Goal: Task Accomplishment & Management: Manage account settings

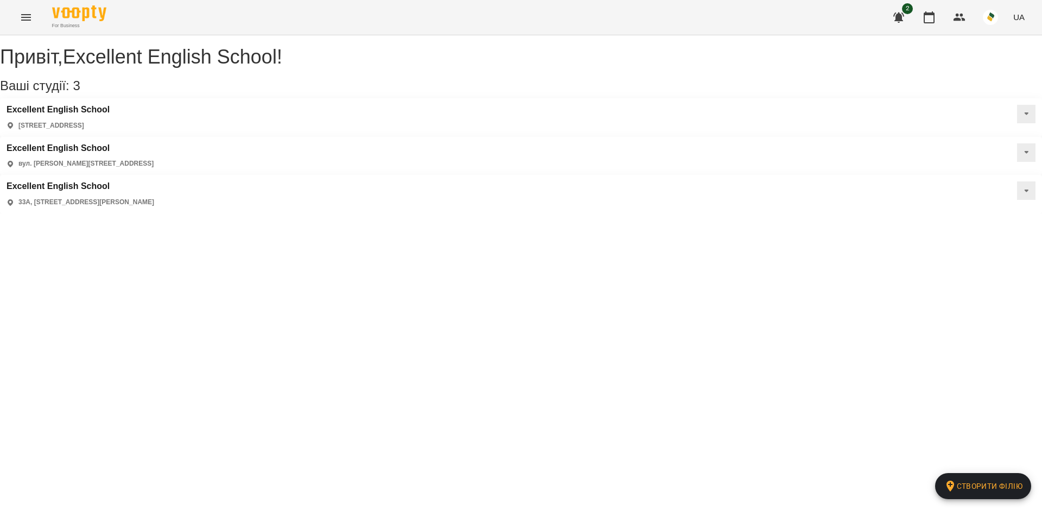
click at [31, 16] on icon "Menu" at bounding box center [26, 17] width 13 height 13
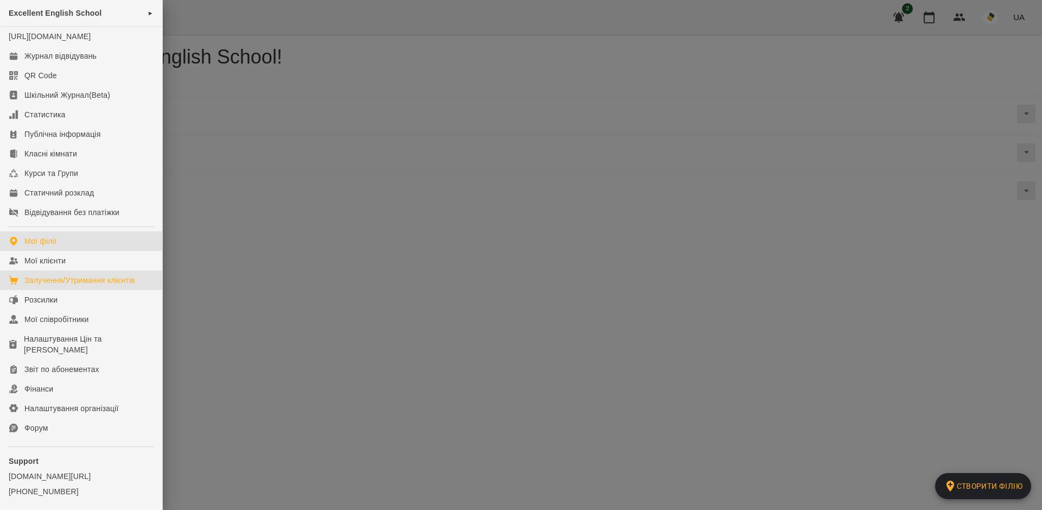
click at [66, 286] on div "Залучення/Утримання клієнтів" at bounding box center [79, 280] width 111 height 11
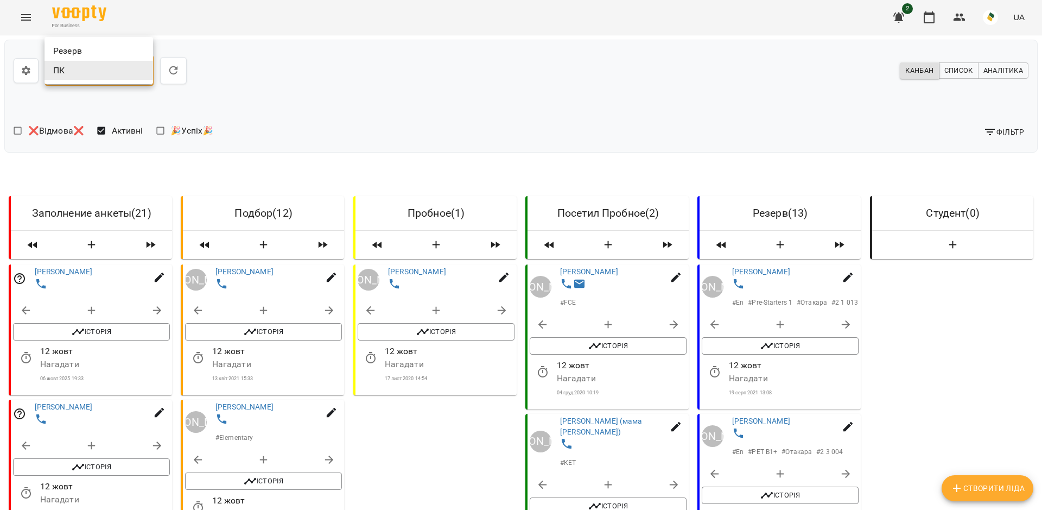
click at [992, 20] on div at bounding box center [521, 255] width 1042 height 510
click at [994, 15] on img "button" at bounding box center [990, 17] width 15 height 15
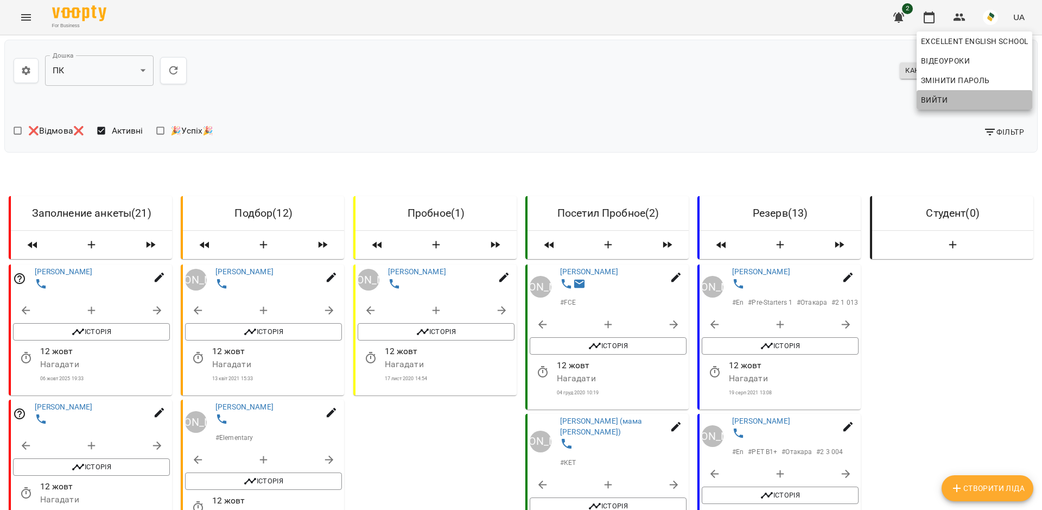
click at [943, 97] on span "Вийти" at bounding box center [934, 99] width 27 height 13
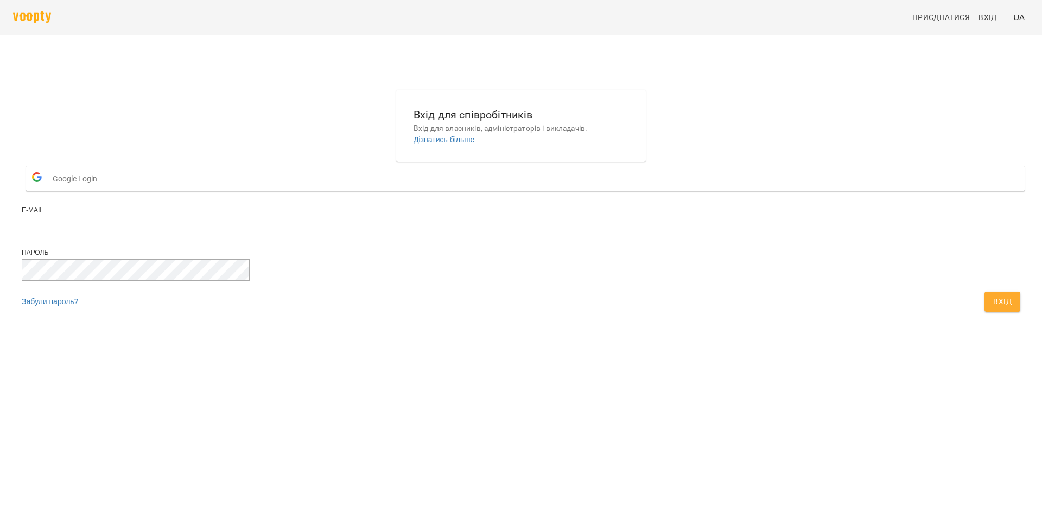
type input "**********"
click at [985, 311] on button "Вхід" at bounding box center [1003, 302] width 36 height 20
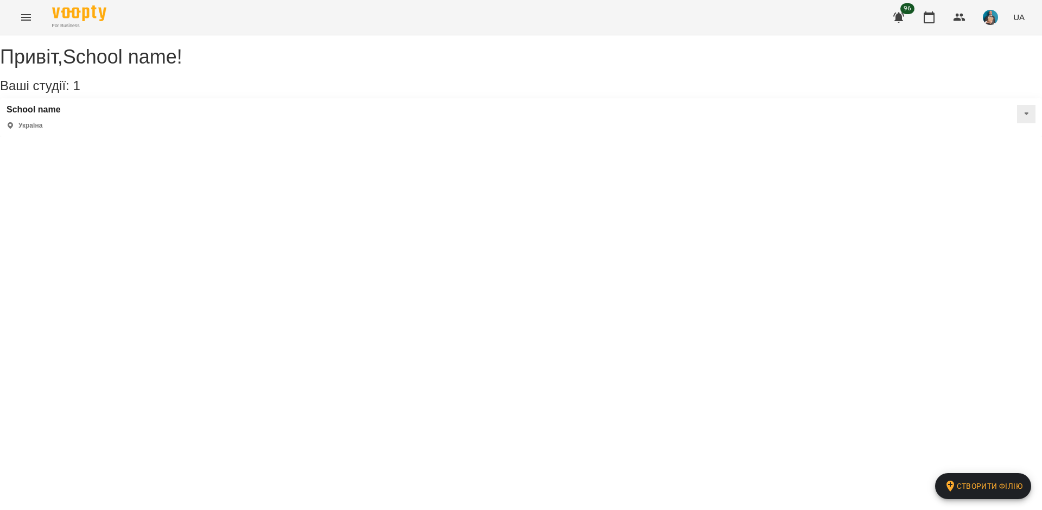
click at [29, 20] on icon "Menu" at bounding box center [26, 17] width 10 height 7
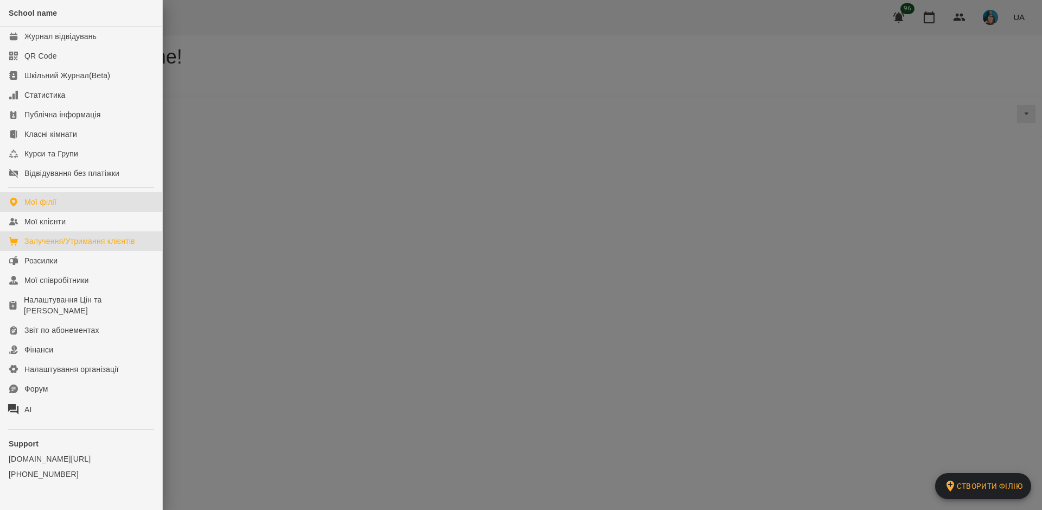
click at [77, 238] on div "Залучення/Утримання клієнтів" at bounding box center [79, 241] width 111 height 11
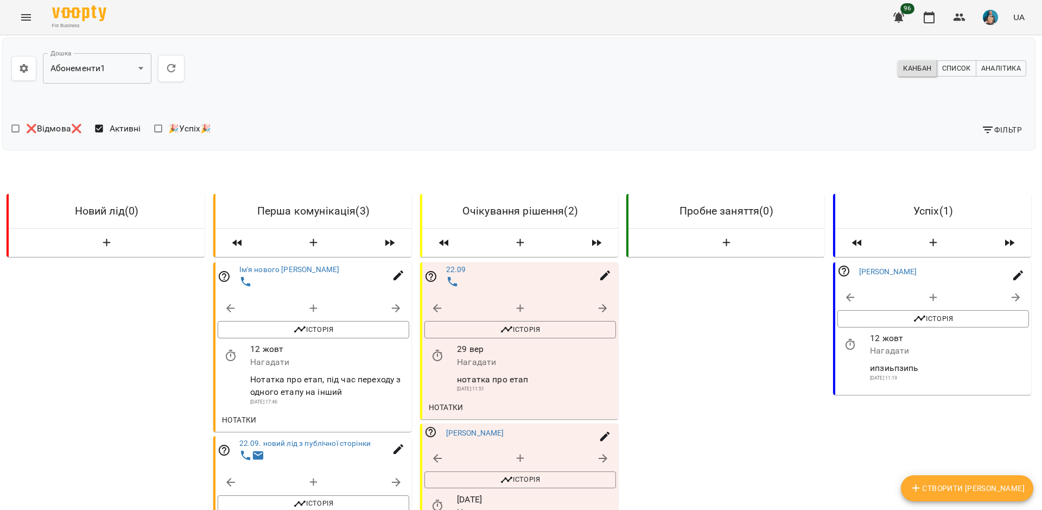
scroll to position [0, 2]
click at [141, 71] on body "**********" at bounding box center [521, 404] width 1042 height 808
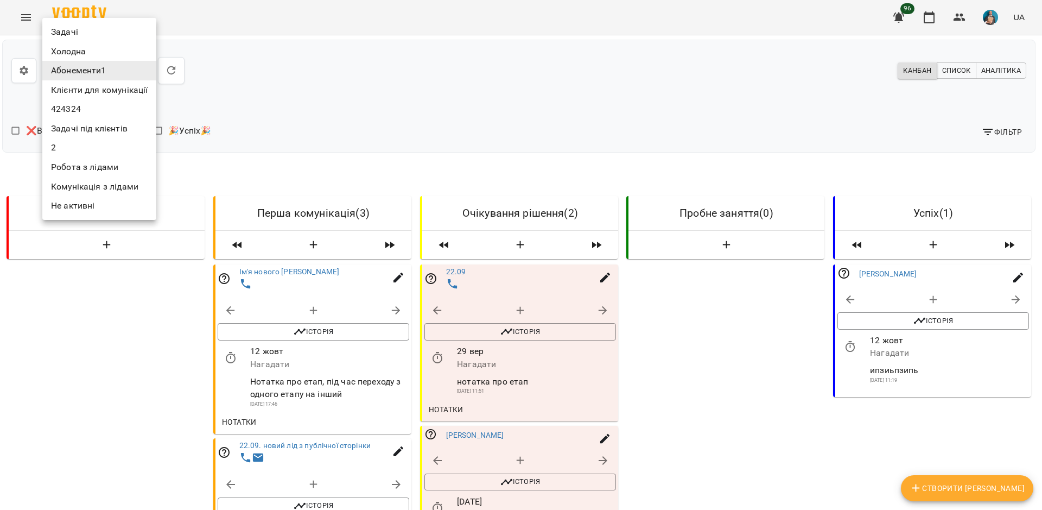
click at [80, 30] on li "Задачі" at bounding box center [99, 32] width 114 height 20
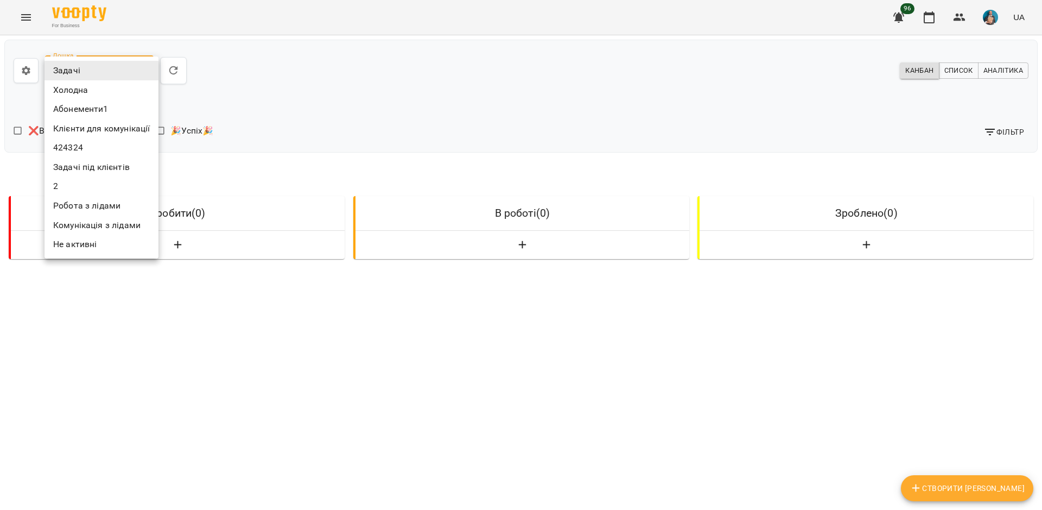
click at [146, 71] on body "**********" at bounding box center [521, 309] width 1042 height 619
click at [117, 165] on li "Задачі під клієнтів" at bounding box center [102, 167] width 114 height 20
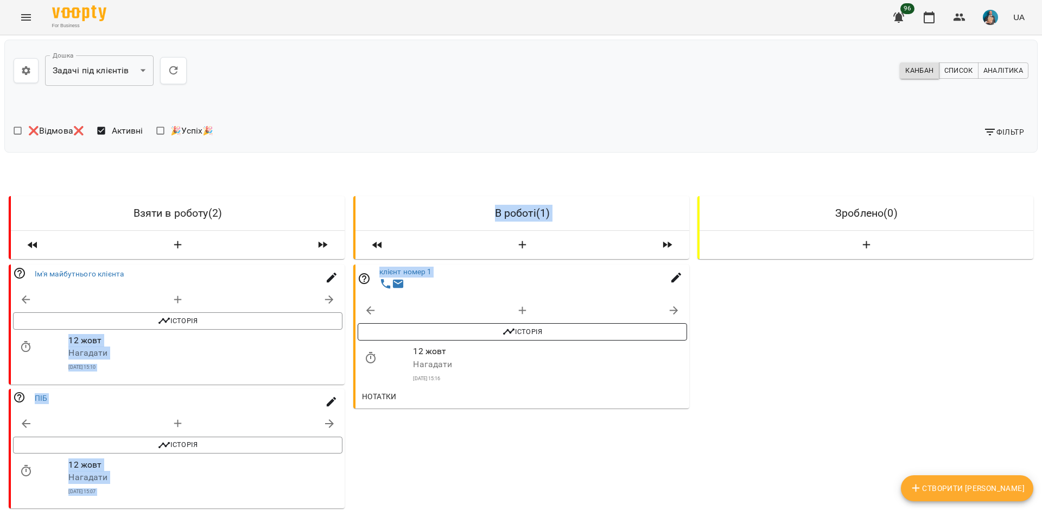
drag, startPoint x: 275, startPoint y: 295, endPoint x: 479, endPoint y: 334, distance: 207.8
click at [480, 334] on div "Взяти в роботу ( 2 ) Ім'я майбутнього клієнта Історія 12 жовт Нагадати 04 вер 2…" at bounding box center [521, 356] width 1034 height 380
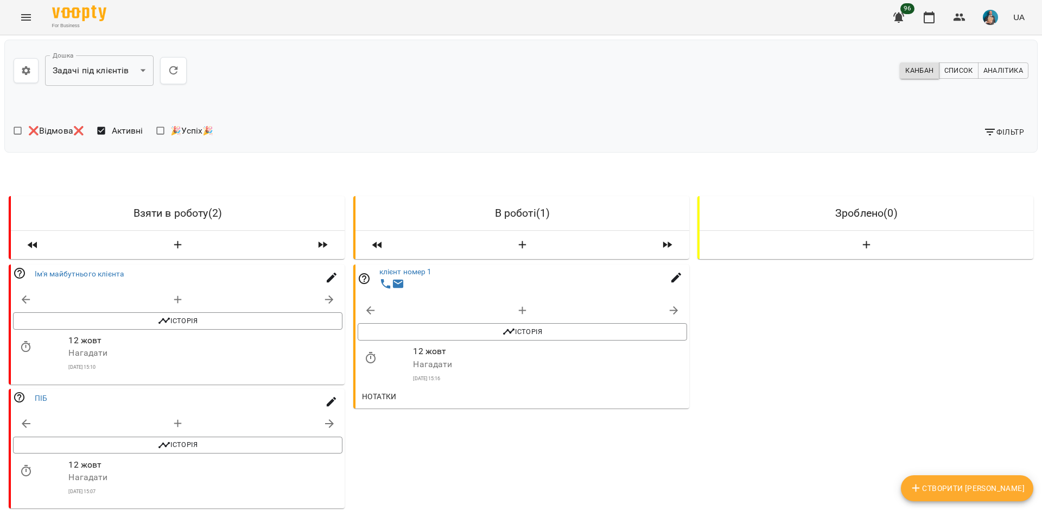
click at [473, 403] on div "Нотатки" at bounding box center [523, 396] width 334 height 24
click at [331, 303] on icon "button" at bounding box center [329, 299] width 13 height 13
select select "**********"
select select "*"
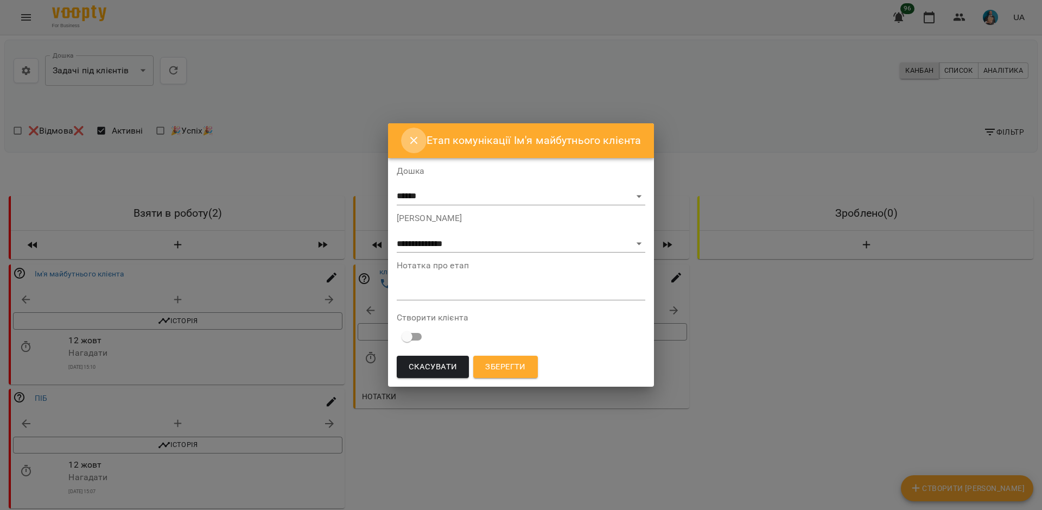
click at [416, 142] on icon "Close" at bounding box center [414, 141] width 8 height 8
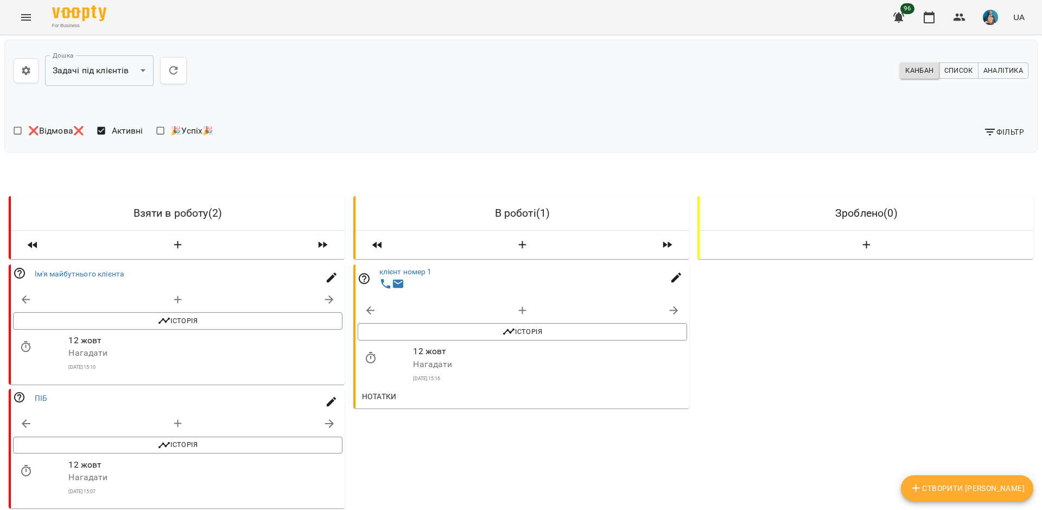
click at [518, 307] on icon "button" at bounding box center [522, 310] width 13 height 13
select select "**********"
select select "*"
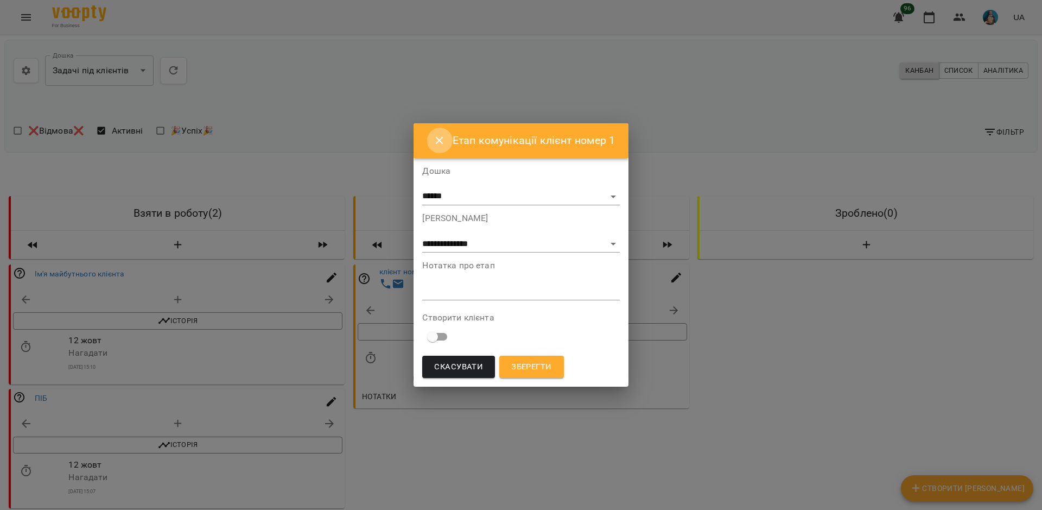
click at [444, 142] on icon "Close" at bounding box center [439, 140] width 13 height 13
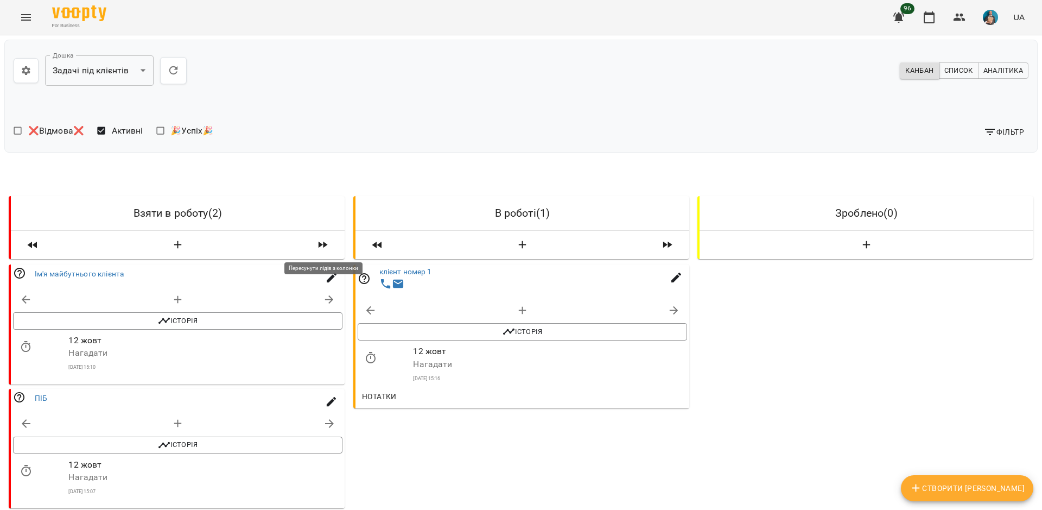
click at [324, 245] on icon "button" at bounding box center [323, 245] width 9 height 7
select select "*"
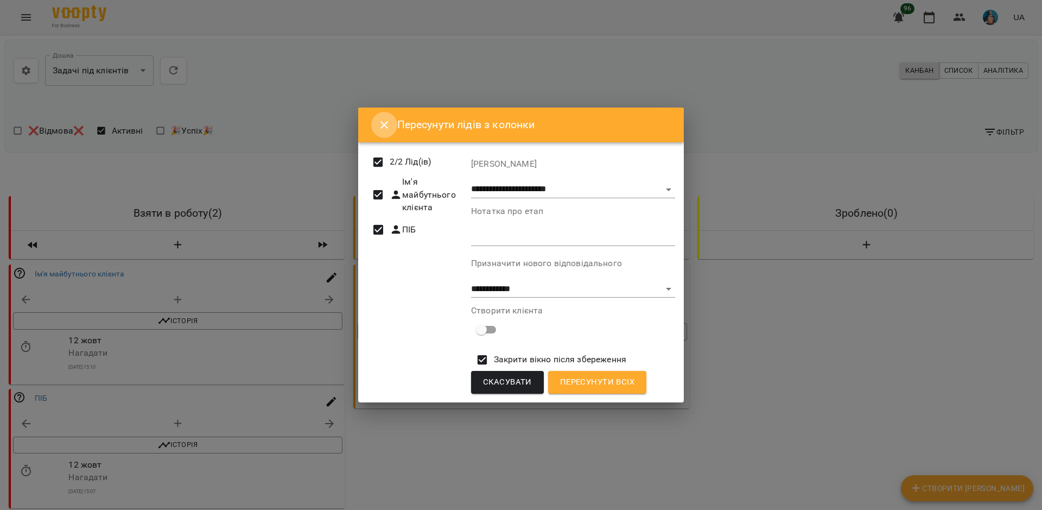
click at [385, 127] on icon "Close" at bounding box center [384, 124] width 13 height 13
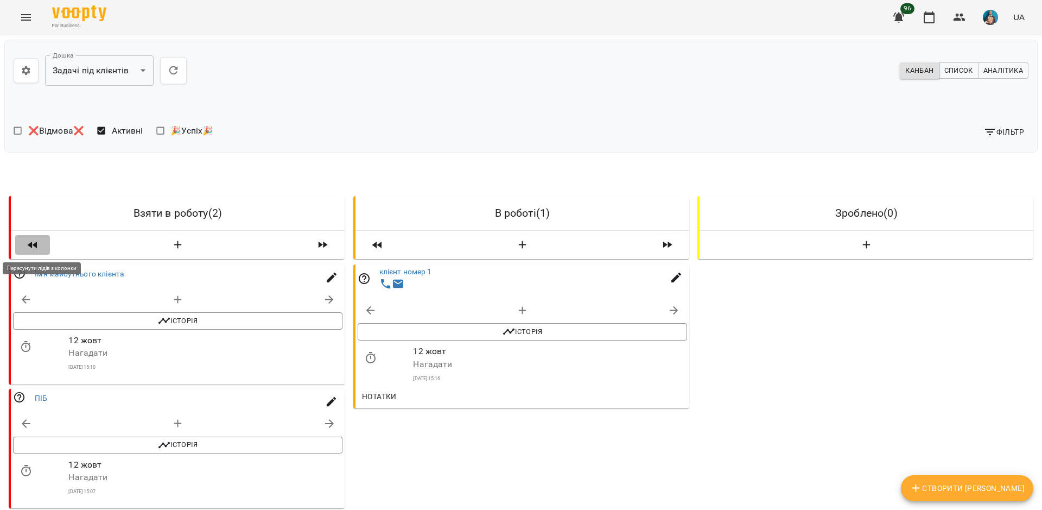
click at [31, 243] on icon "button" at bounding box center [32, 245] width 9 height 7
select select "**"
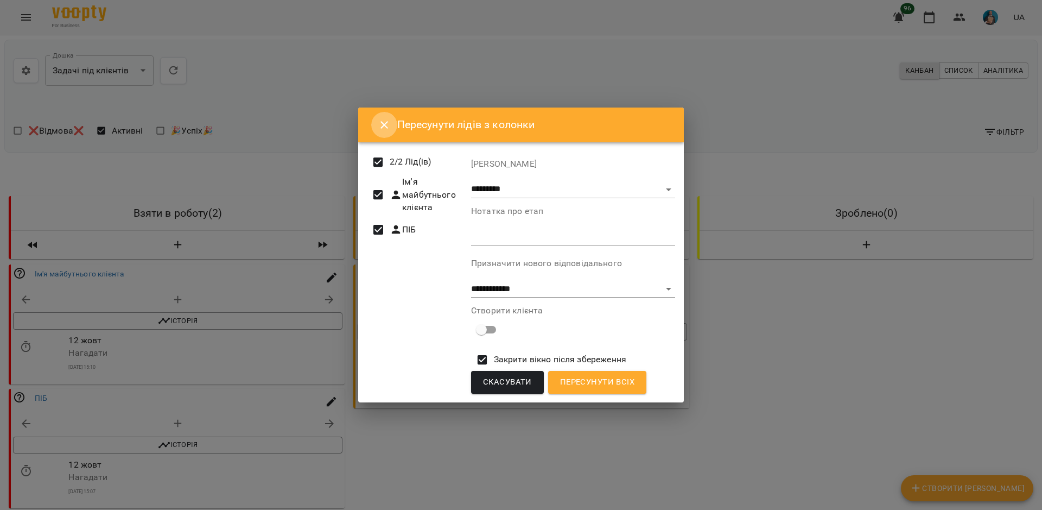
click at [382, 123] on icon "Close" at bounding box center [385, 125] width 8 height 8
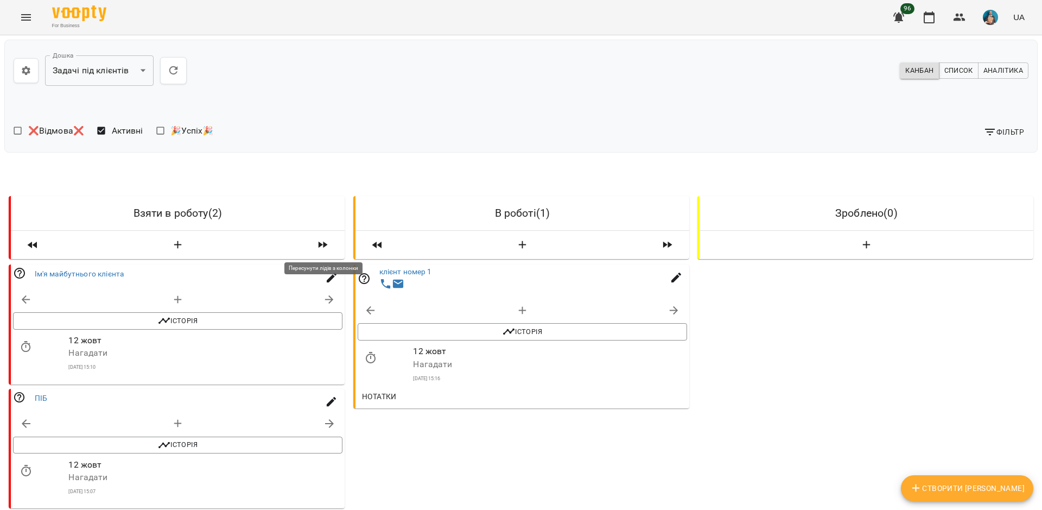
click at [320, 244] on icon "button" at bounding box center [323, 245] width 9 height 7
select select "*"
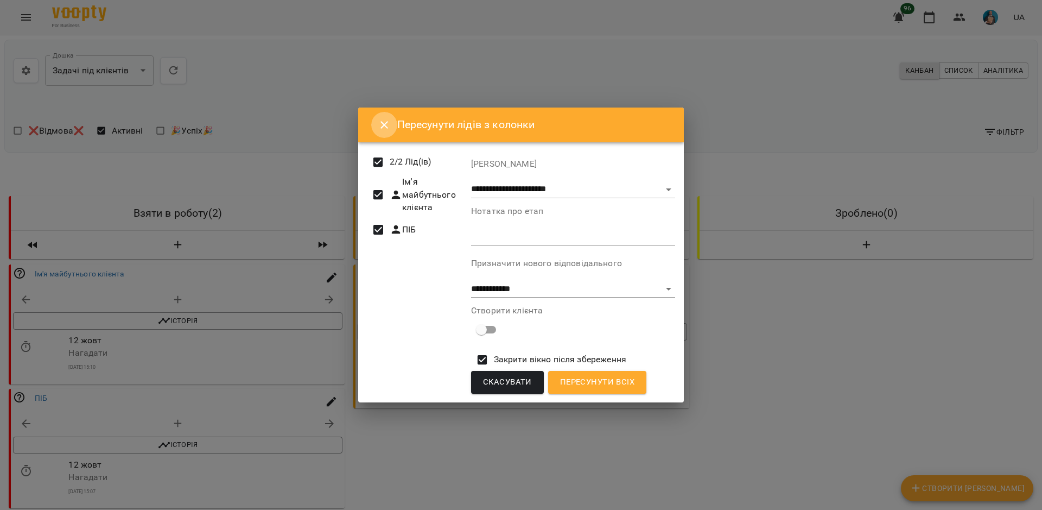
click at [384, 123] on icon "Close" at bounding box center [384, 124] width 13 height 13
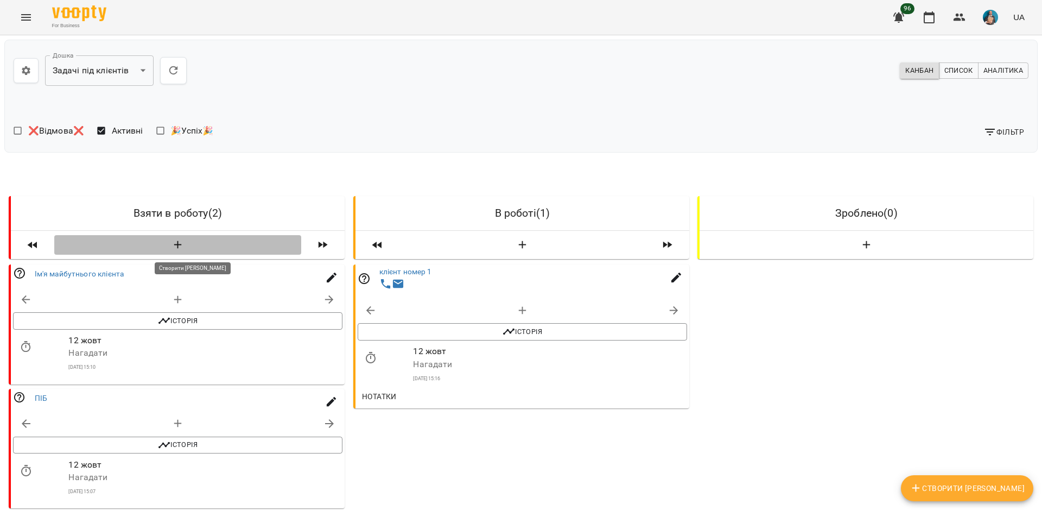
click at [176, 248] on icon "button" at bounding box center [178, 245] width 13 height 13
select select "*"
select select "**"
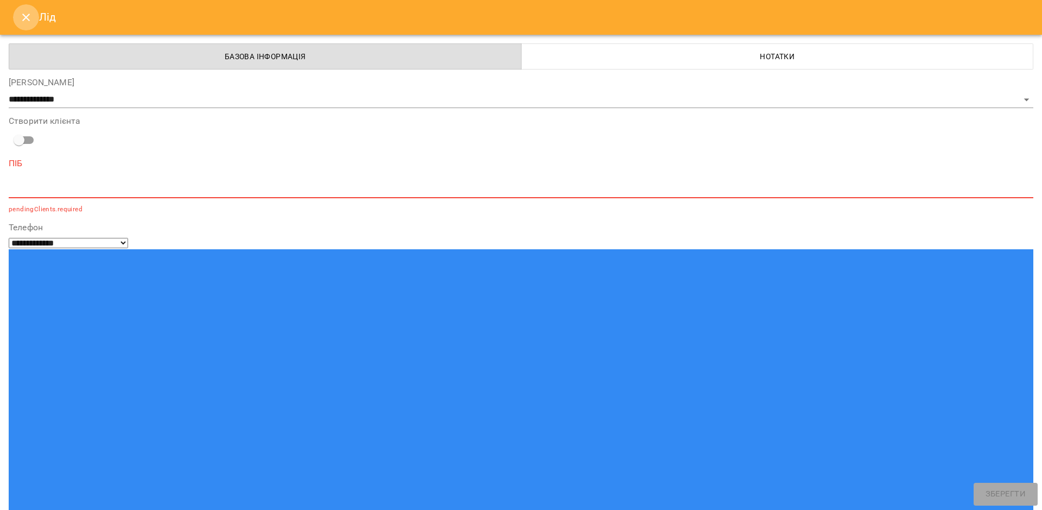
click at [24, 12] on icon "Close" at bounding box center [26, 17] width 13 height 13
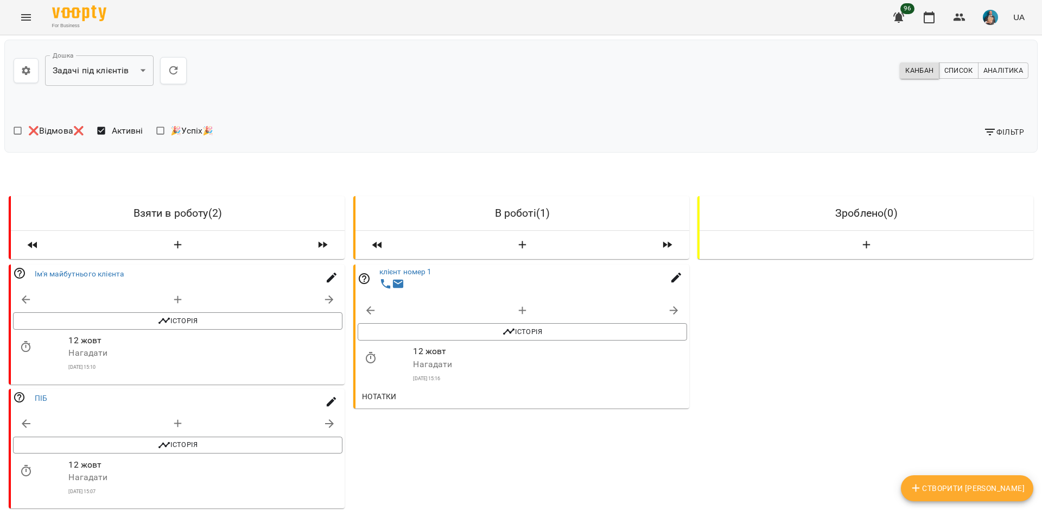
click at [997, 18] on img "button" at bounding box center [990, 17] width 15 height 15
click at [984, 99] on span "Вийти" at bounding box center [975, 99] width 27 height 13
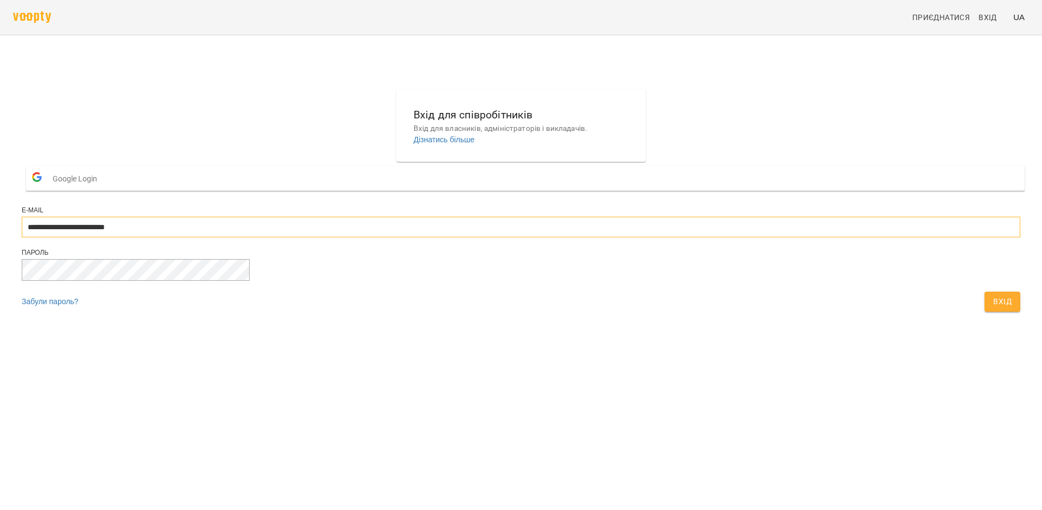
click at [556, 237] on input "**********" at bounding box center [521, 227] width 999 height 21
type input "**********"
click at [994, 308] on span "Вхід" at bounding box center [1003, 301] width 18 height 13
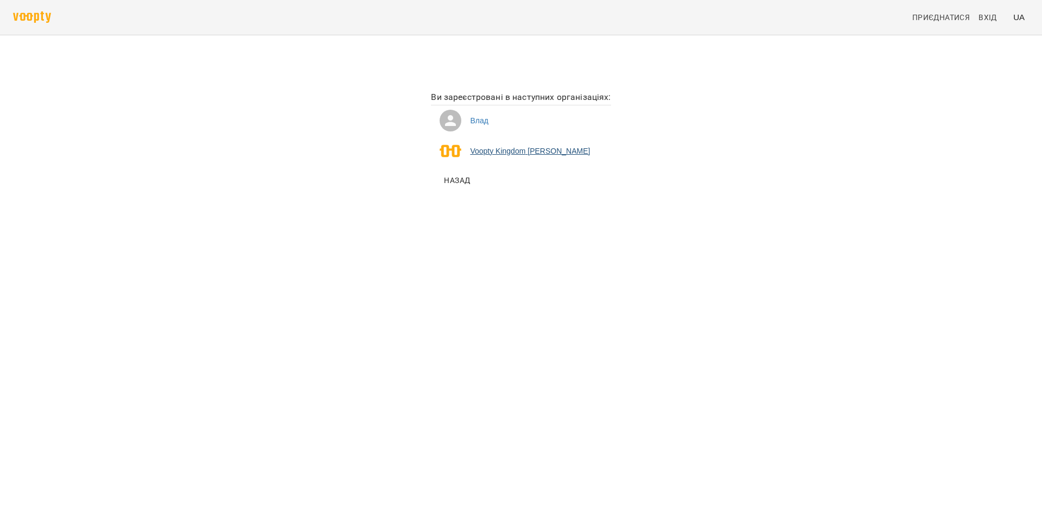
click at [524, 156] on li "Voopty Kingdom Ямпольський Владислав Костянтинович" at bounding box center [521, 151] width 180 height 30
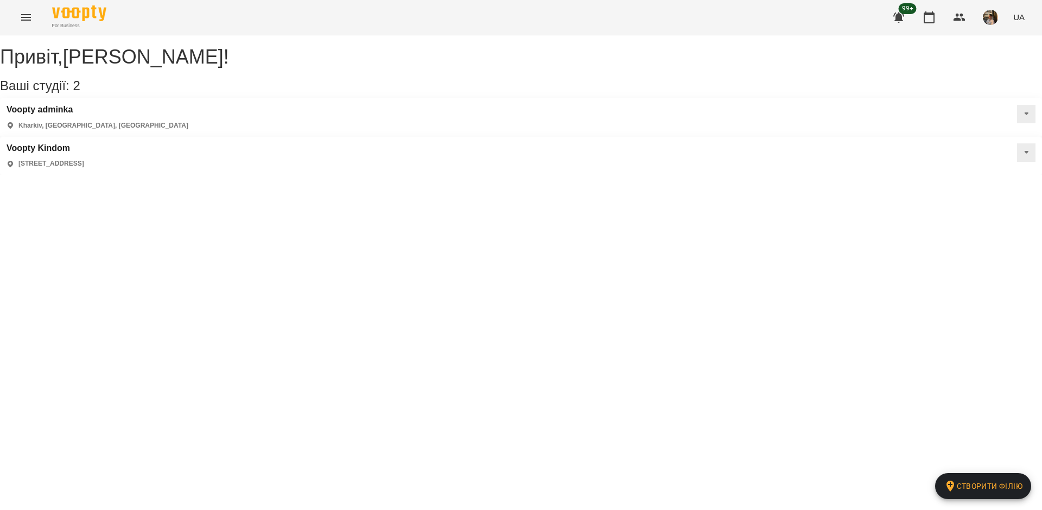
click at [28, 21] on icon "Menu" at bounding box center [26, 17] width 13 height 13
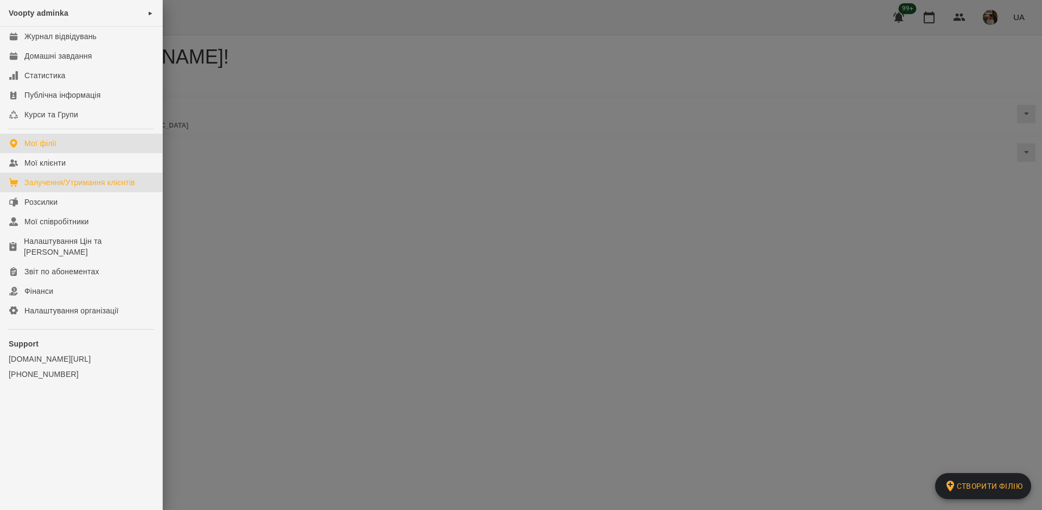
click at [74, 181] on div "Залучення/Утримання клієнтів" at bounding box center [79, 182] width 111 height 11
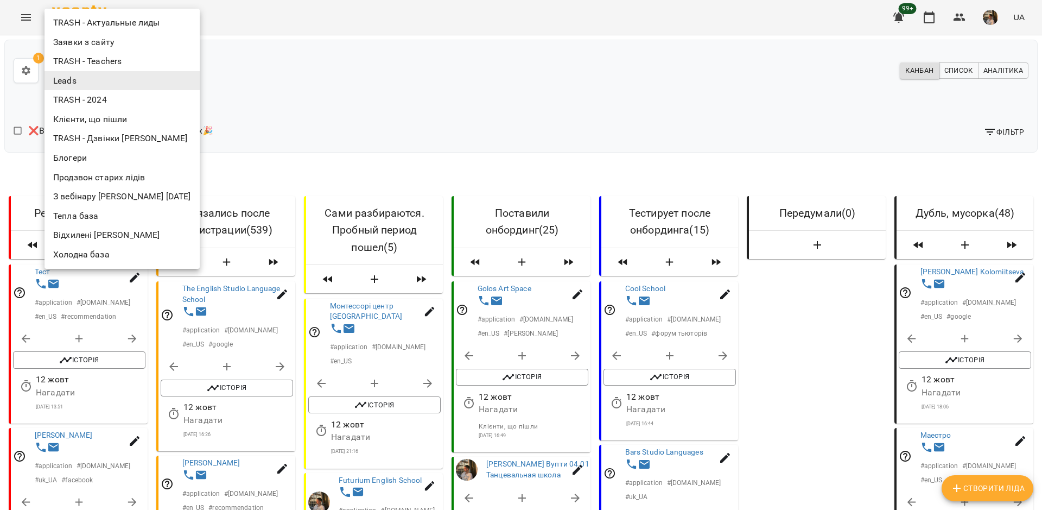
click at [123, 43] on li "Заявки з сайту" at bounding box center [122, 43] width 155 height 20
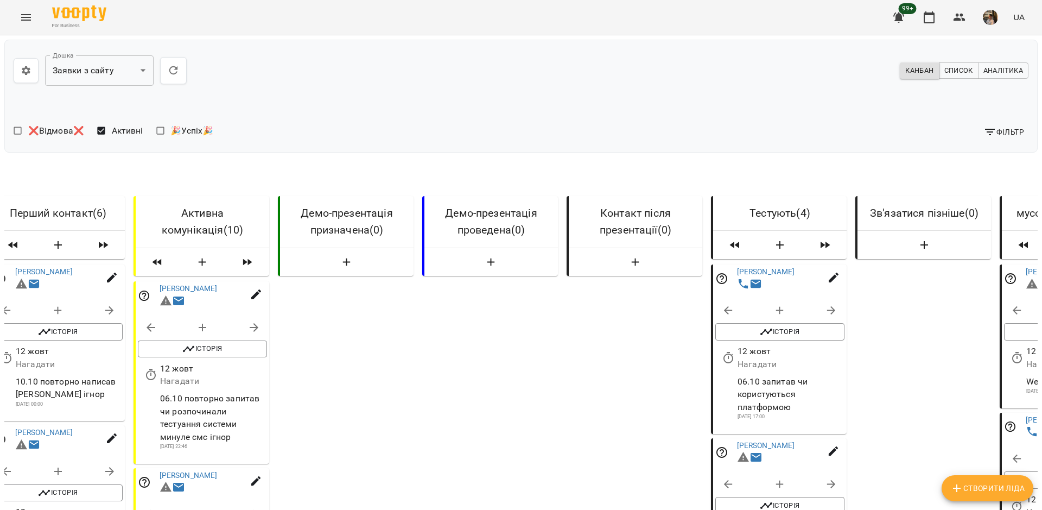
scroll to position [0, 266]
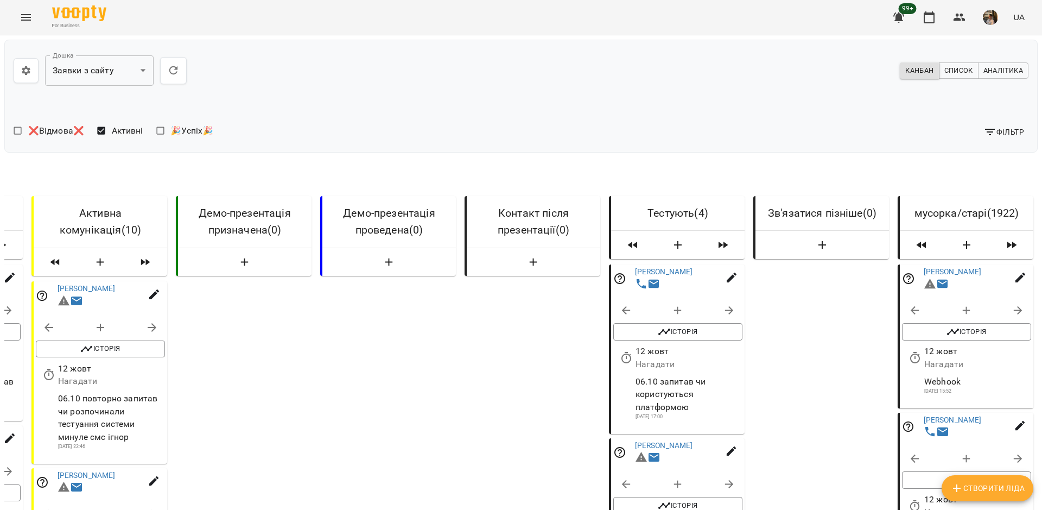
click at [1015, 129] on span "Фільтр" at bounding box center [1004, 131] width 41 height 13
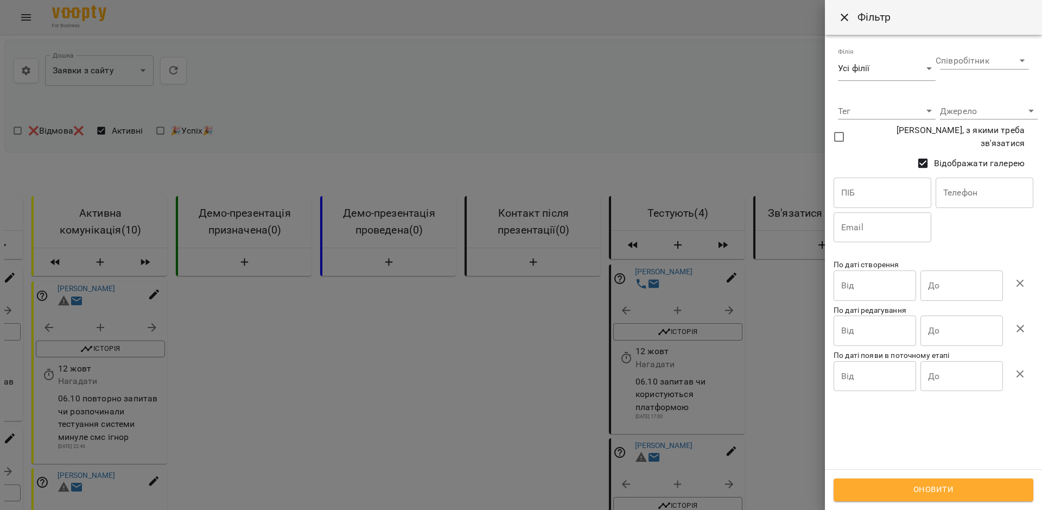
click at [741, 122] on div at bounding box center [521, 255] width 1042 height 510
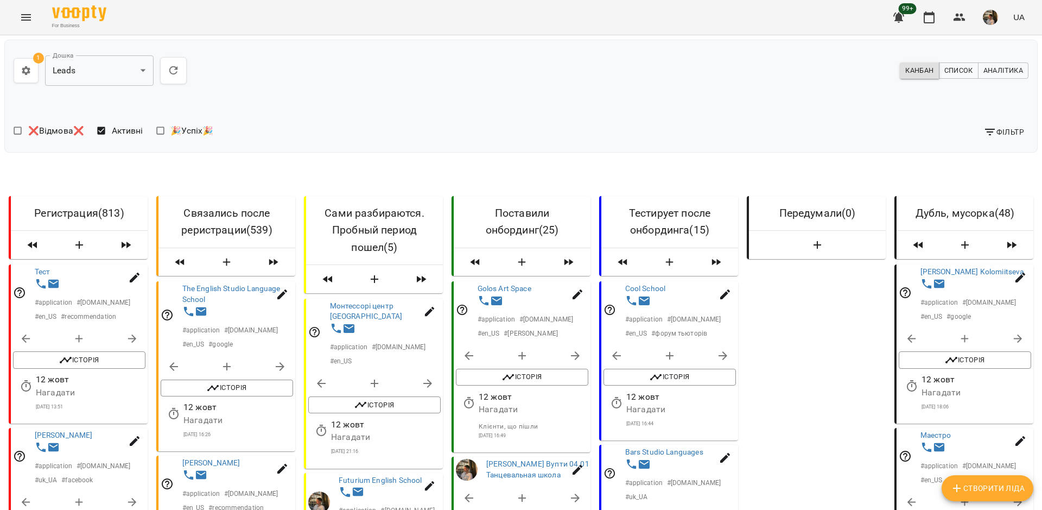
scroll to position [0, 2]
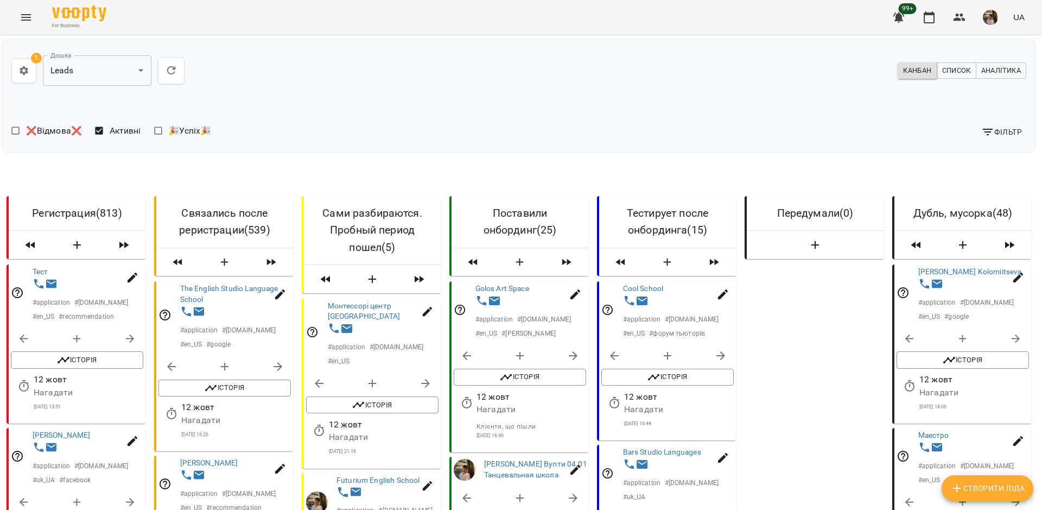
click at [27, 67] on icon "button" at bounding box center [23, 70] width 11 height 11
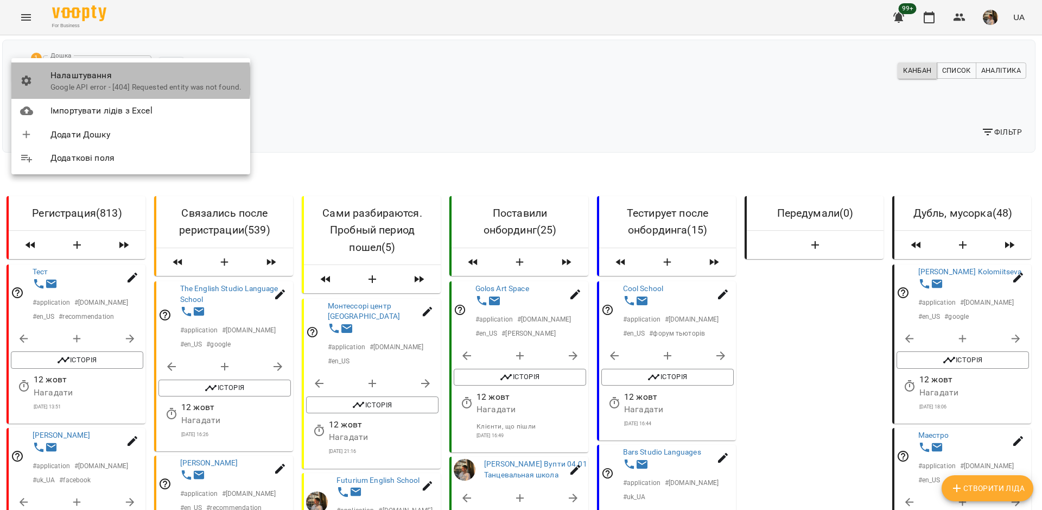
click at [95, 81] on span "Налаштування" at bounding box center [145, 75] width 191 height 13
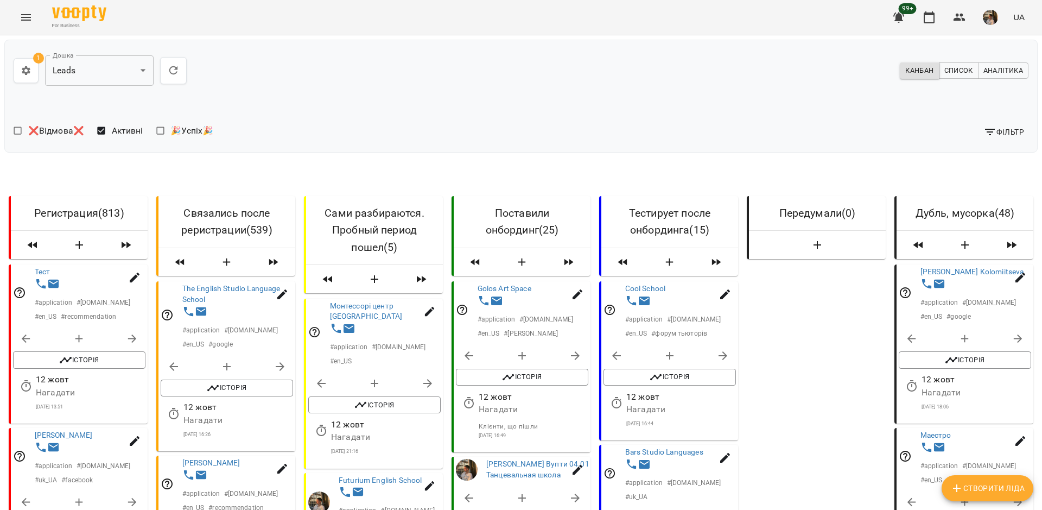
click at [29, 71] on icon "button" at bounding box center [26, 70] width 8 height 9
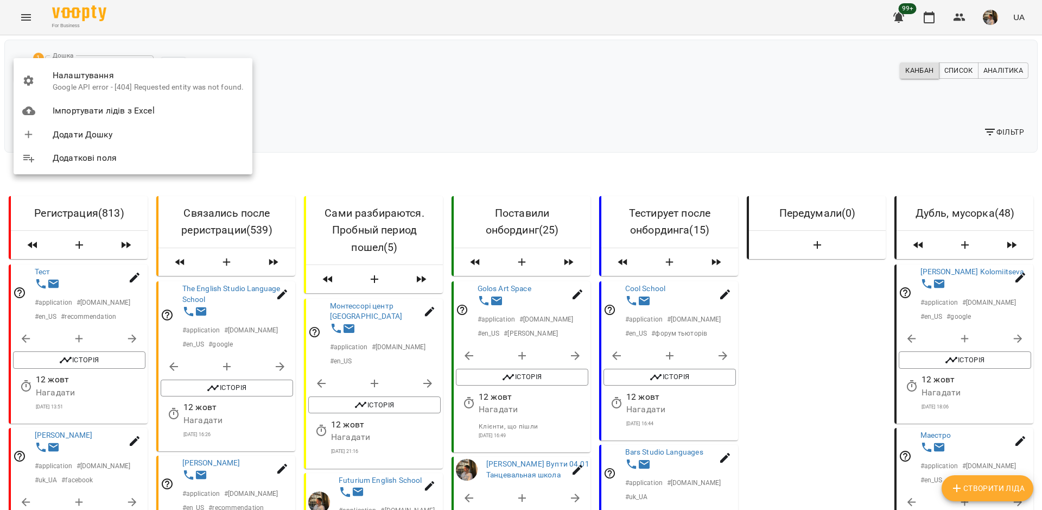
click at [135, 109] on span "Імпортувати лідів з Excel" at bounding box center [148, 110] width 191 height 13
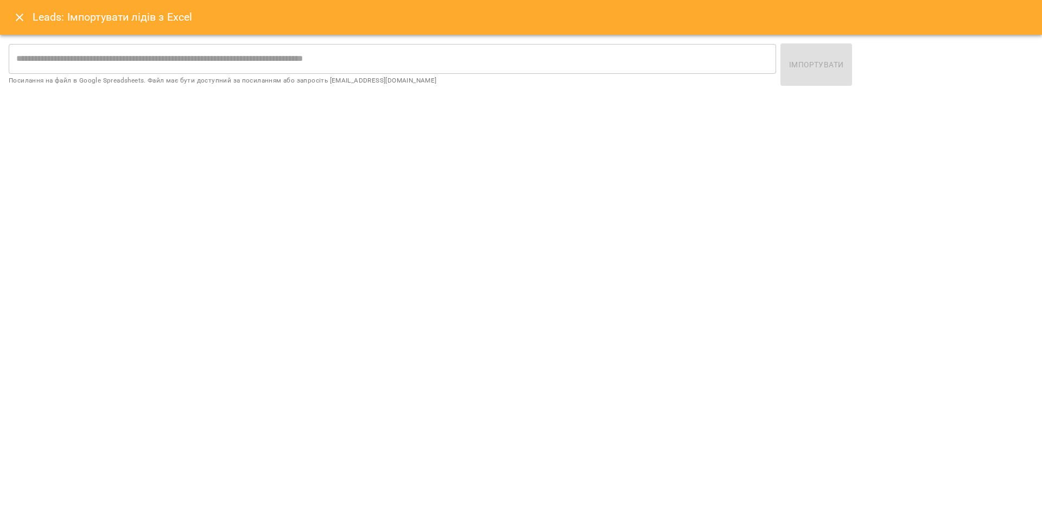
click at [20, 20] on icon "Close" at bounding box center [19, 17] width 13 height 13
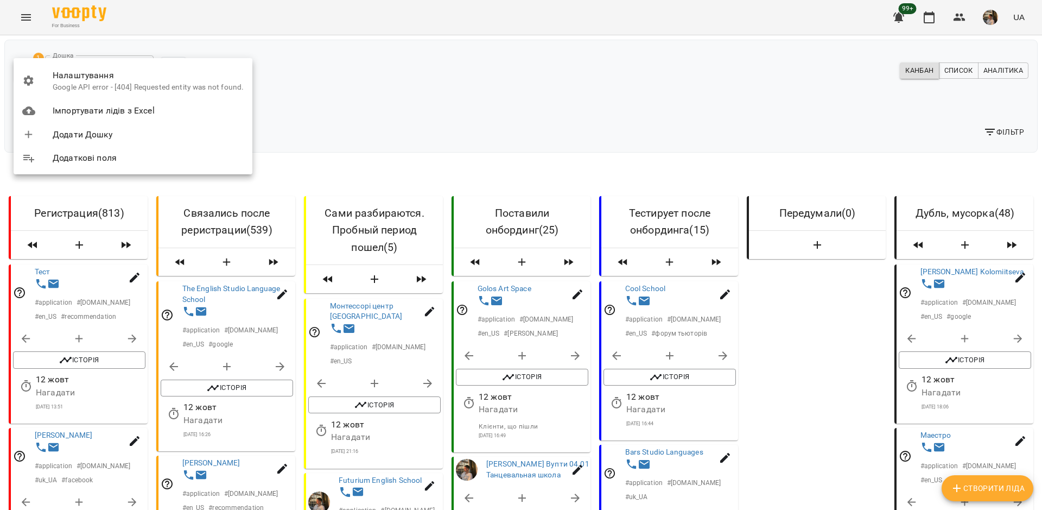
click at [142, 133] on span "Додати Дошку" at bounding box center [148, 134] width 191 height 13
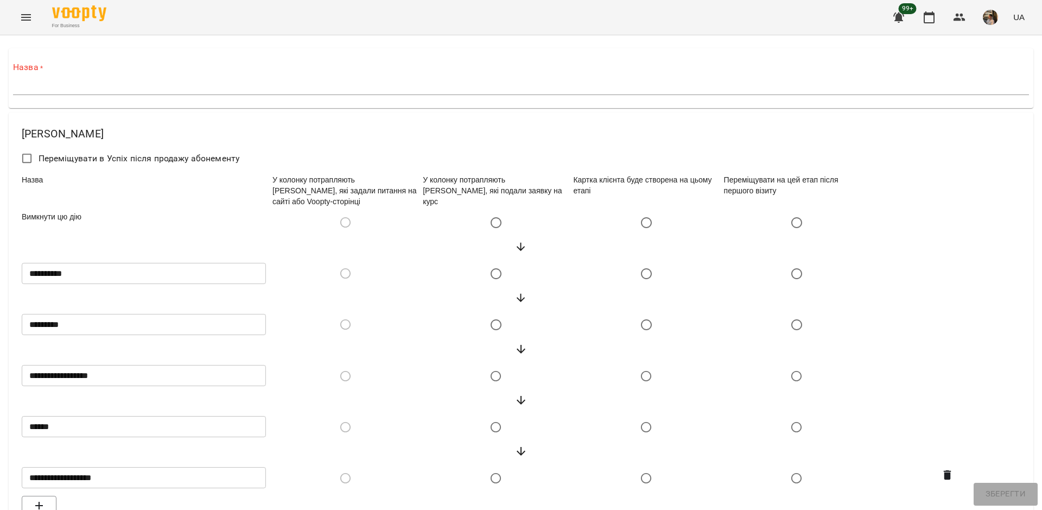
scroll to position [69, 0]
click at [133, 262] on input "**********" at bounding box center [144, 273] width 244 height 22
click at [166, 236] on div at bounding box center [521, 248] width 1003 height 24
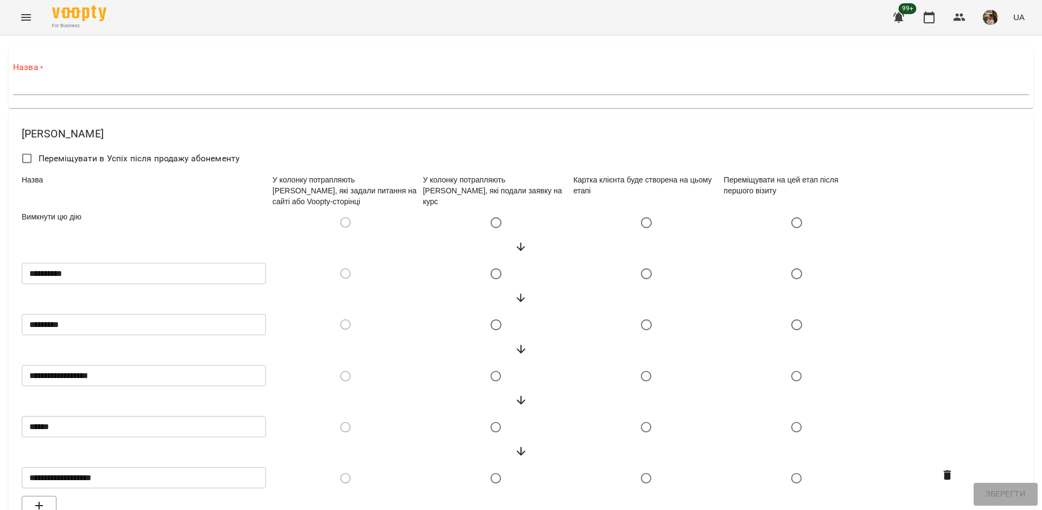
click at [37, 499] on icon "button" at bounding box center [39, 505] width 13 height 13
click at [78, 213] on div "Вимкнути цю дію" at bounding box center [145, 224] width 251 height 27
click at [105, 229] on div "Вимкнути цю дію" at bounding box center [145, 224] width 251 height 27
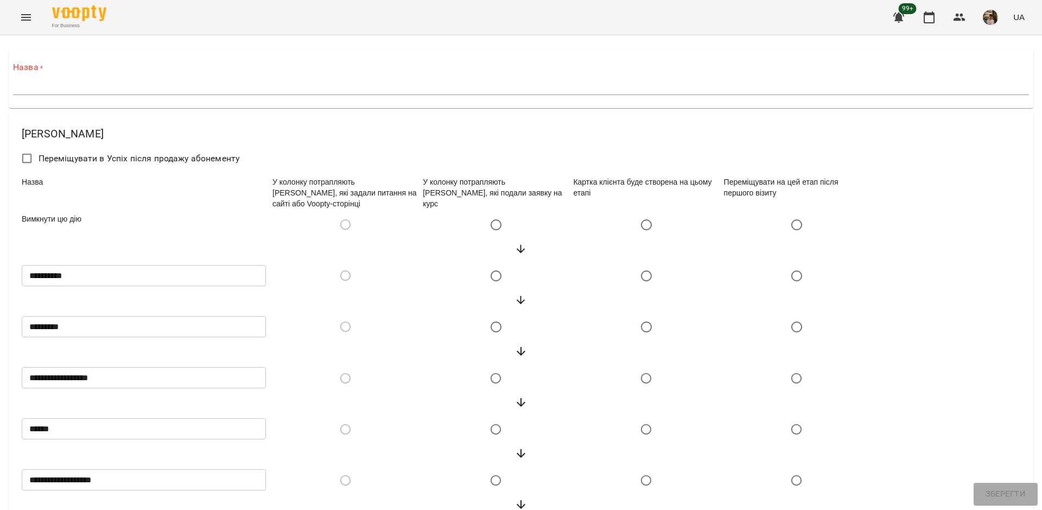
click at [107, 268] on input "**********" at bounding box center [144, 275] width 244 height 22
click at [179, 315] on input "*********" at bounding box center [144, 326] width 244 height 22
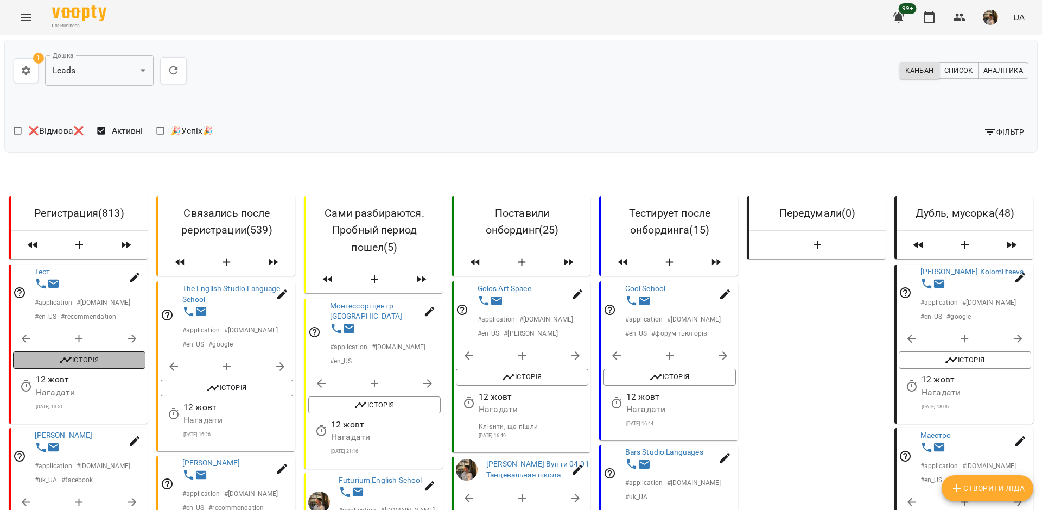
click at [97, 359] on span "Історія" at bounding box center [79, 360] width 122 height 13
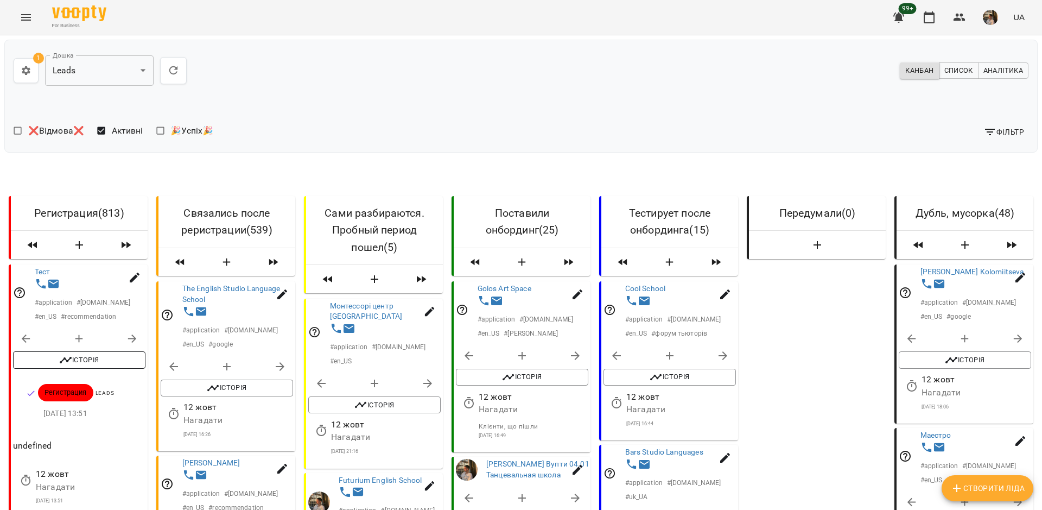
click at [97, 359] on span "Історія" at bounding box center [79, 360] width 122 height 13
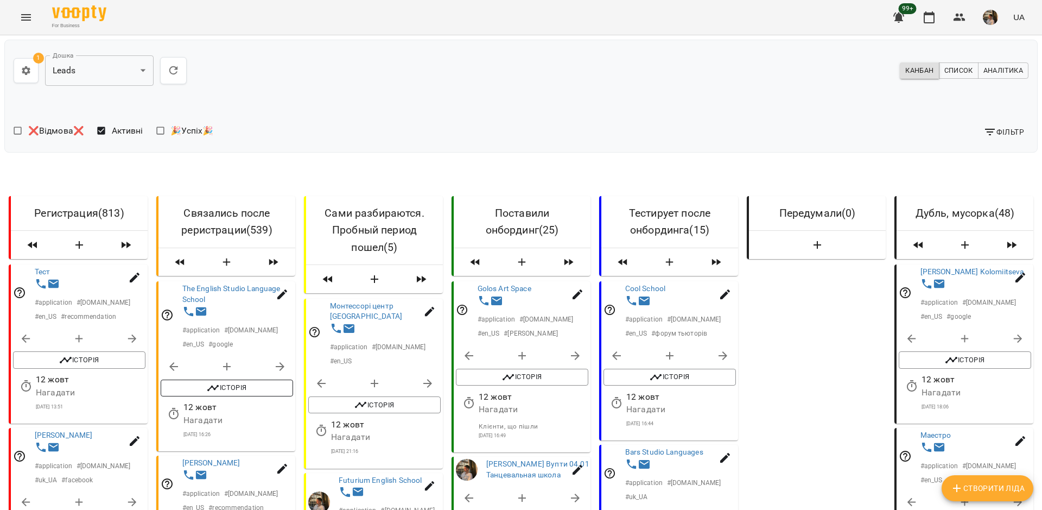
click at [242, 386] on span "Історія" at bounding box center [227, 388] width 122 height 13
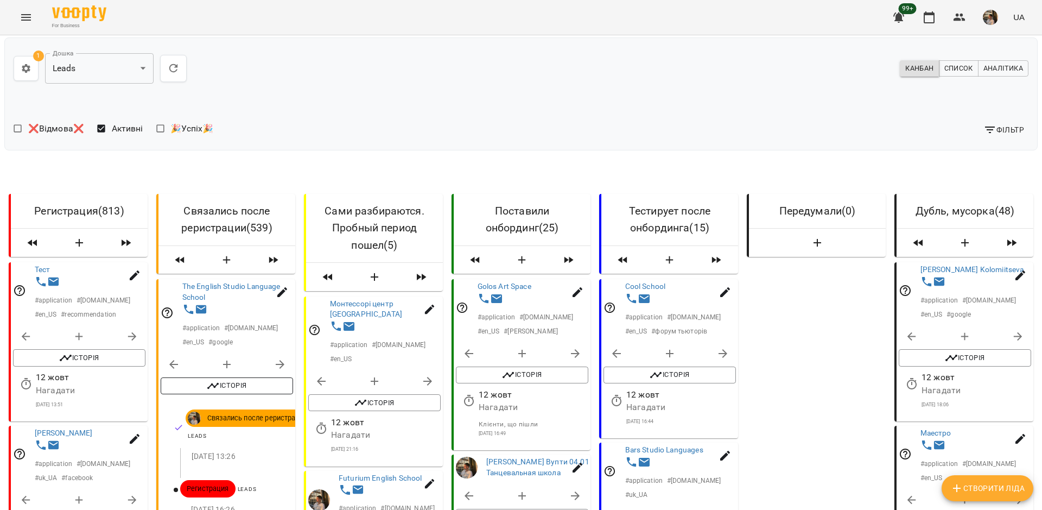
scroll to position [105, 0]
click at [243, 380] on span "Історія" at bounding box center [227, 386] width 122 height 13
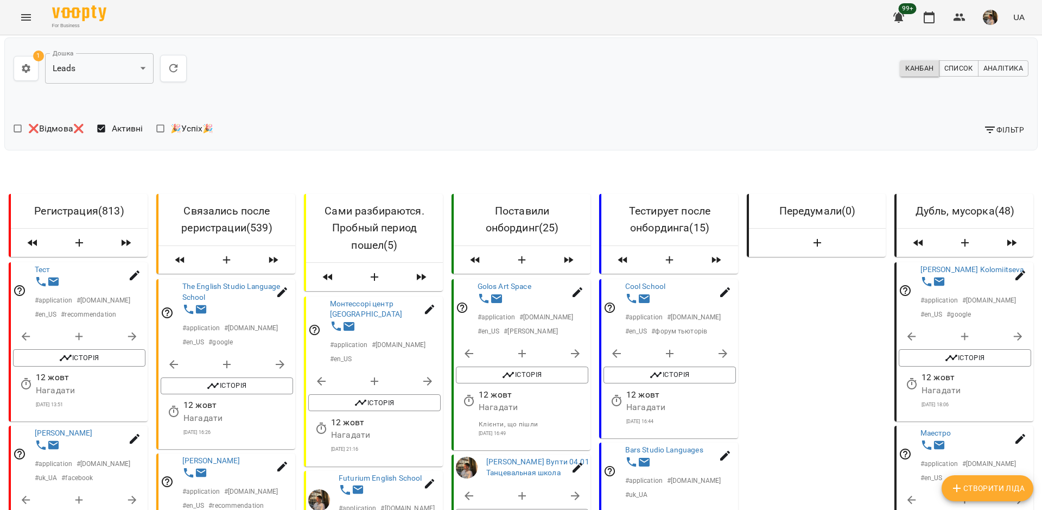
scroll to position [507, 0]
click at [819, 200] on div at bounding box center [521, 255] width 1042 height 510
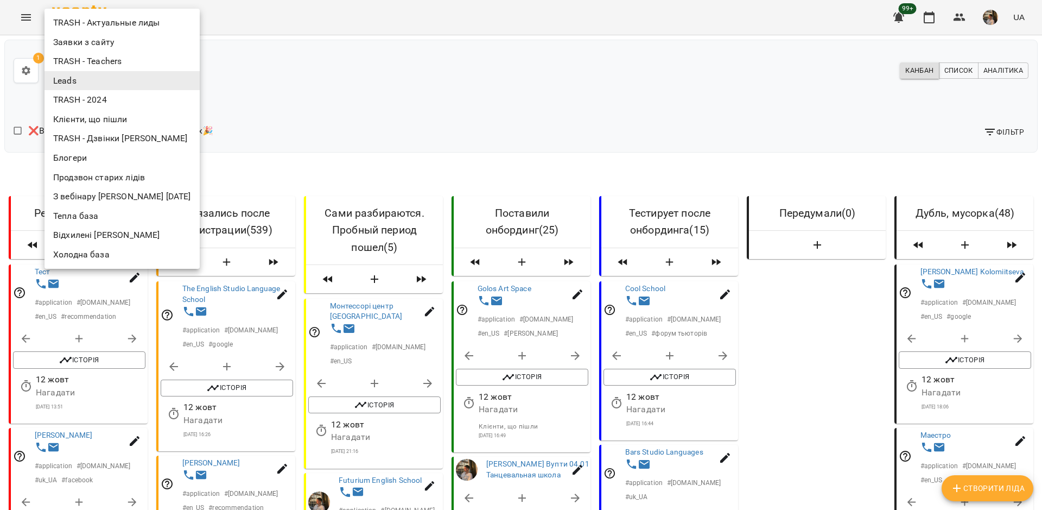
click at [106, 102] on li "TRASH - 2024" at bounding box center [122, 100] width 155 height 20
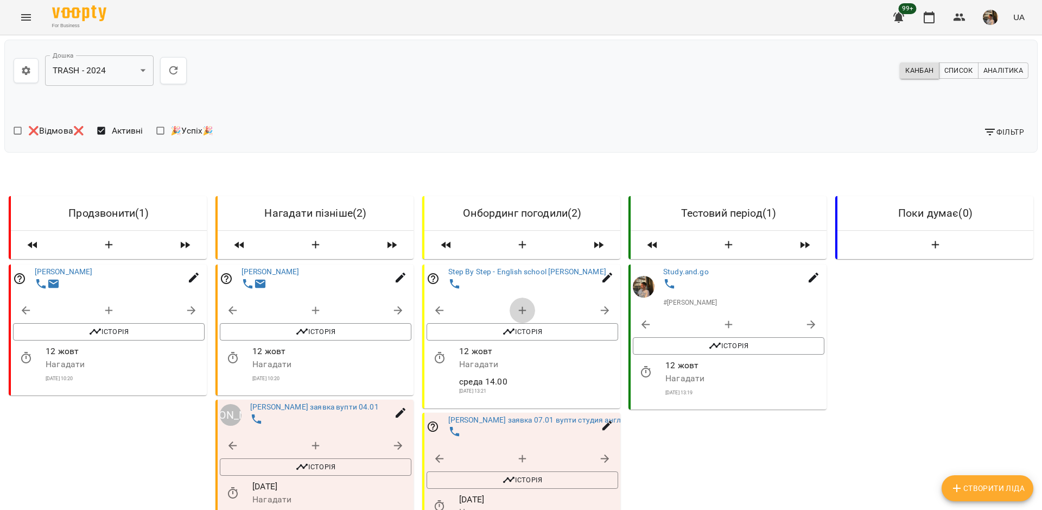
click at [524, 311] on icon "button" at bounding box center [522, 311] width 8 height 8
select select "**********"
select select "*"
click at [526, 305] on icon "button" at bounding box center [522, 310] width 13 height 13
select select "**********"
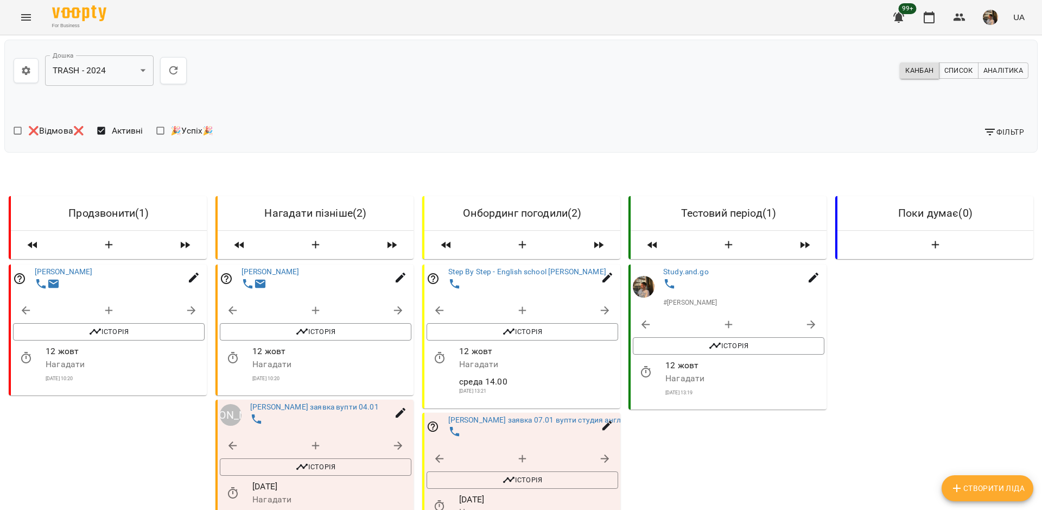
select select "*"
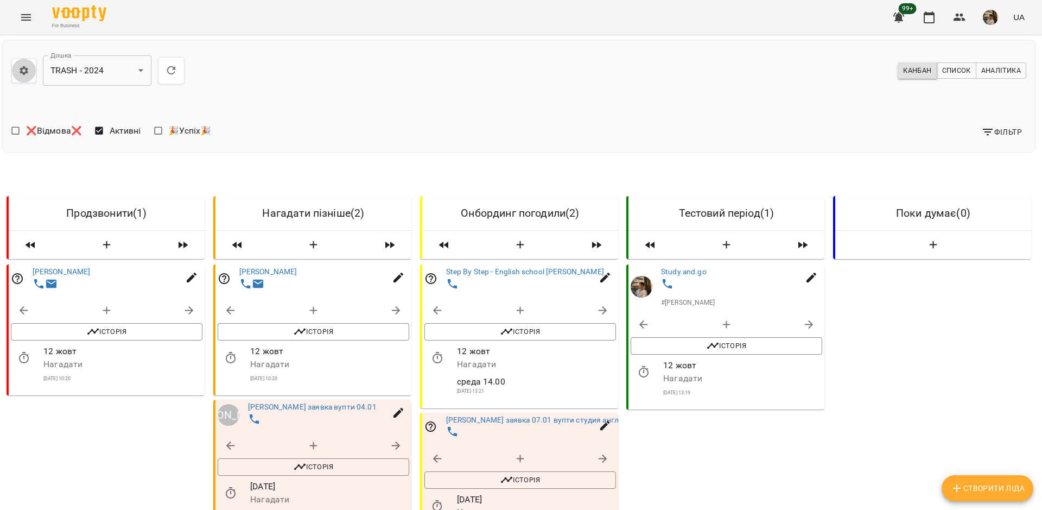
click at [26, 72] on icon "button" at bounding box center [24, 70] width 8 height 9
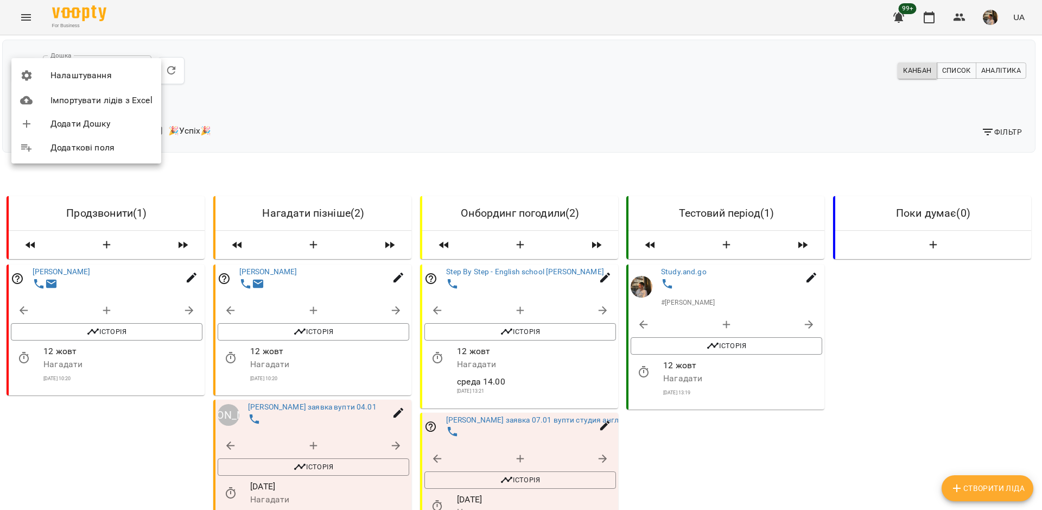
click at [87, 151] on span "Додаткові поля" at bounding box center [101, 147] width 102 height 13
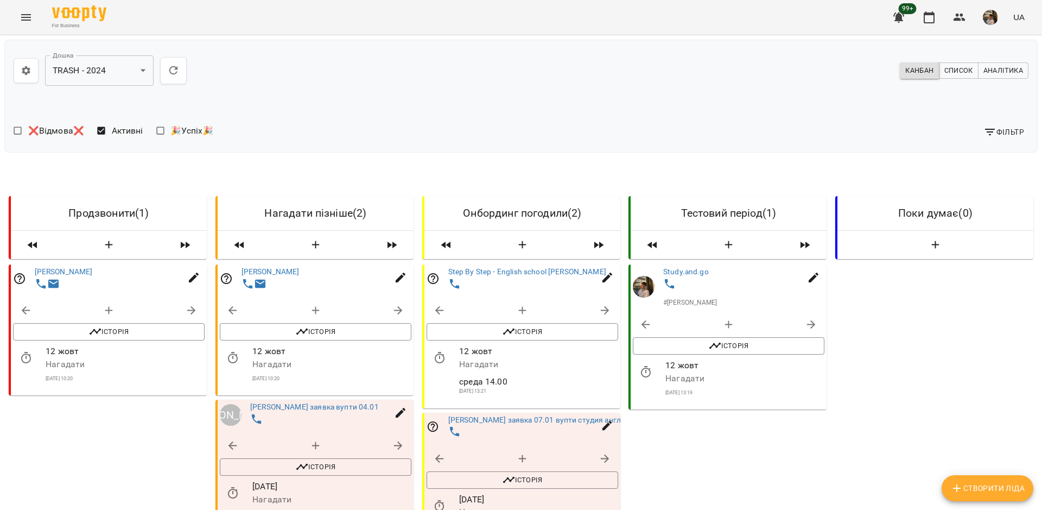
click at [337, 376] on p "08 січ 2024 10:20" at bounding box center [331, 379] width 159 height 8
click at [393, 280] on button "button" at bounding box center [401, 277] width 26 height 26
select select "**"
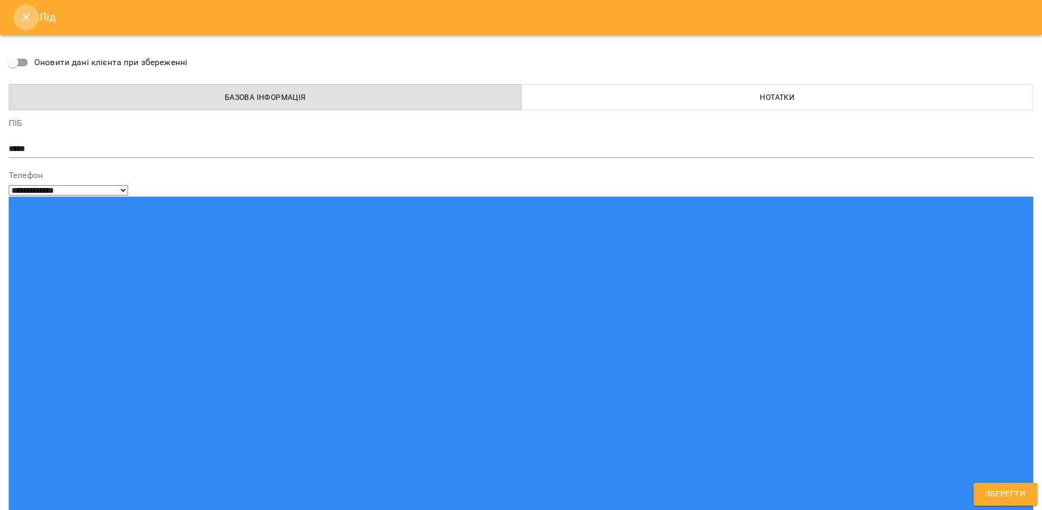
click at [26, 15] on icon "Close" at bounding box center [26, 17] width 13 height 13
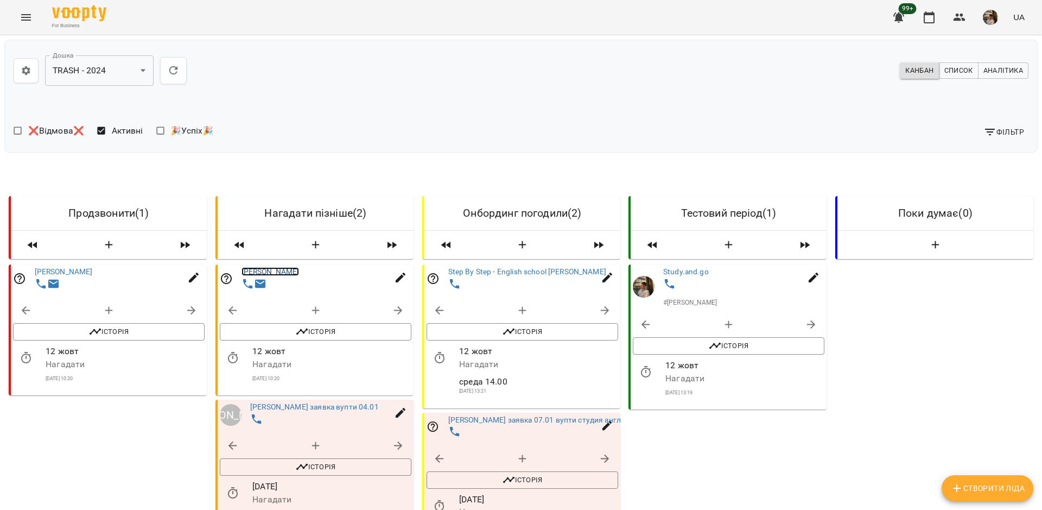
click at [251, 269] on link "[PERSON_NAME]" at bounding box center [270, 271] width 58 height 9
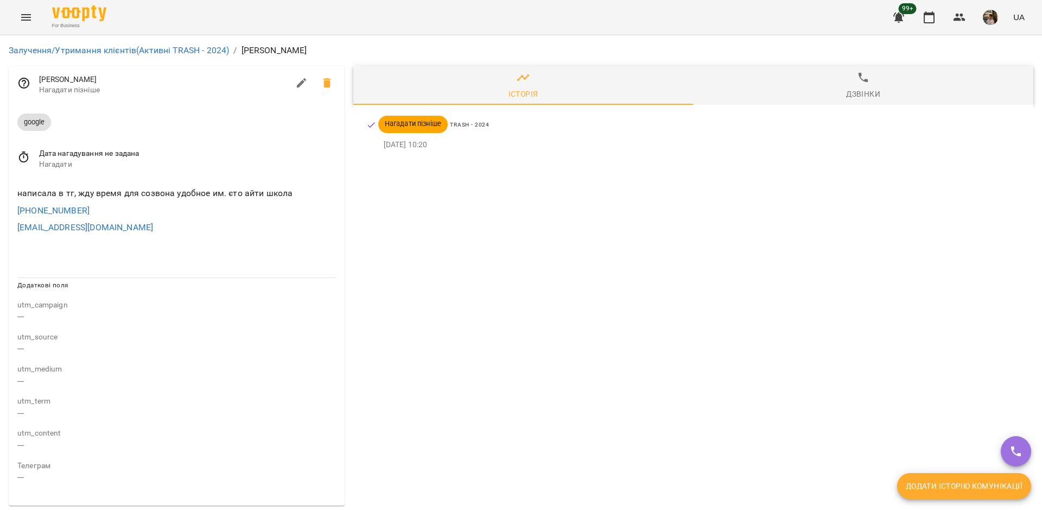
scroll to position [4, 0]
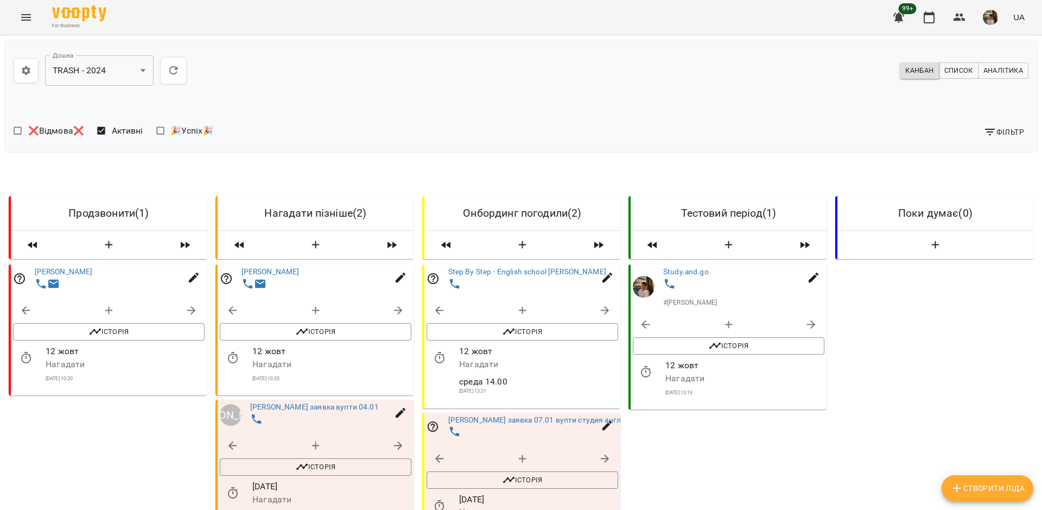
click at [402, 277] on icon "button" at bounding box center [400, 277] width 13 height 13
select select "**"
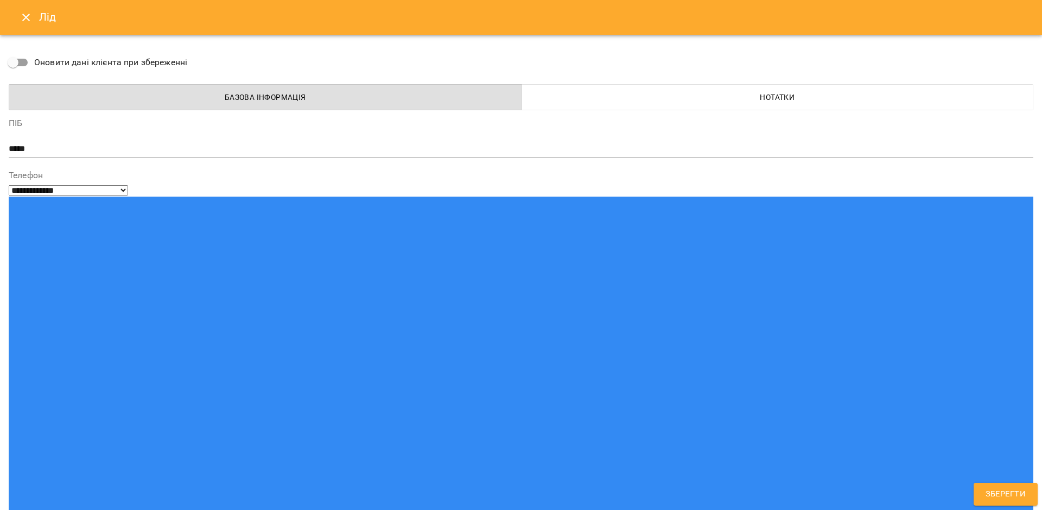
click at [26, 20] on icon "Close" at bounding box center [26, 17] width 13 height 13
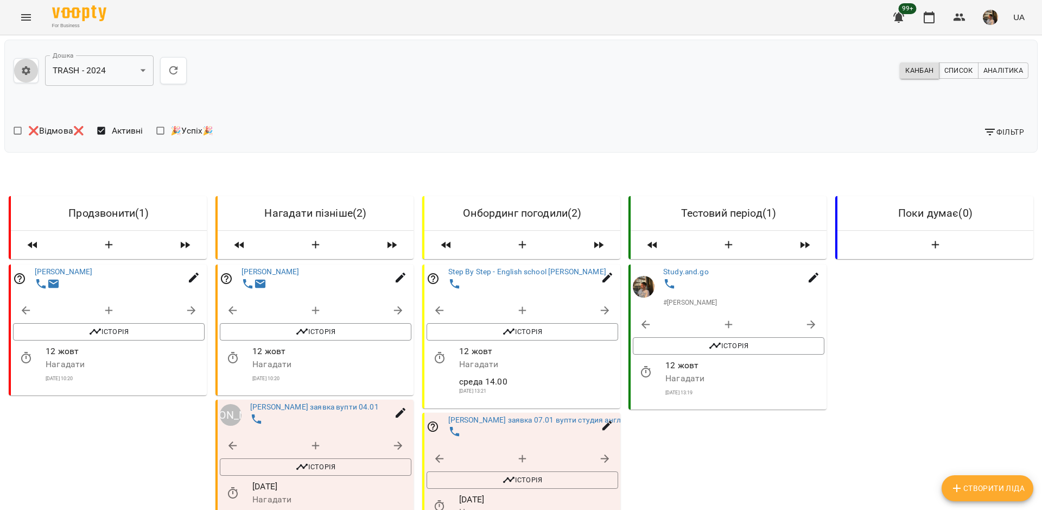
click at [29, 72] on icon "button" at bounding box center [26, 70] width 11 height 11
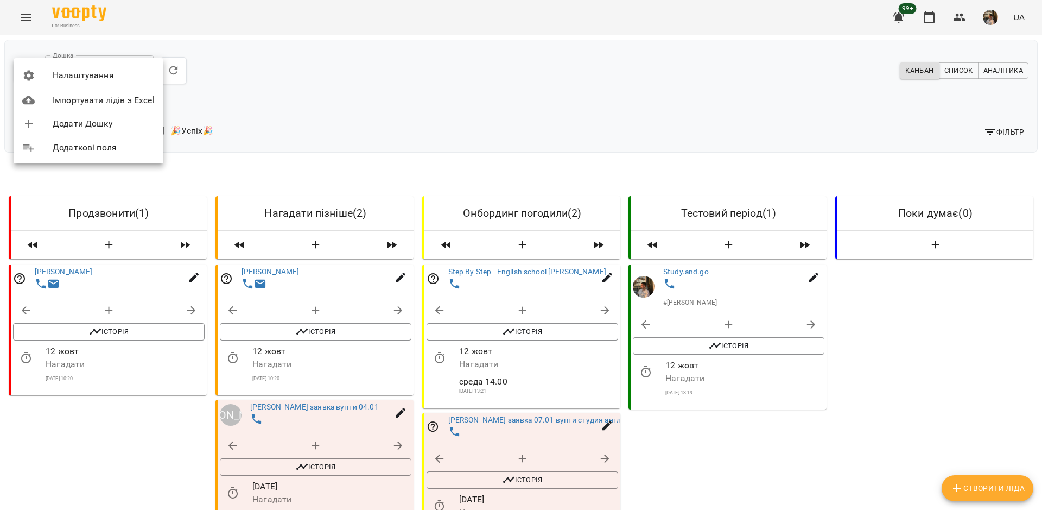
click at [124, 80] on span "Налаштування" at bounding box center [104, 75] width 102 height 13
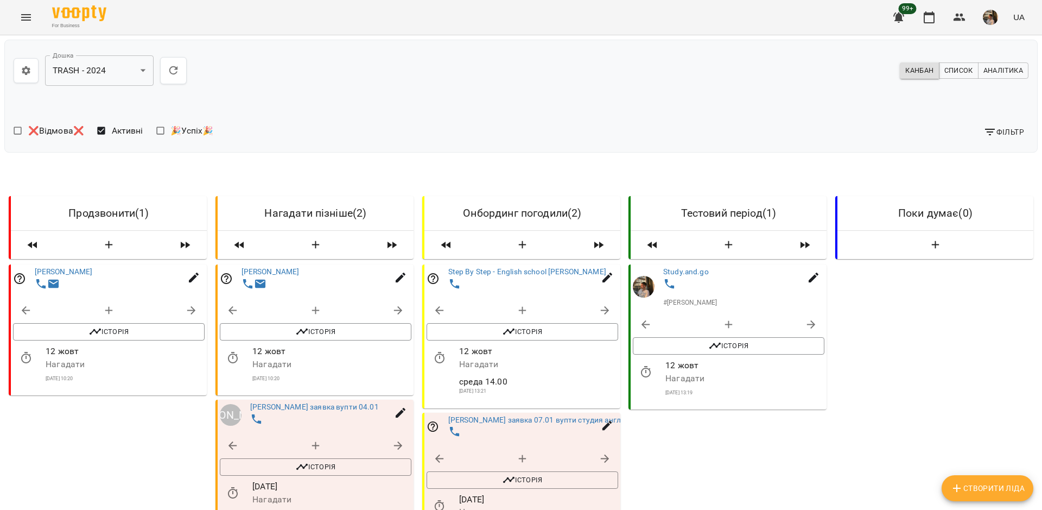
click at [141, 66] on body "**********" at bounding box center [521, 317] width 1042 height 635
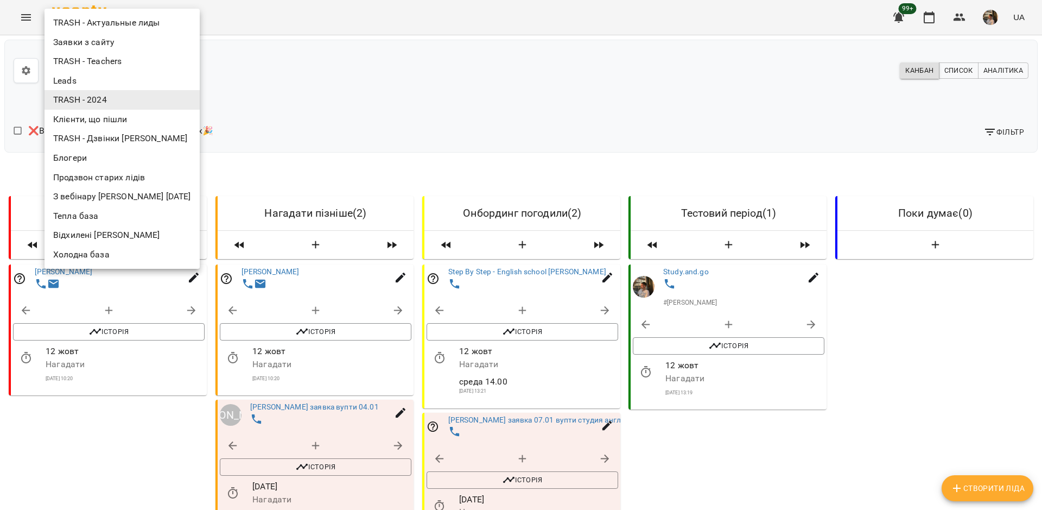
click at [116, 43] on li "Заявки з сайту" at bounding box center [122, 43] width 155 height 20
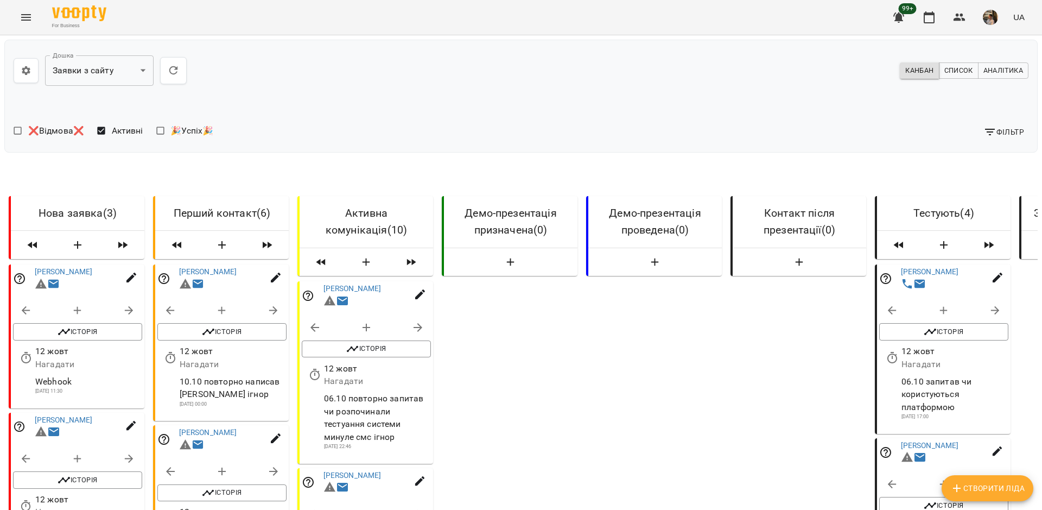
click at [26, 70] on icon "button" at bounding box center [26, 70] width 11 height 11
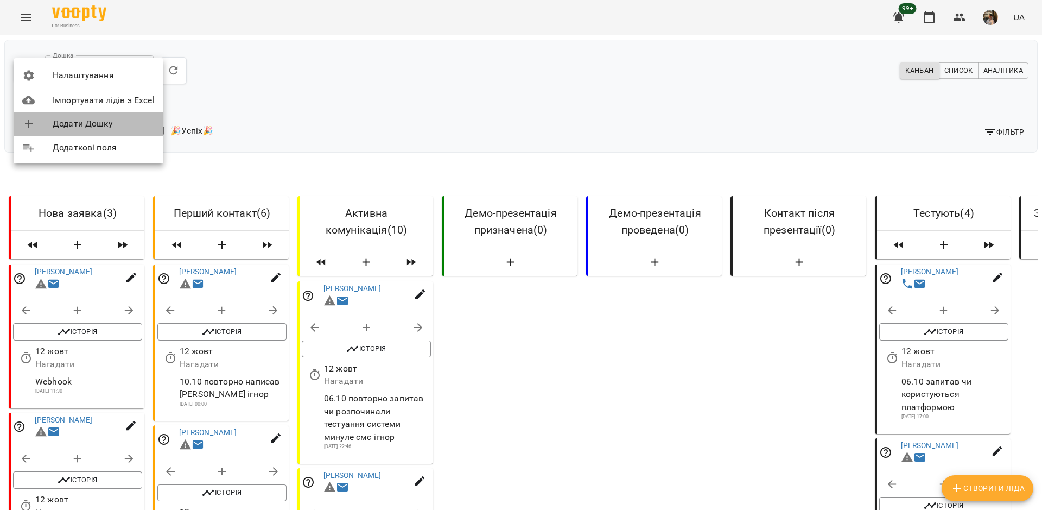
click at [80, 122] on span "Додати Дошку" at bounding box center [104, 123] width 102 height 13
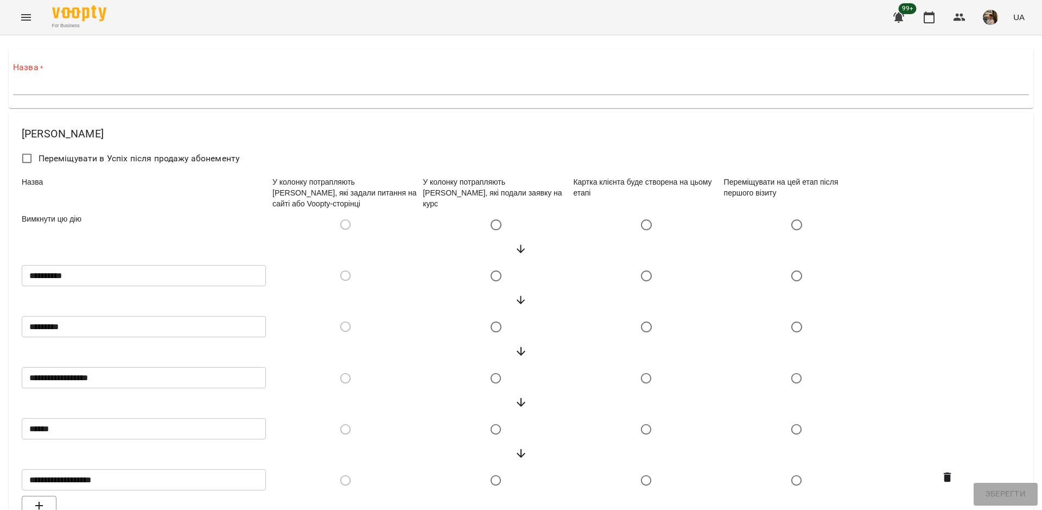
click at [149, 67] on label "Назва *" at bounding box center [521, 67] width 1016 height 12
click at [125, 71] on label "Назва *" at bounding box center [521, 67] width 1016 height 12
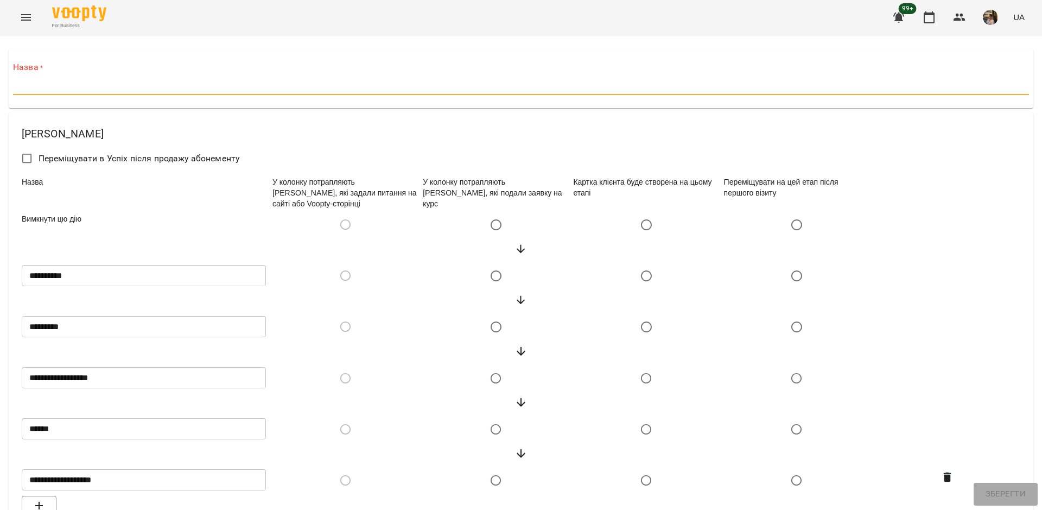
click at [65, 87] on input "text" at bounding box center [521, 86] width 1016 height 17
click at [106, 45] on div "**********" at bounding box center [521, 305] width 1038 height 527
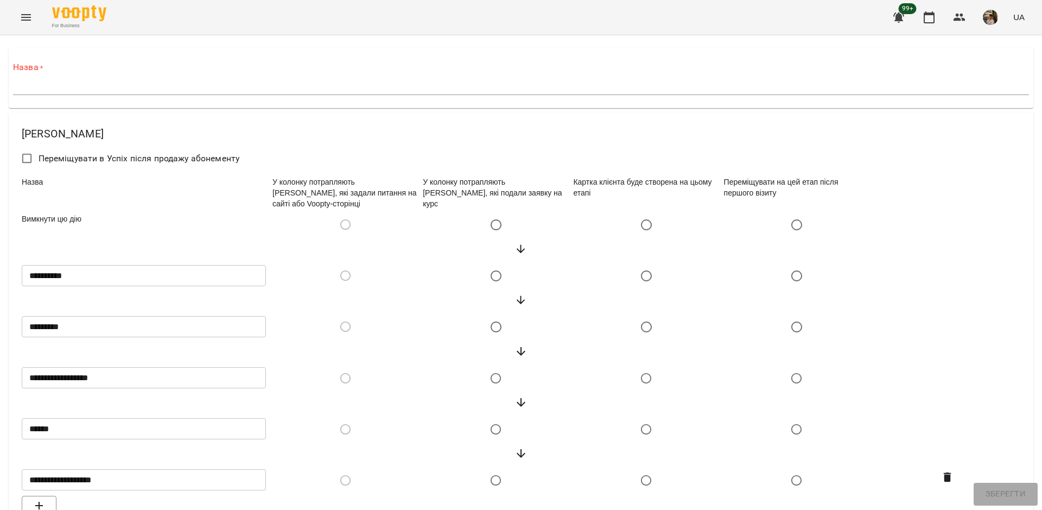
scroll to position [2, 0]
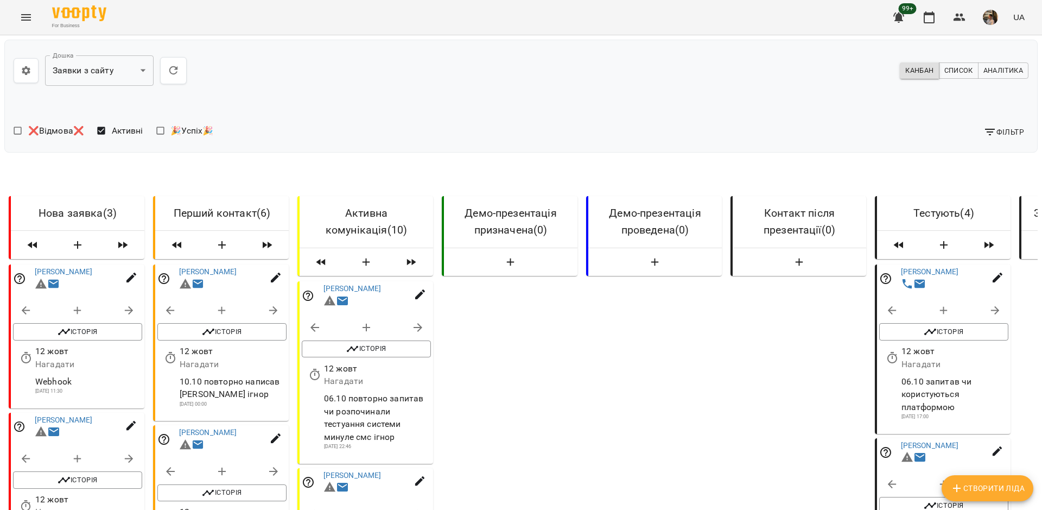
click at [28, 73] on icon "button" at bounding box center [26, 70] width 11 height 11
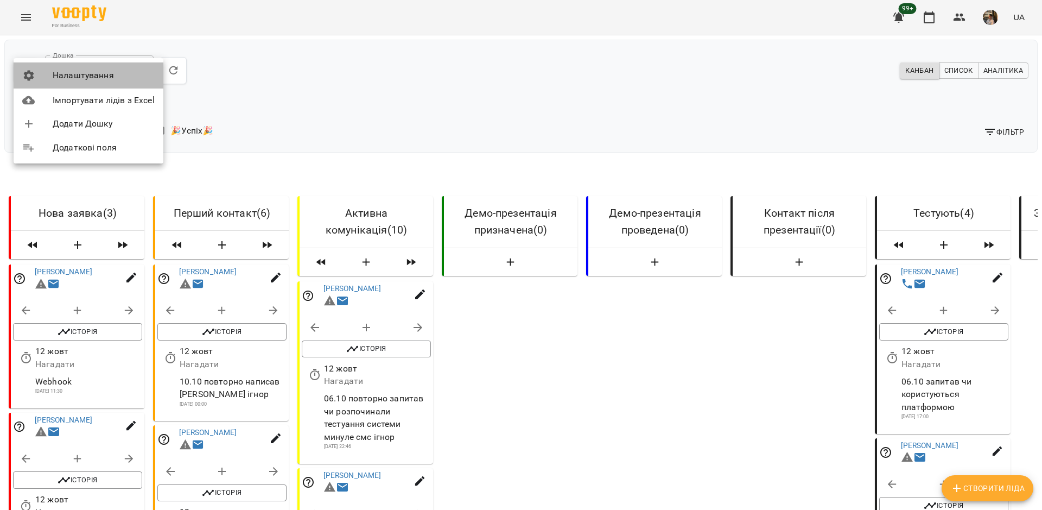
click at [59, 77] on span "Налаштування" at bounding box center [104, 75] width 102 height 13
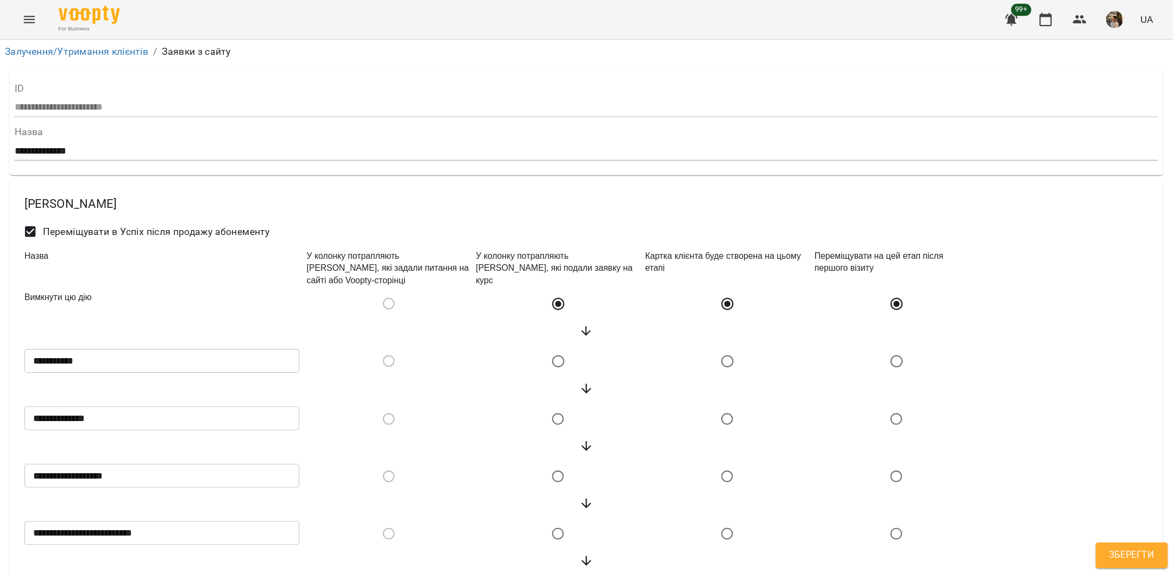
scroll to position [492, 0]
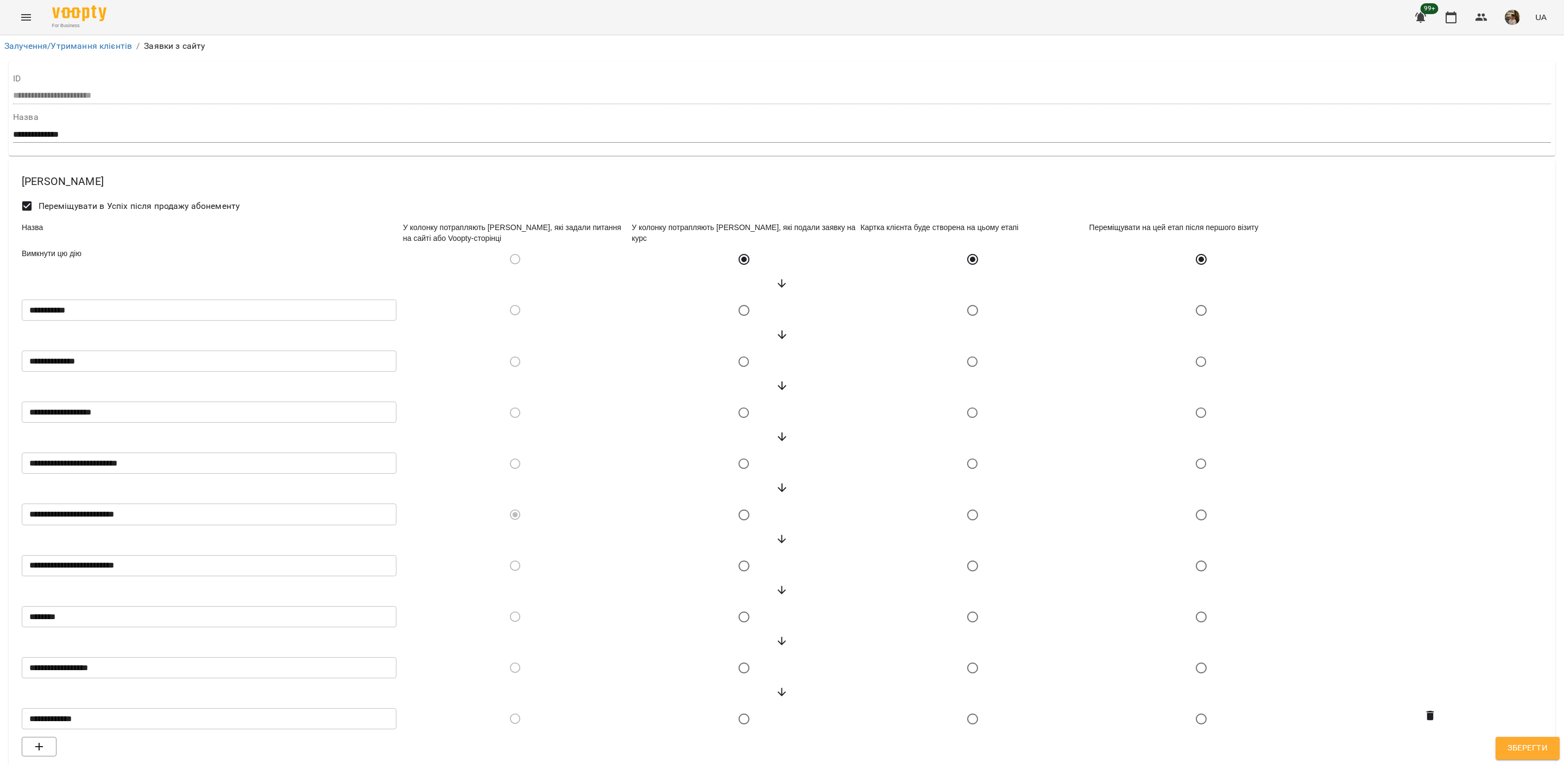
scroll to position [472, 0]
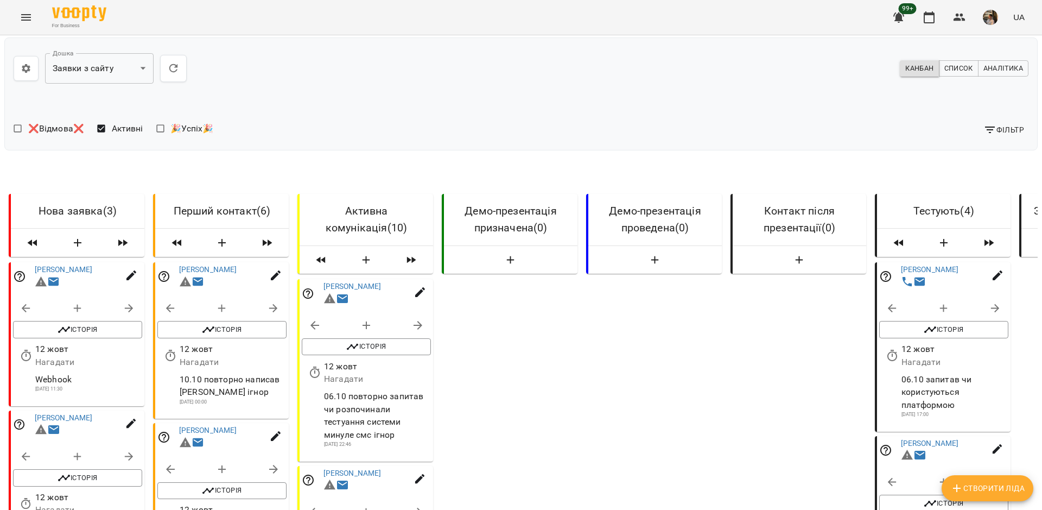
scroll to position [224, 0]
click at [363, 340] on span "Історія" at bounding box center [366, 346] width 118 height 13
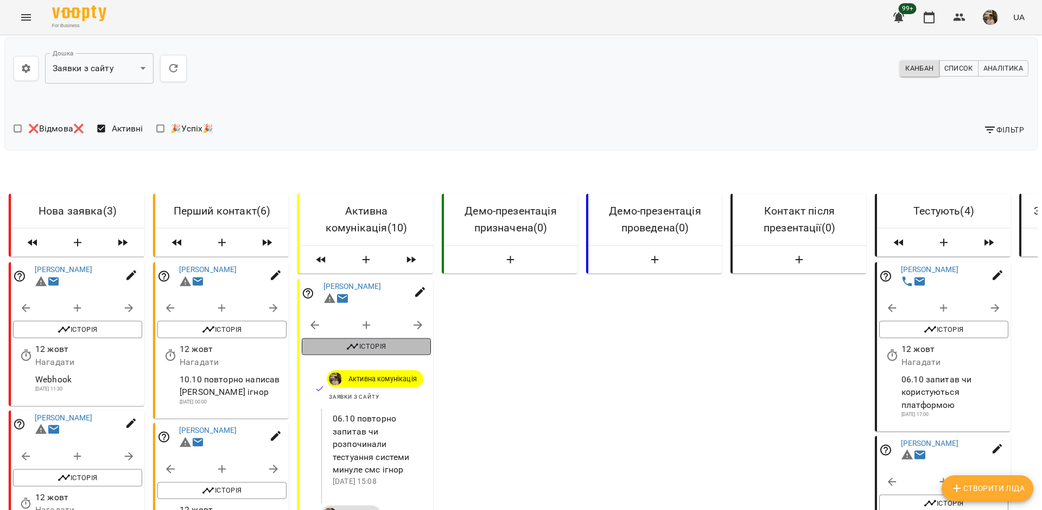
click at [361, 340] on span "Історія" at bounding box center [366, 346] width 118 height 13
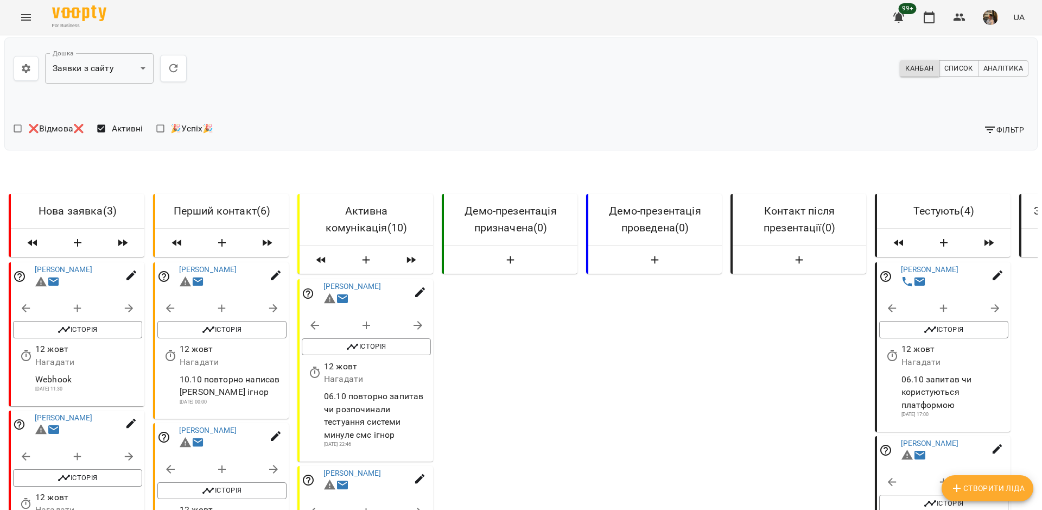
click at [352, 360] on p "12 жовт" at bounding box center [377, 366] width 107 height 13
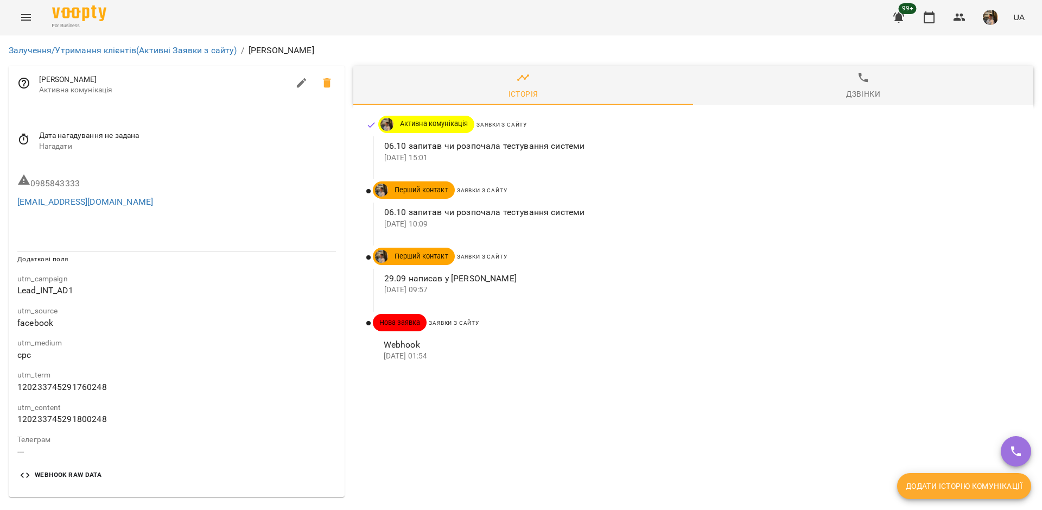
click at [59, 476] on span "Webhook Raw Data" at bounding box center [68, 475] width 67 height 11
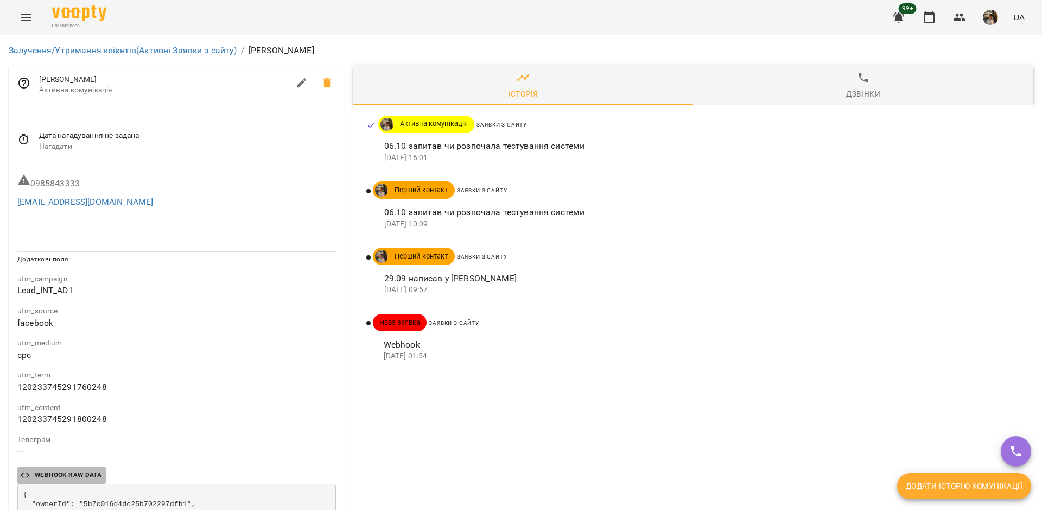
click at [75, 470] on span "Webhook Raw Data" at bounding box center [68, 475] width 67 height 11
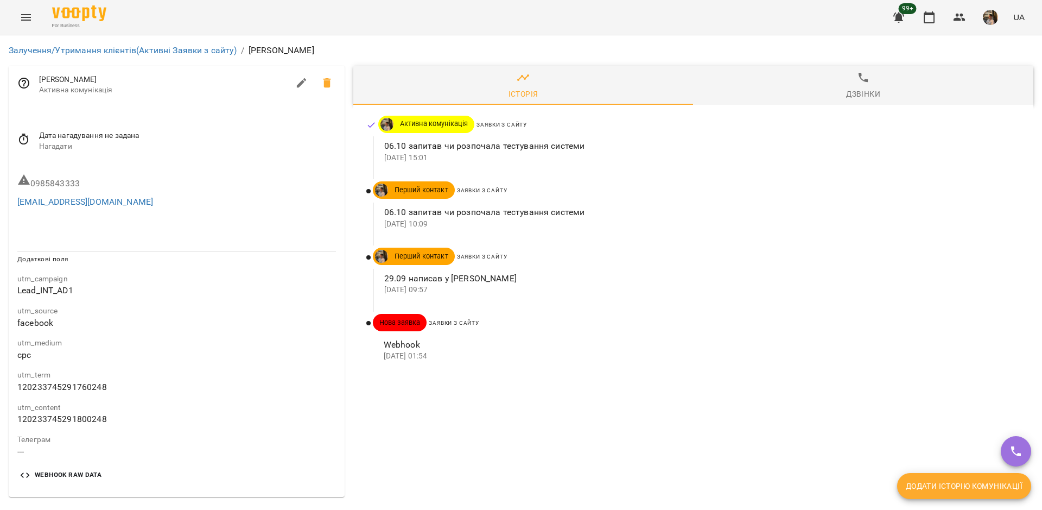
scroll to position [0, 0]
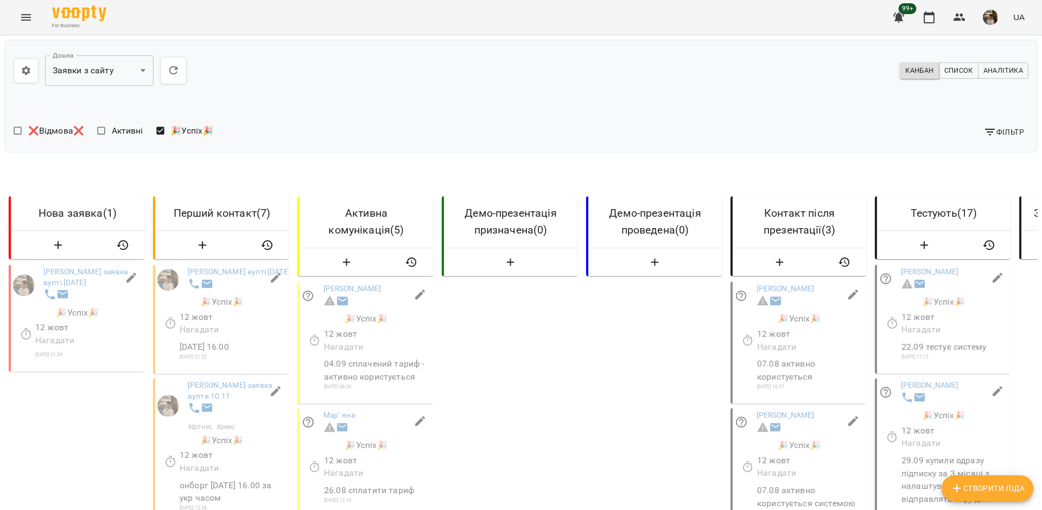
click at [252, 336] on p "Нагадати" at bounding box center [233, 330] width 107 height 13
click at [223, 286] on div at bounding box center [239, 285] width 107 height 20
click at [230, 269] on link "Юлія Заявка вупті 05.11.2024" at bounding box center [239, 271] width 103 height 9
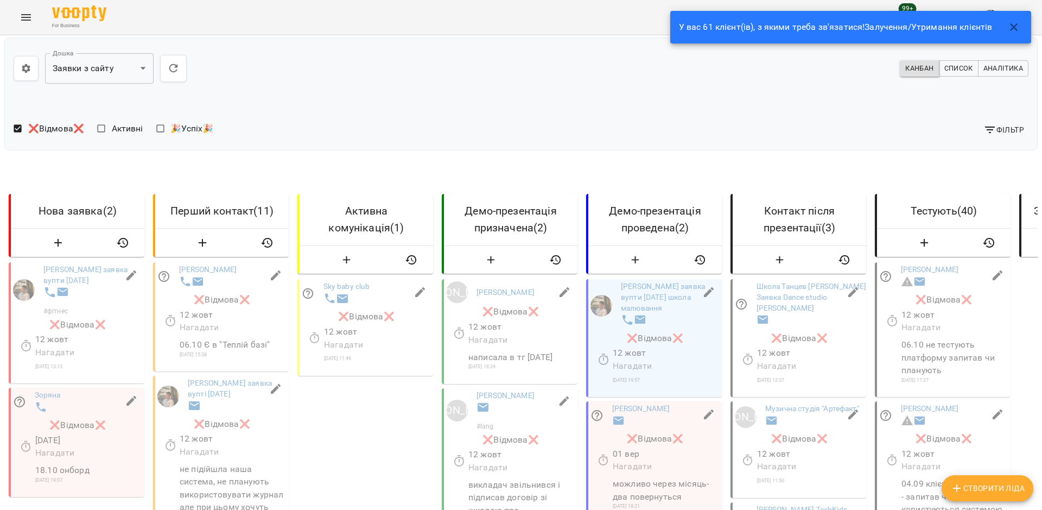
scroll to position [80, 0]
click at [662, 282] on link "[PERSON_NAME] заявка вупти [DATE] школа малювання" at bounding box center [663, 297] width 84 height 30
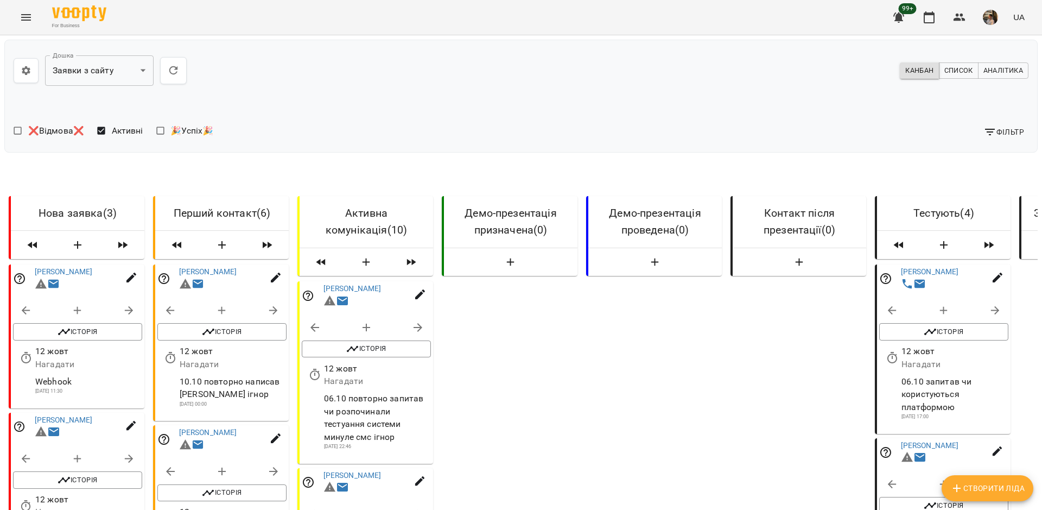
click at [29, 72] on icon "button" at bounding box center [26, 70] width 8 height 9
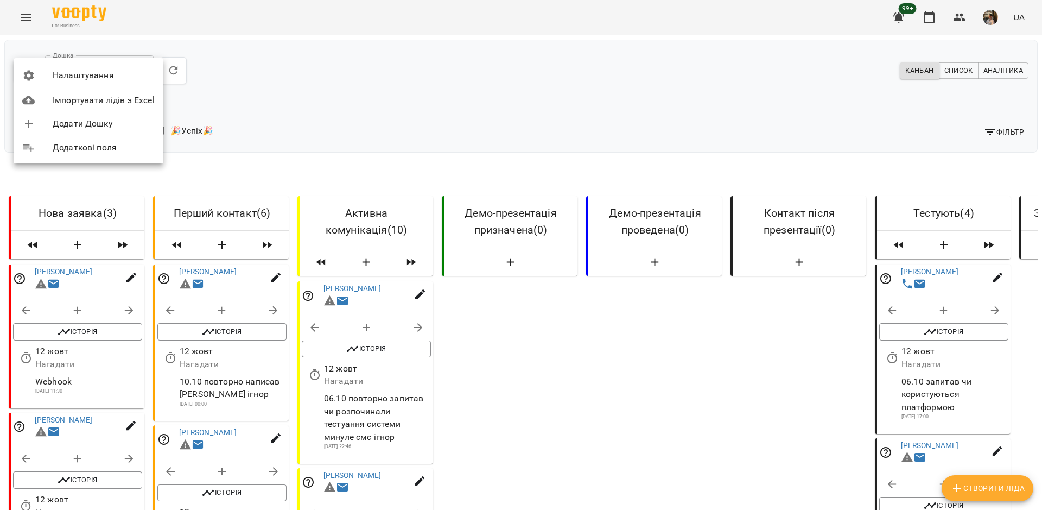
click at [511, 324] on div at bounding box center [521, 255] width 1042 height 510
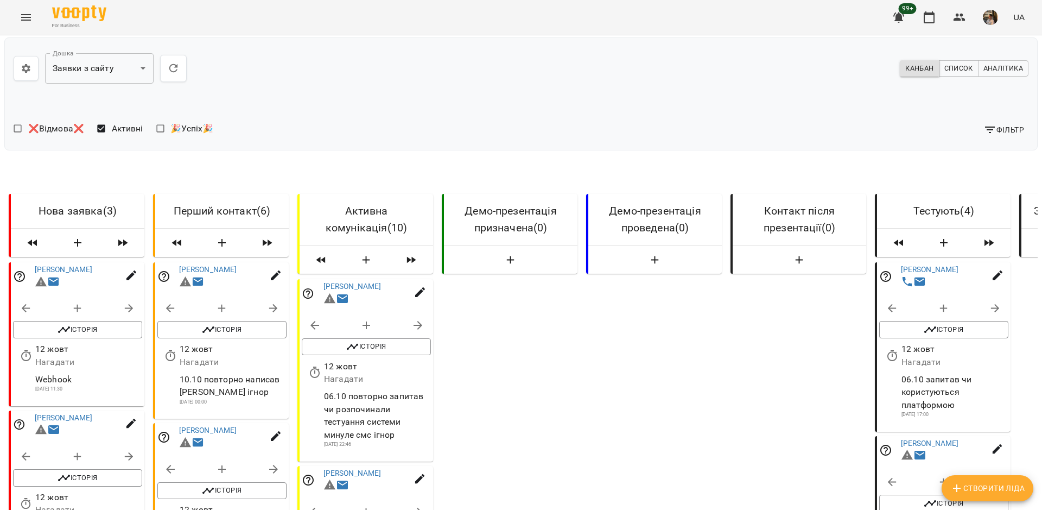
scroll to position [982, 0]
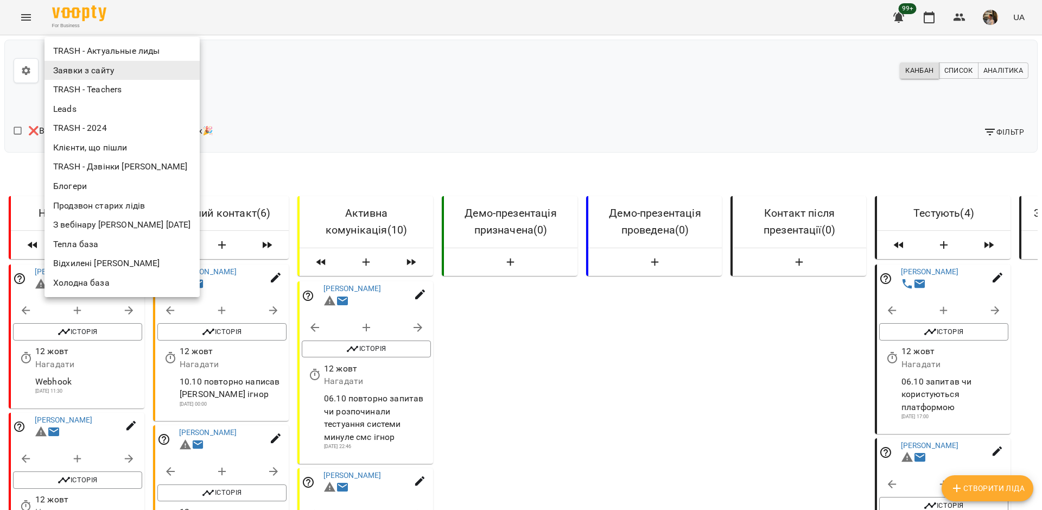
click at [124, 54] on li "TRASH - Актуальные лиды" at bounding box center [122, 51] width 155 height 20
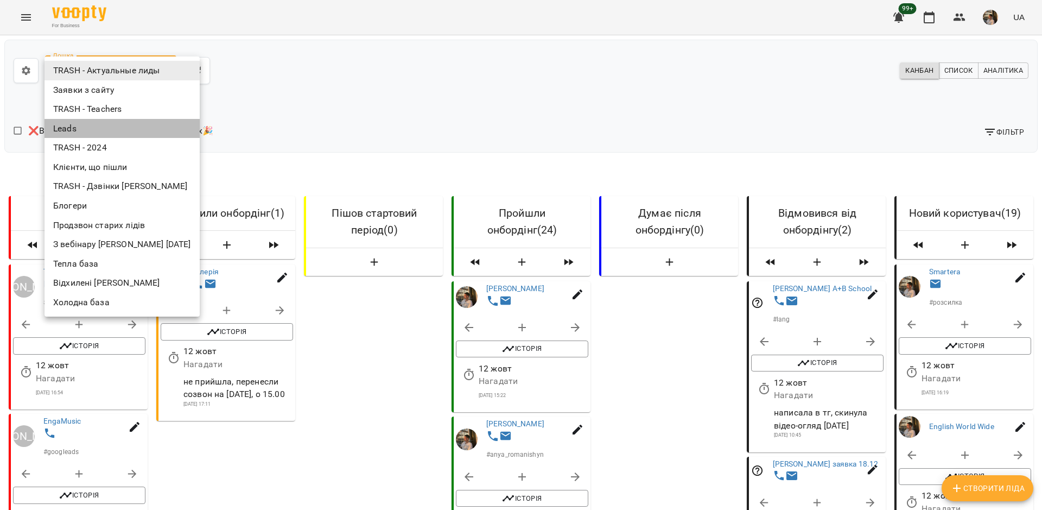
click at [127, 127] on li "Leads" at bounding box center [122, 129] width 155 height 20
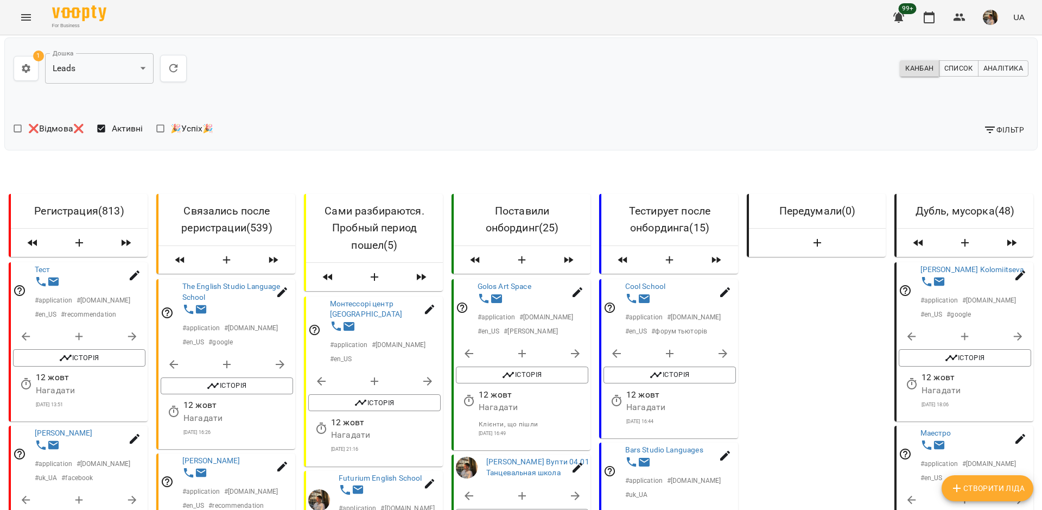
scroll to position [1551, 0]
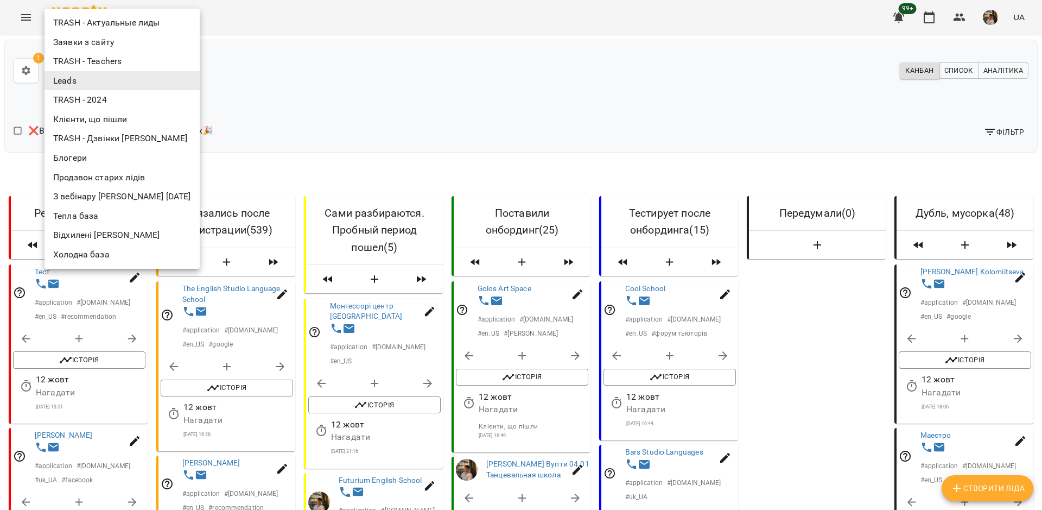
click at [101, 157] on li "Блогери" at bounding box center [122, 158] width 155 height 20
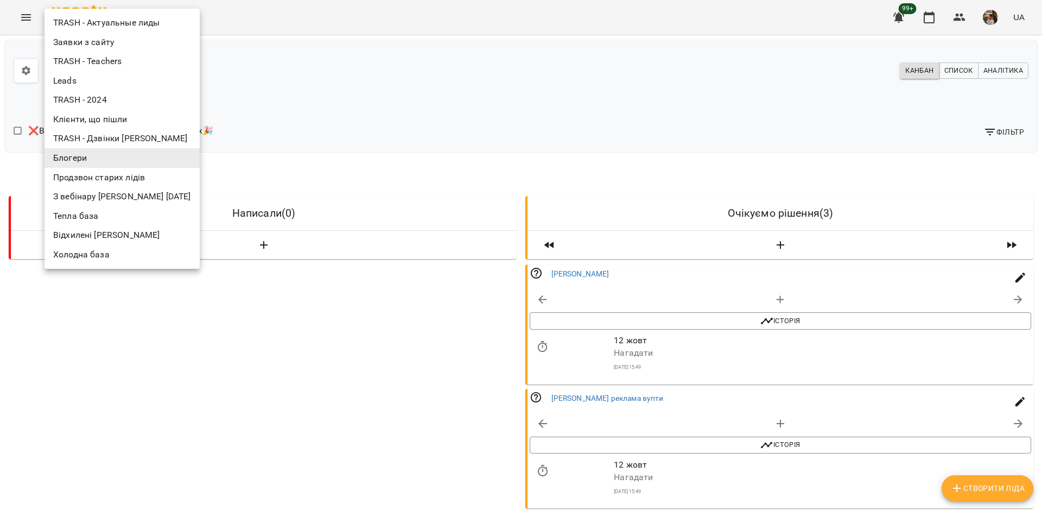
click at [140, 65] on body "**********" at bounding box center [521, 355] width 1042 height 711
click at [132, 192] on li "З вебінару [PERSON_NAME] [DATE]" at bounding box center [122, 197] width 155 height 20
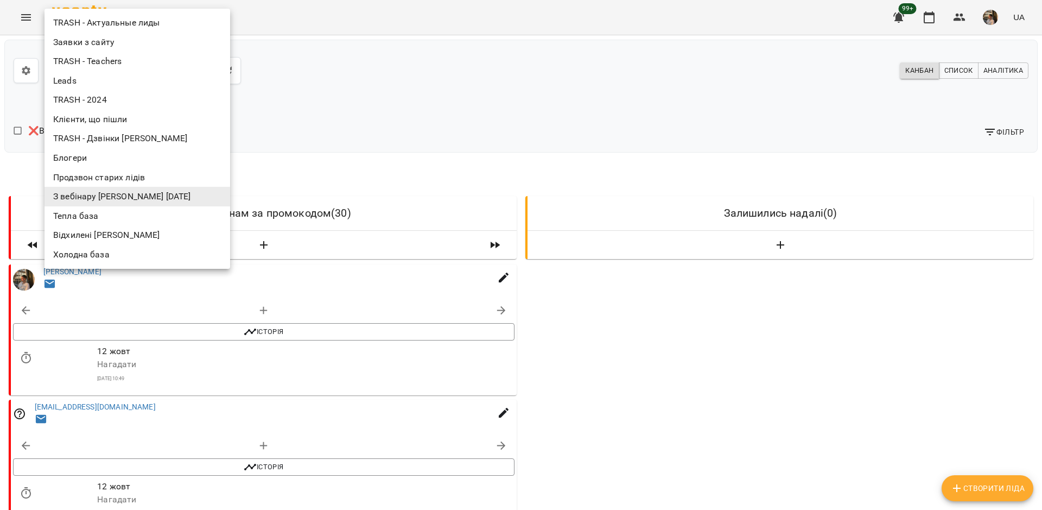
click at [107, 215] on li "Тепла база" at bounding box center [138, 216] width 186 height 20
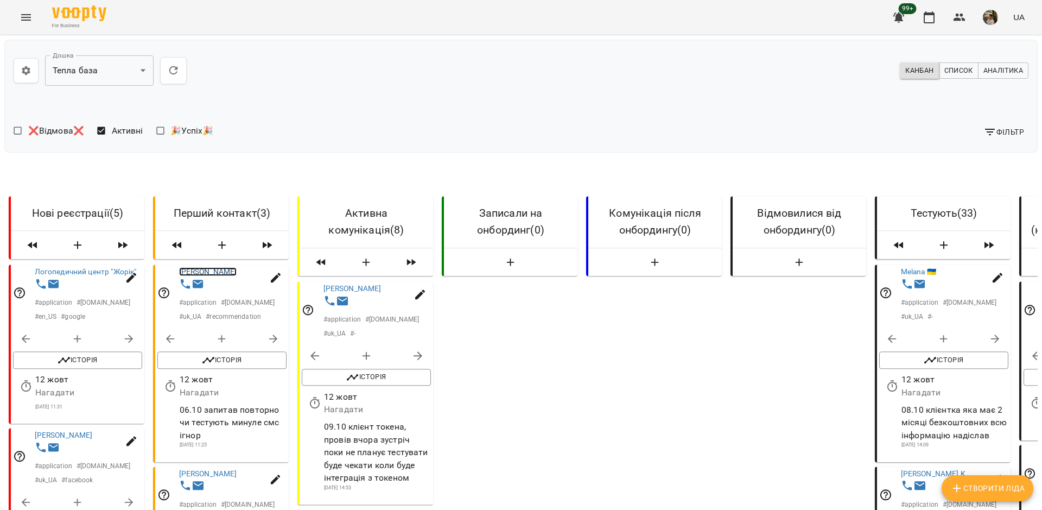
click at [218, 271] on link "Карабуш Габриєла" at bounding box center [208, 271] width 58 height 9
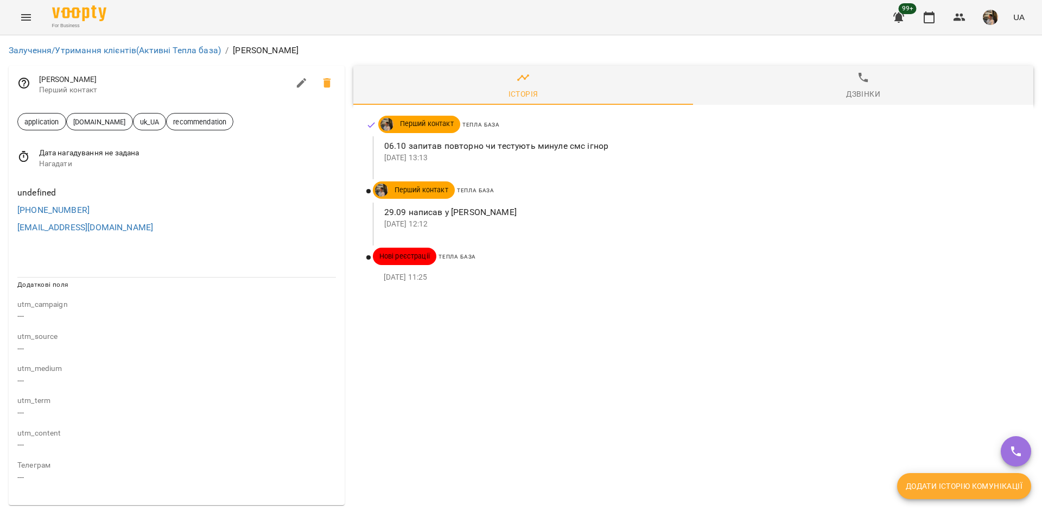
click at [302, 82] on icon "button" at bounding box center [301, 83] width 10 height 10
select select "**"
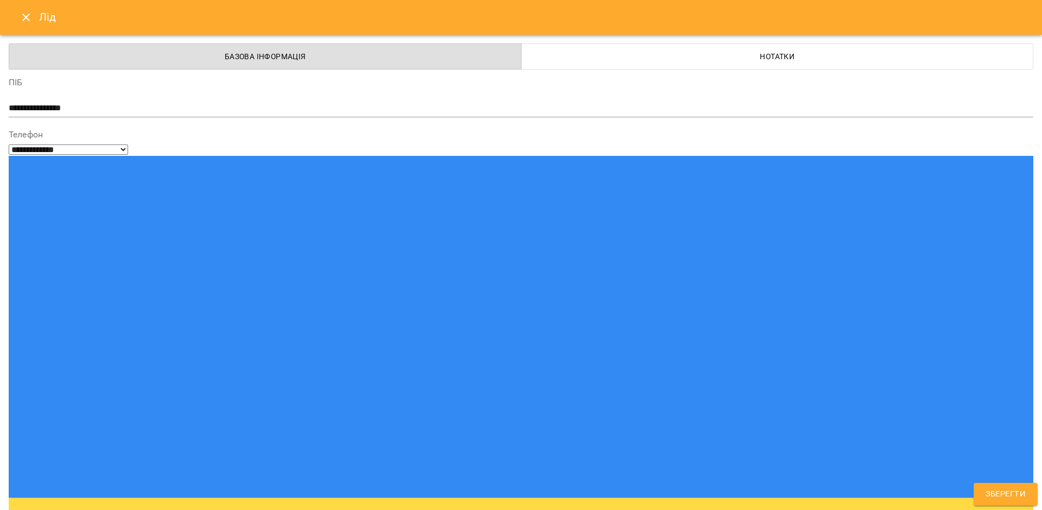
click at [571, 57] on span "Нотатки" at bounding box center [777, 56] width 499 height 13
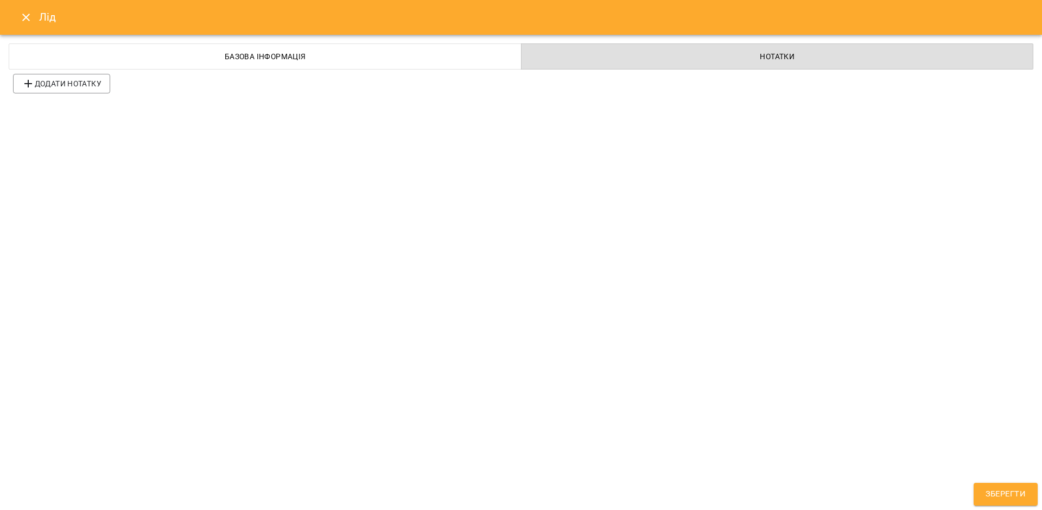
click at [26, 24] on button "Close" at bounding box center [26, 17] width 26 height 26
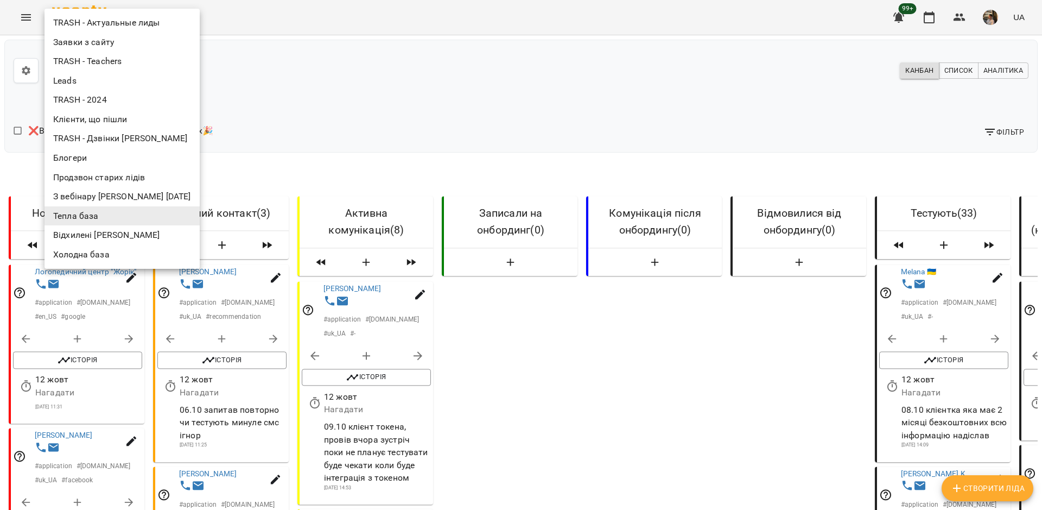
click at [122, 82] on li "Leads" at bounding box center [122, 81] width 155 height 20
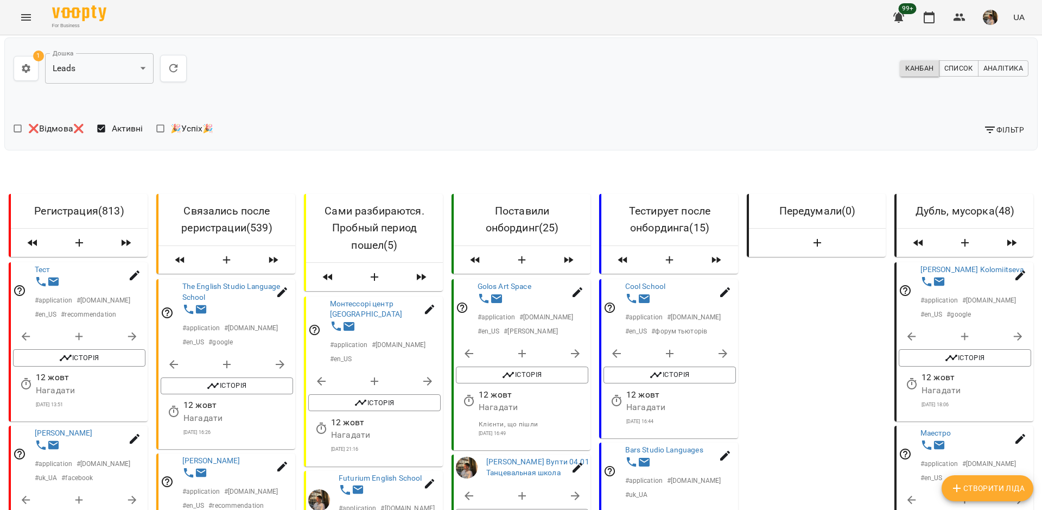
scroll to position [1551, 0]
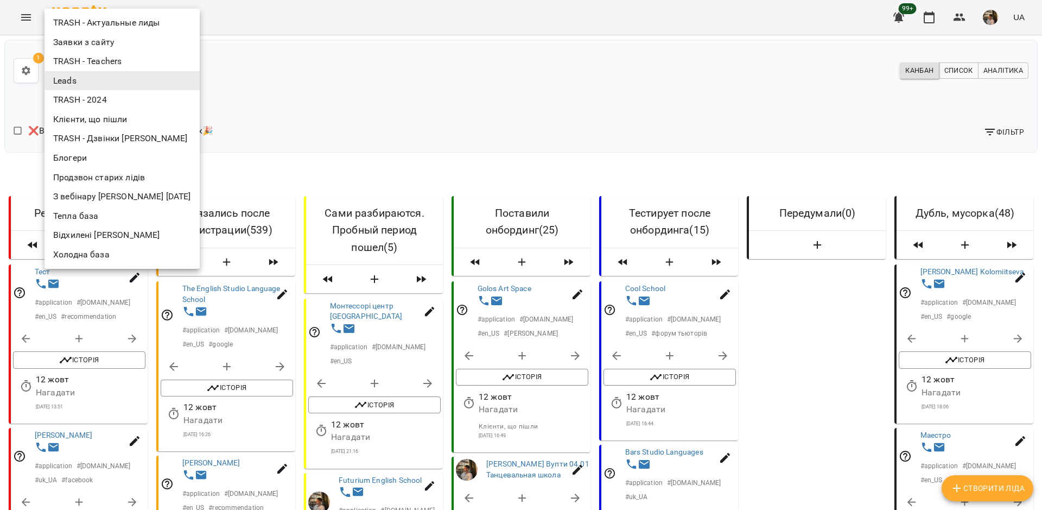
click at [116, 50] on li "Заявки з сайту" at bounding box center [122, 43] width 155 height 20
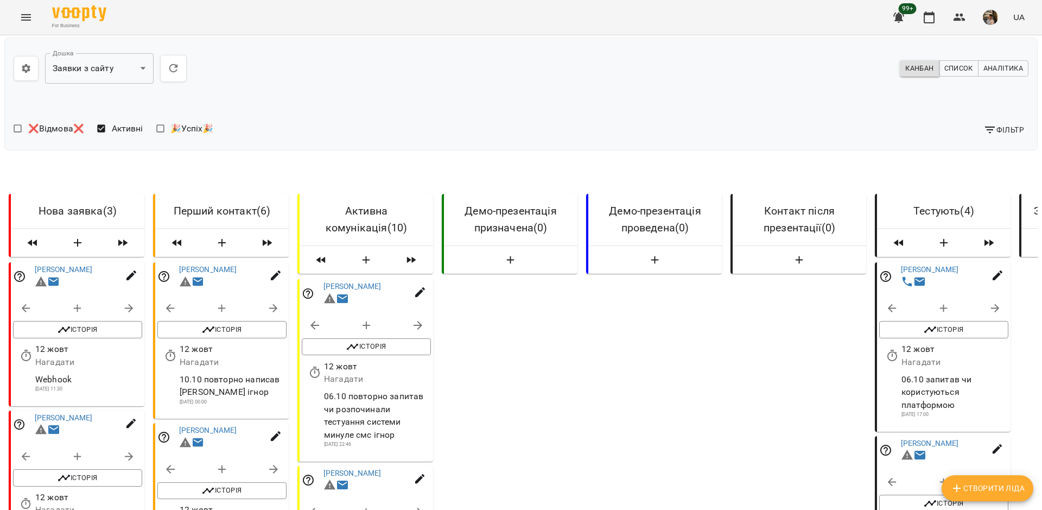
scroll to position [1652, 0]
click at [532, 297] on div at bounding box center [521, 255] width 1042 height 510
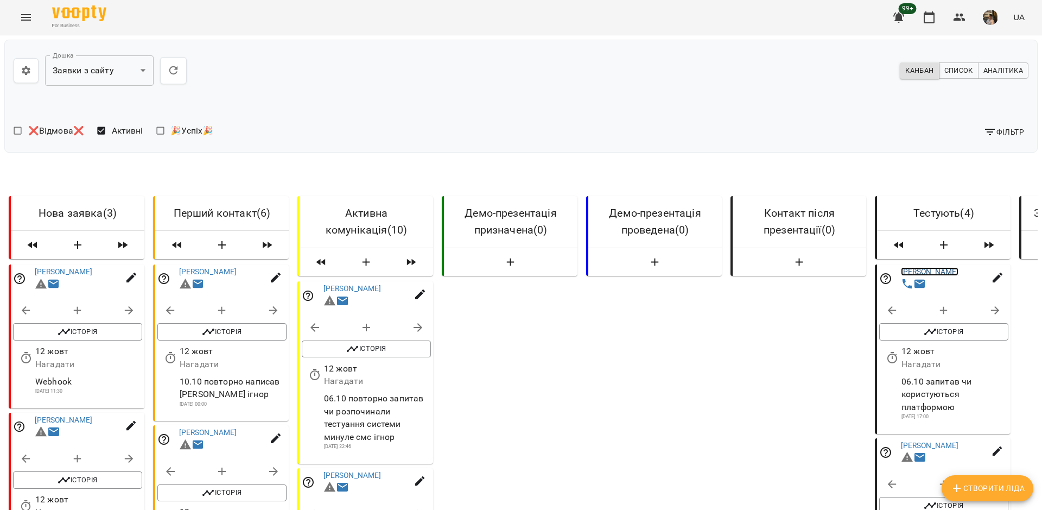
click at [927, 269] on link "[PERSON_NAME]" at bounding box center [930, 271] width 58 height 9
click at [333, 469] on link "[PERSON_NAME]" at bounding box center [353, 473] width 58 height 9
click at [27, 72] on icon "button" at bounding box center [26, 70] width 8 height 9
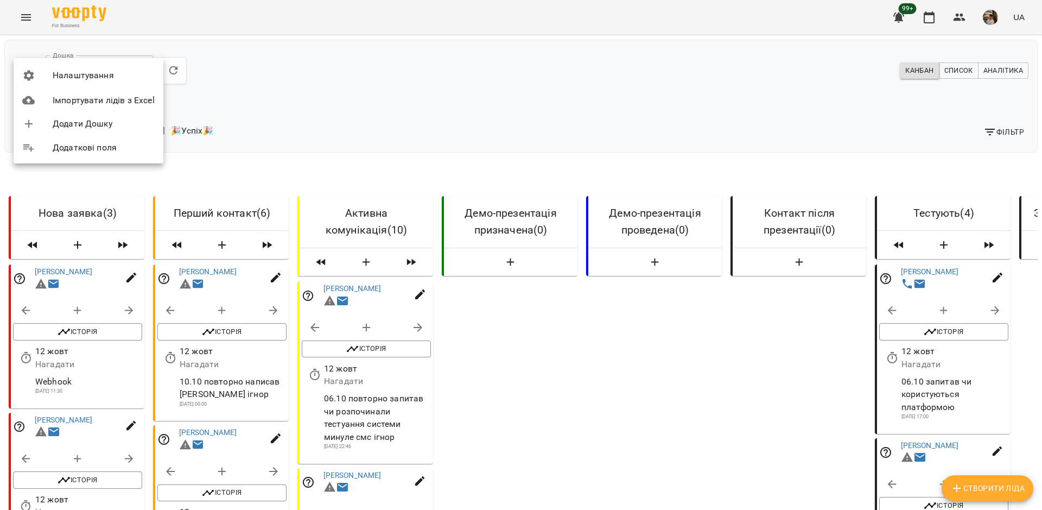
click at [97, 75] on span "Налаштування" at bounding box center [104, 75] width 102 height 13
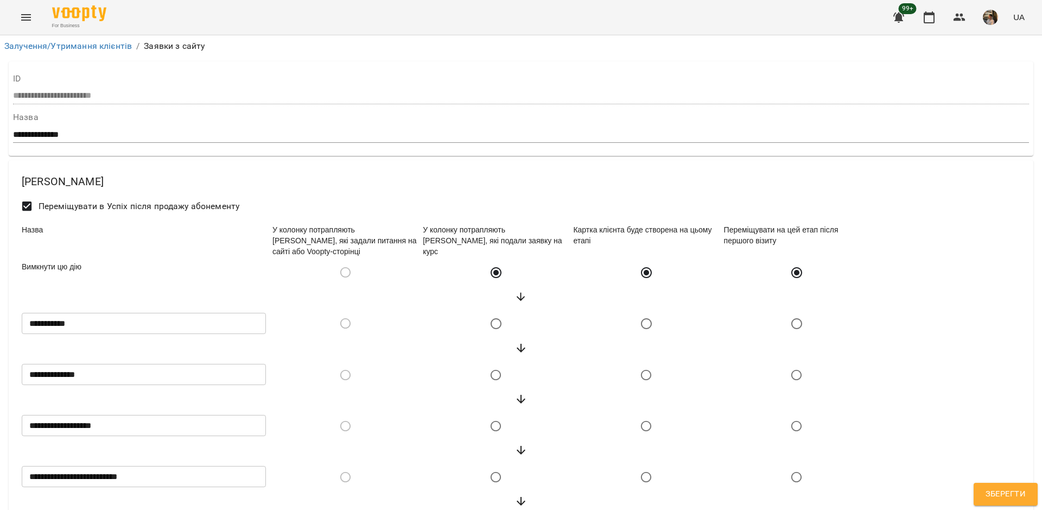
click at [59, 274] on div "Вимкнути цю дію" at bounding box center [145, 272] width 251 height 27
click at [87, 274] on div "Вимкнути цю дію" at bounding box center [145, 272] width 251 height 27
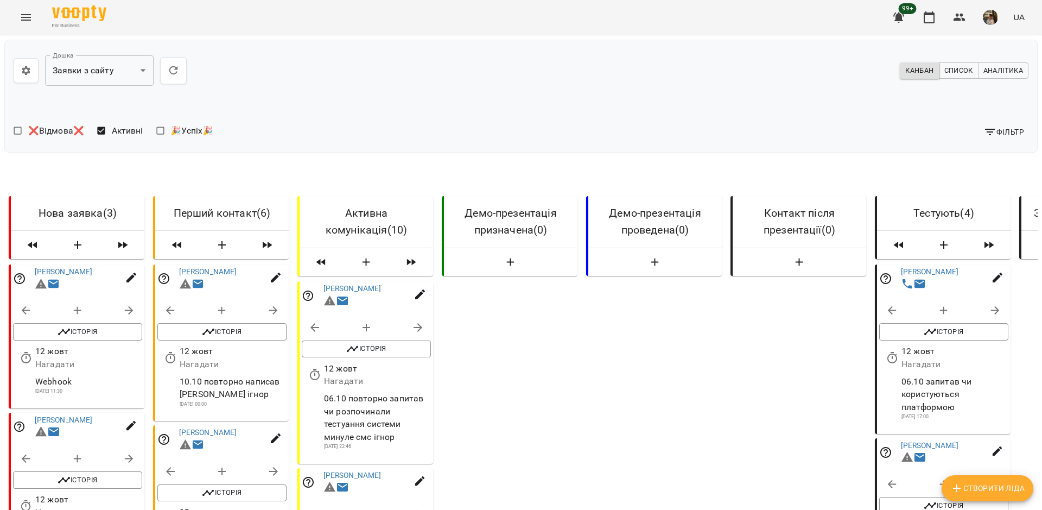
click at [175, 73] on icon "button" at bounding box center [173, 70] width 13 height 13
click at [994, 134] on icon "button" at bounding box center [990, 131] width 13 height 13
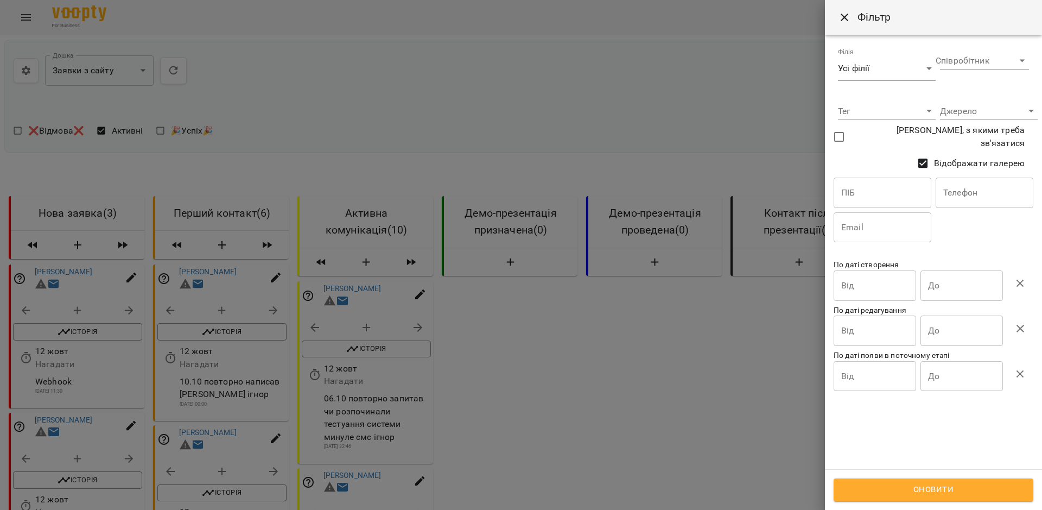
click at [630, 117] on div at bounding box center [521, 255] width 1042 height 510
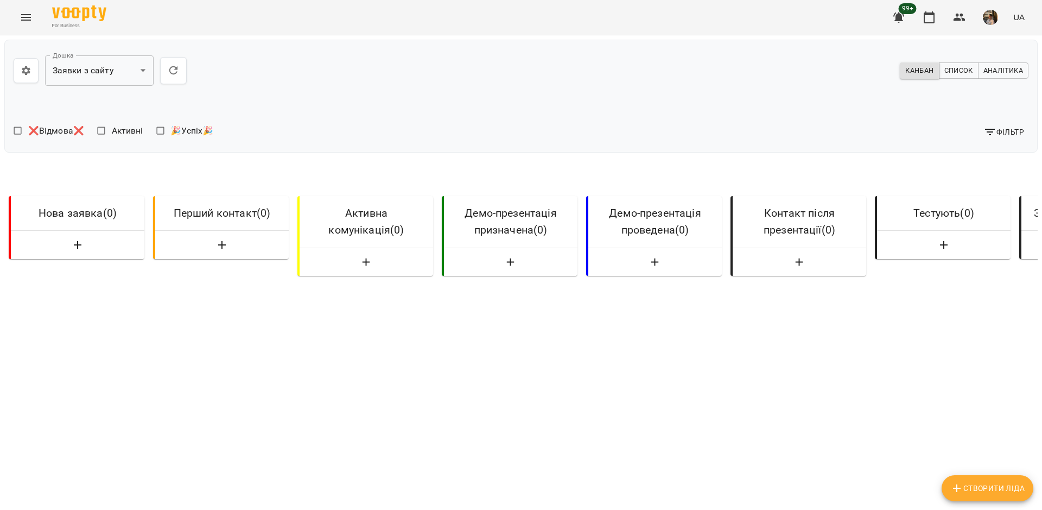
click at [29, 69] on icon "button" at bounding box center [26, 70] width 11 height 11
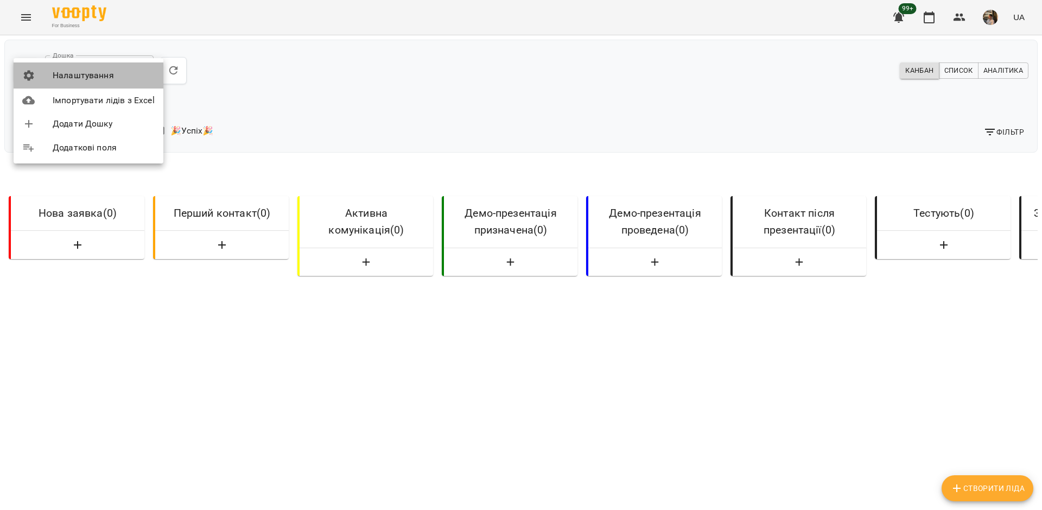
click at [88, 81] on li "Налаштування" at bounding box center [89, 75] width 150 height 26
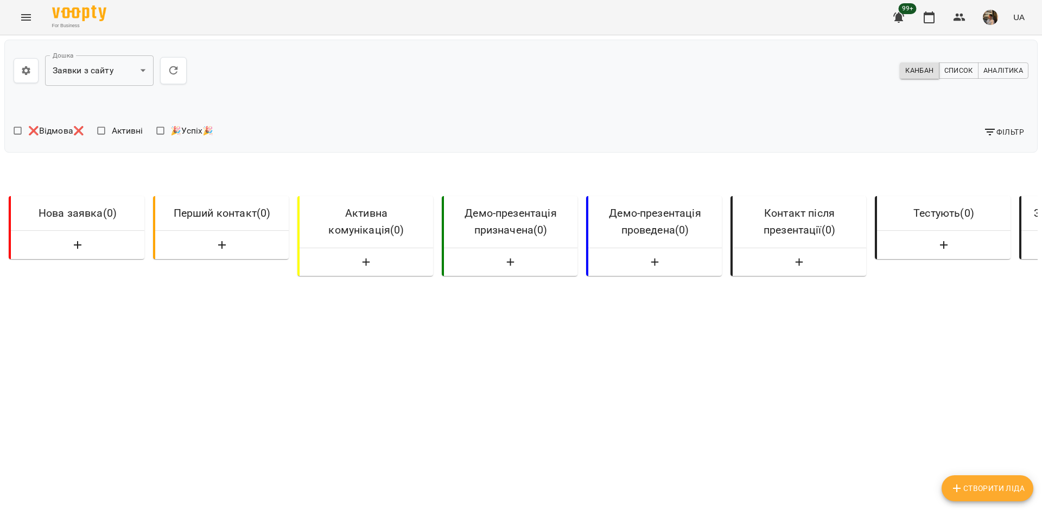
click at [112, 130] on span "Активні" at bounding box center [127, 130] width 31 height 13
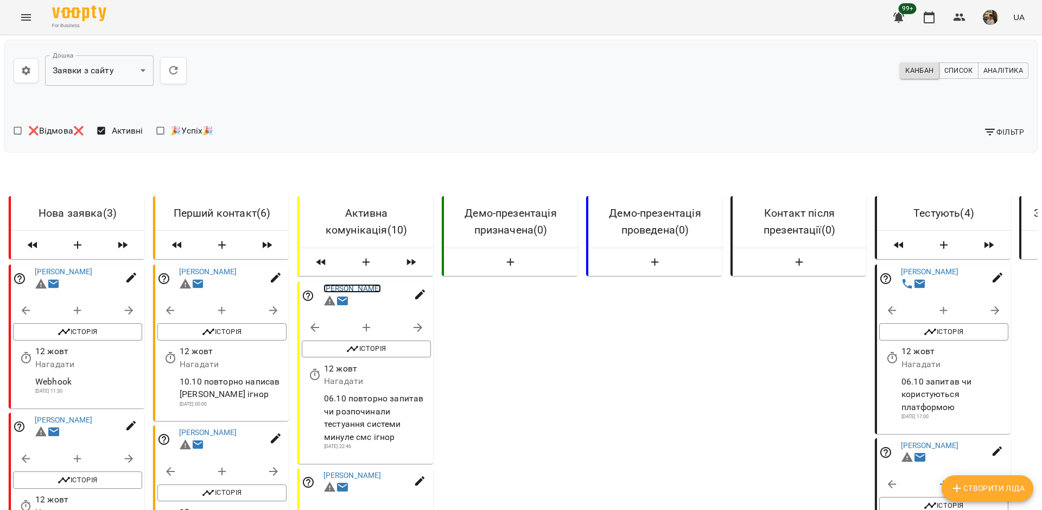
click at [331, 289] on link "[PERSON_NAME]" at bounding box center [353, 288] width 58 height 9
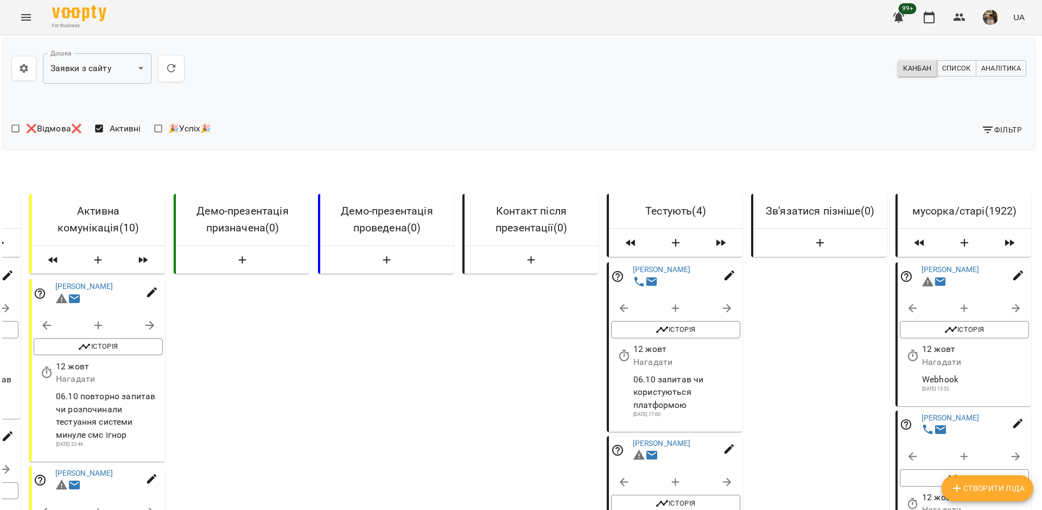
scroll to position [92, 2]
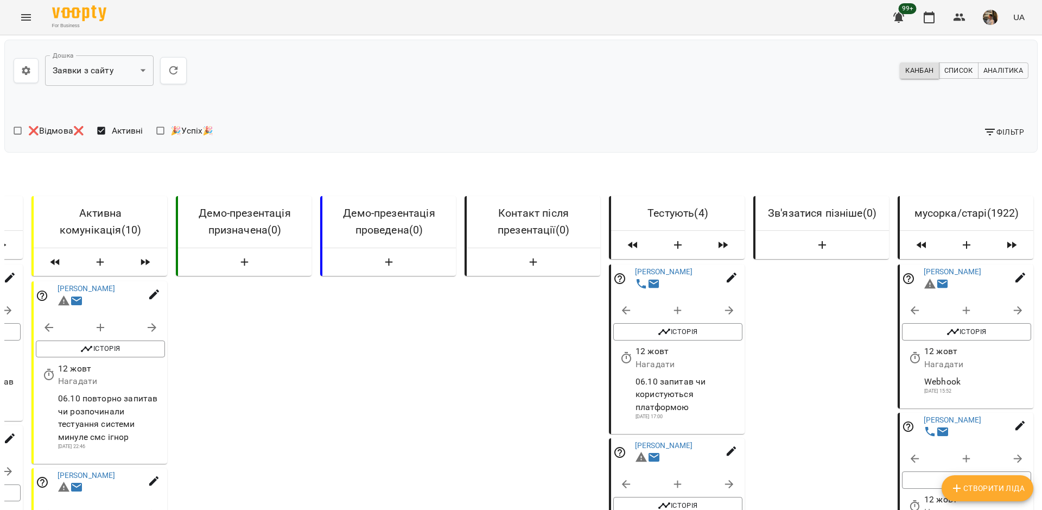
scroll to position [0, 2]
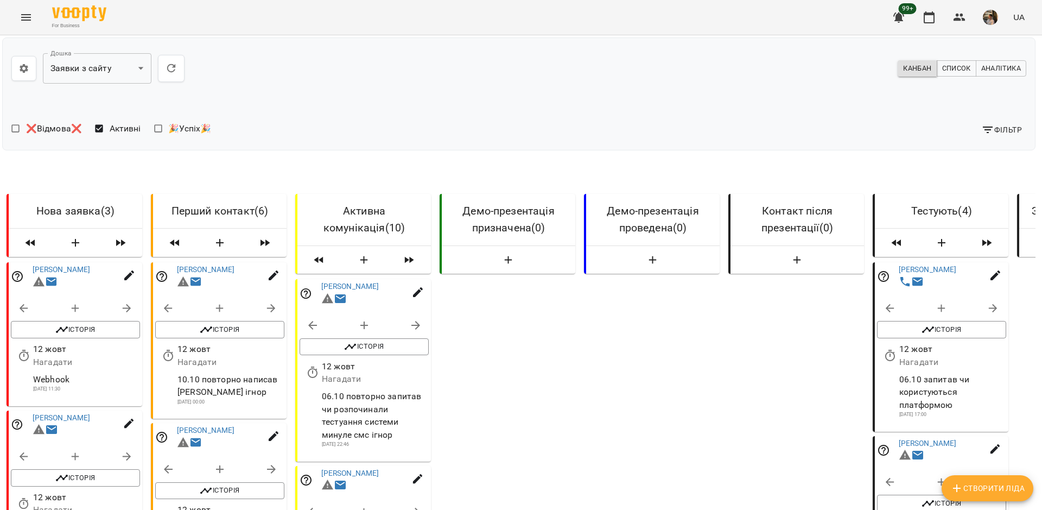
click at [1003, 123] on span "Фільтр" at bounding box center [1002, 129] width 41 height 13
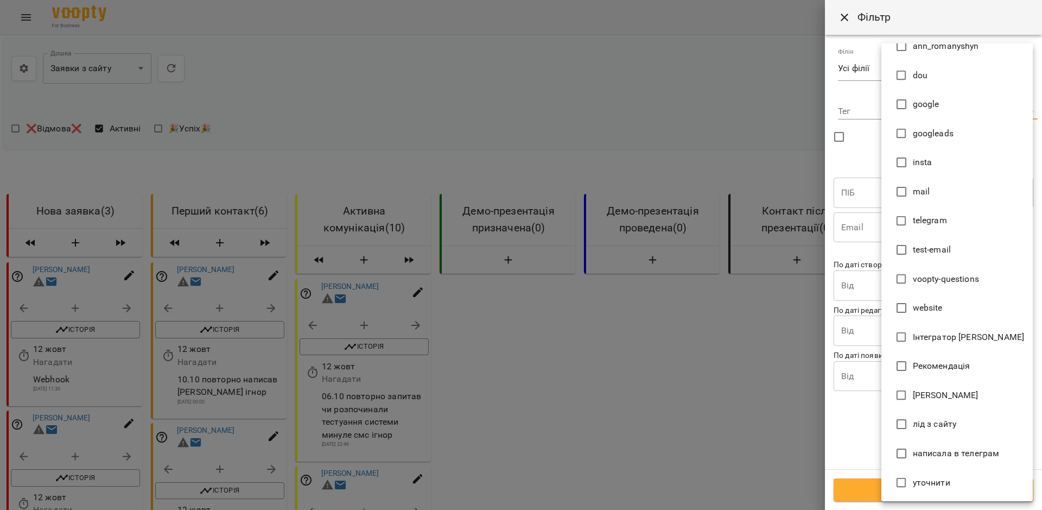
type input "**********"
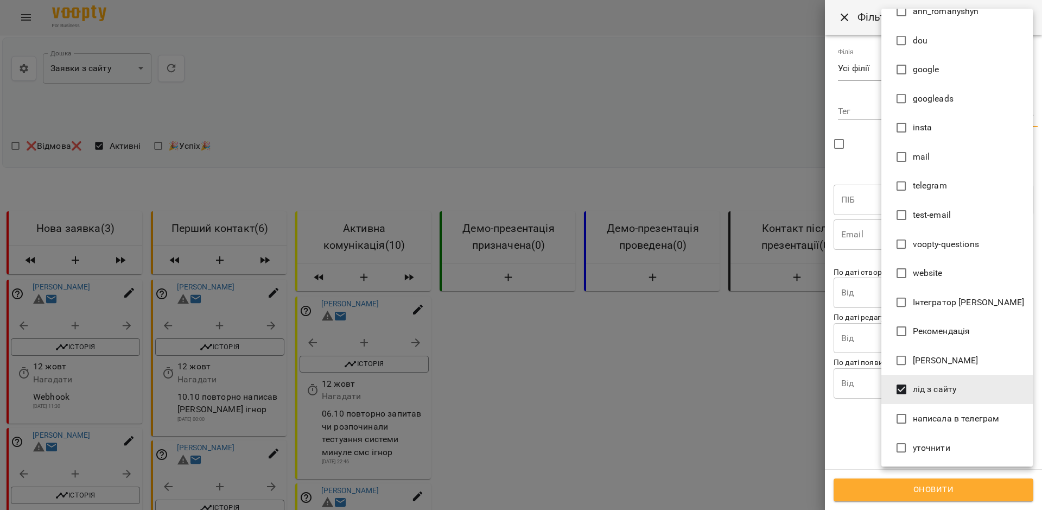
scroll to position [96, 2]
click at [858, 445] on div at bounding box center [521, 255] width 1042 height 510
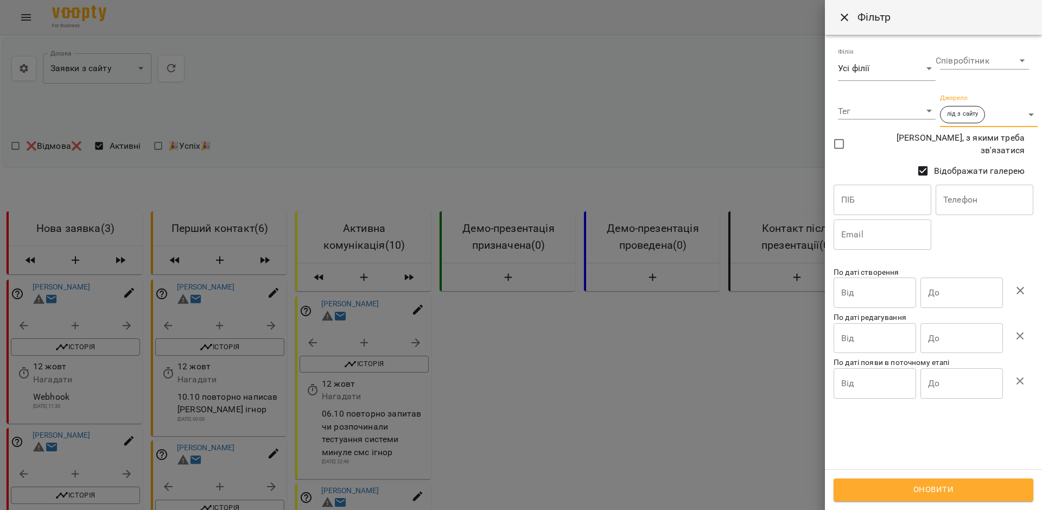
click at [926, 490] on span "Оновити" at bounding box center [934, 490] width 176 height 14
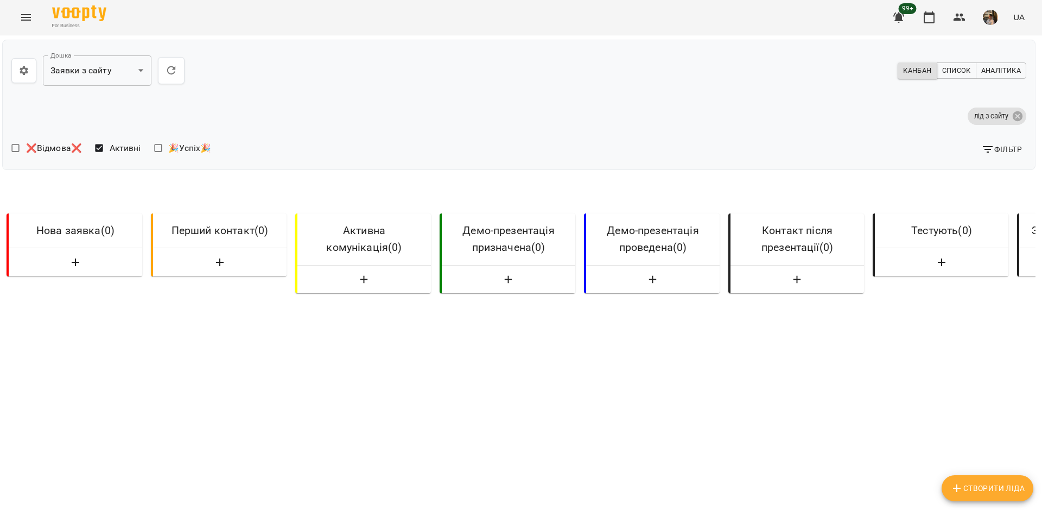
click at [1004, 148] on span "Фільтр" at bounding box center [1002, 149] width 41 height 13
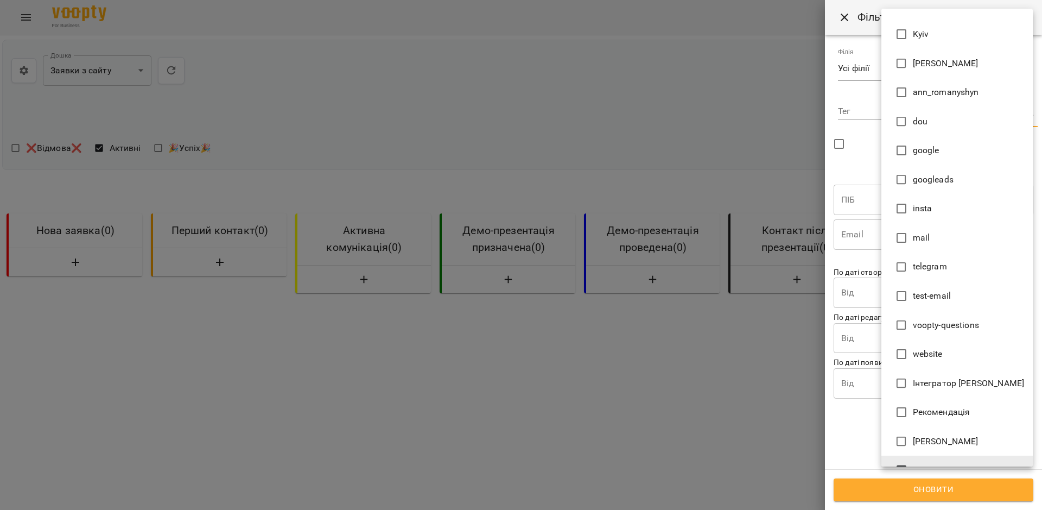
click at [1027, 114] on body "**********" at bounding box center [521, 318] width 1042 height 637
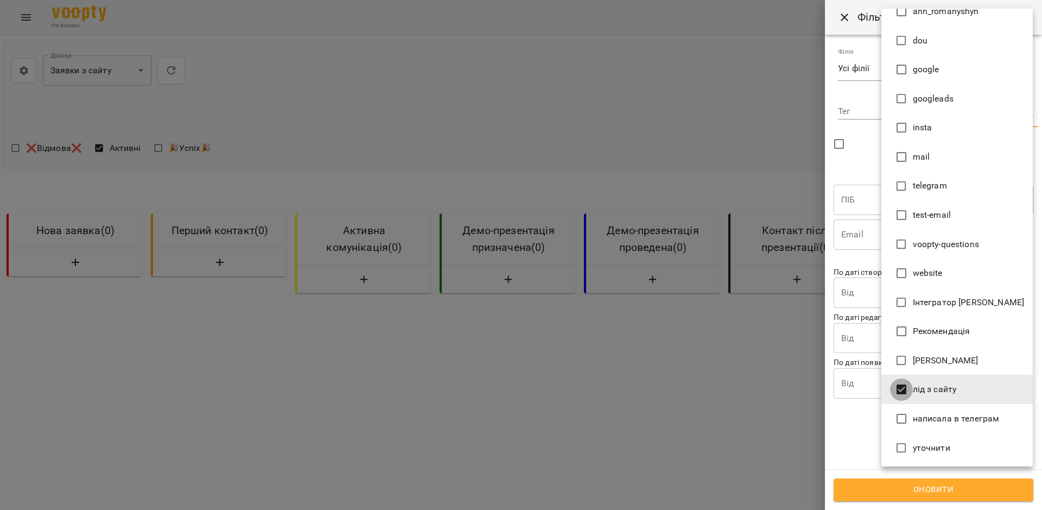
scroll to position [0, 0]
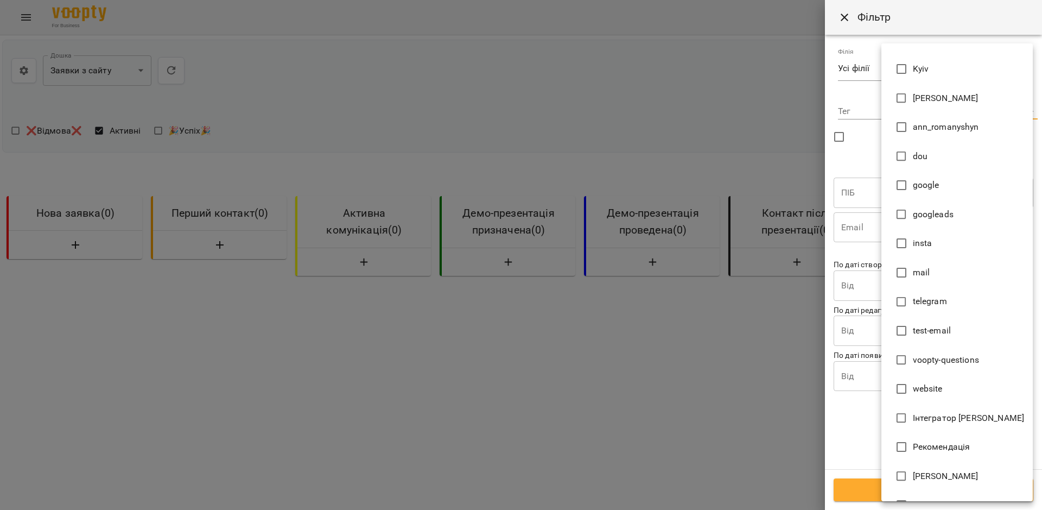
click at [851, 425] on div at bounding box center [521, 255] width 1042 height 510
click at [1030, 114] on body "**********" at bounding box center [521, 309] width 1042 height 619
click at [867, 134] on div at bounding box center [521, 255] width 1042 height 510
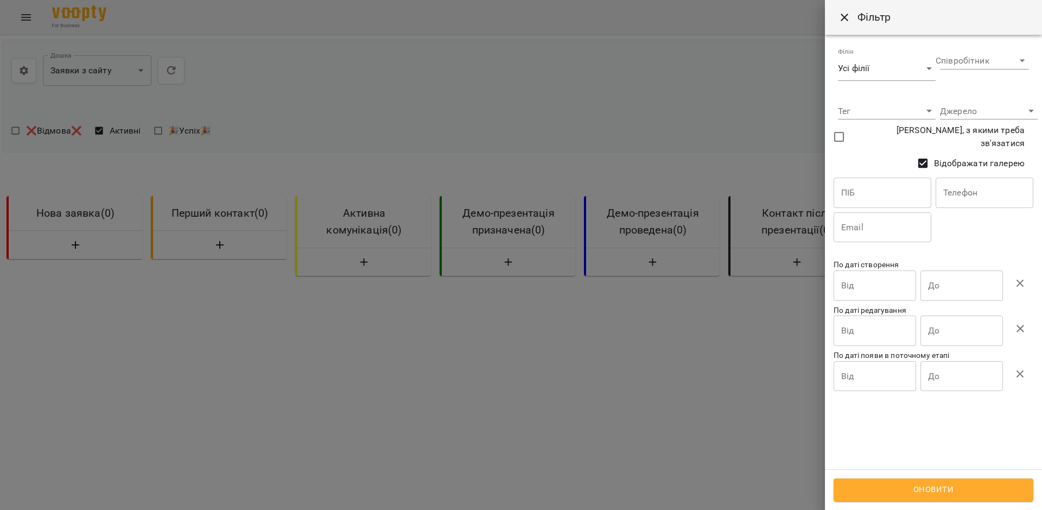
click at [572, 30] on div at bounding box center [521, 255] width 1042 height 510
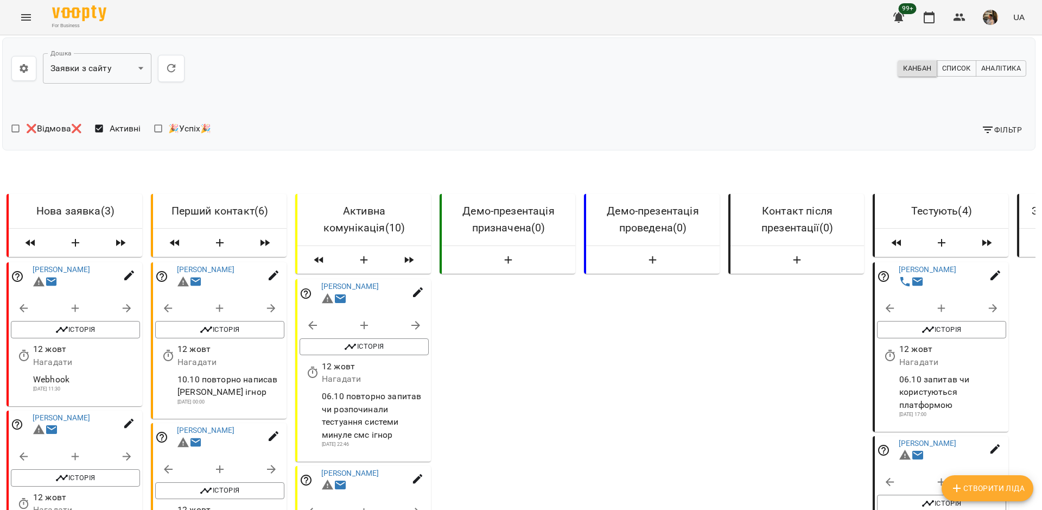
scroll to position [200, 2]
click at [42, 413] on link "[PERSON_NAME]" at bounding box center [62, 417] width 58 height 9
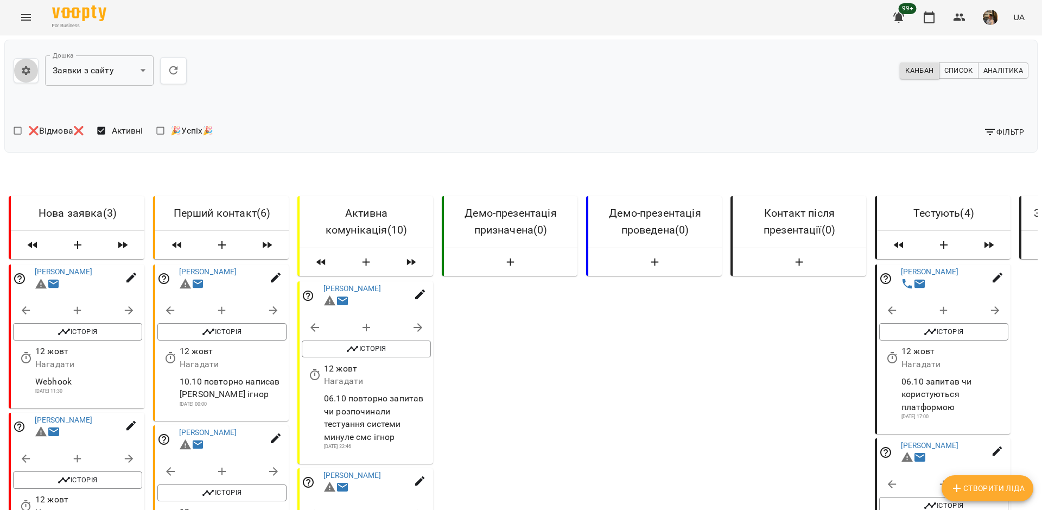
click at [28, 66] on icon "button" at bounding box center [26, 70] width 11 height 11
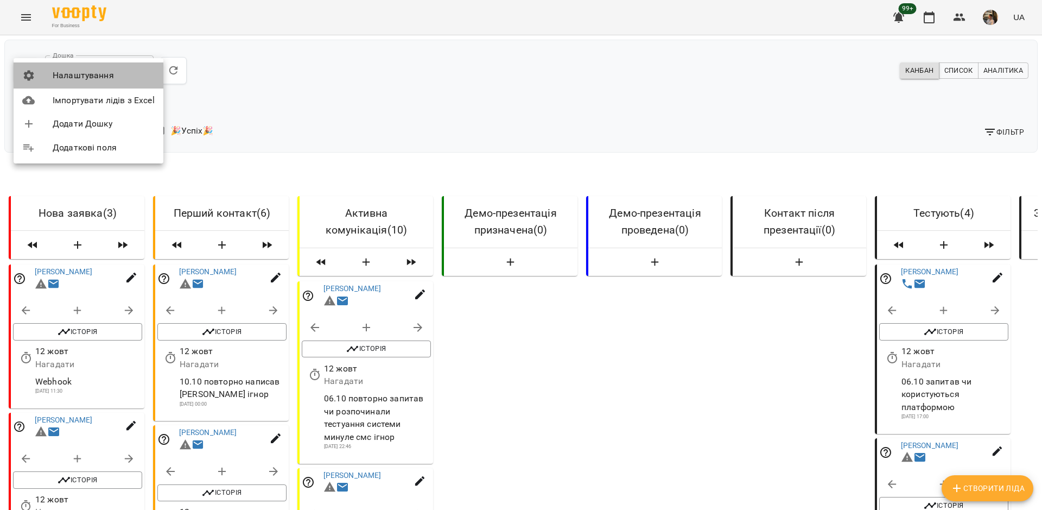
click at [74, 75] on span "Налаштування" at bounding box center [104, 75] width 102 height 13
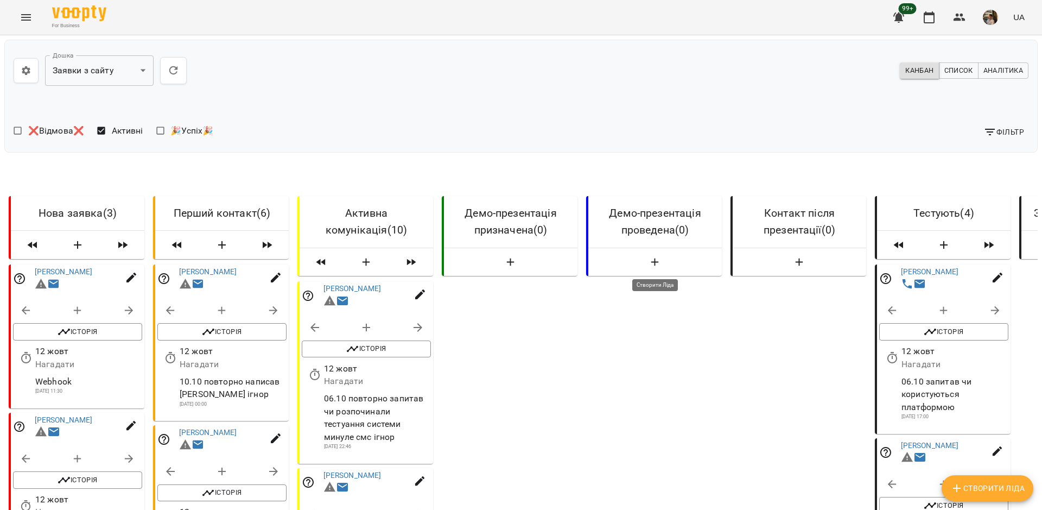
scroll to position [0, 266]
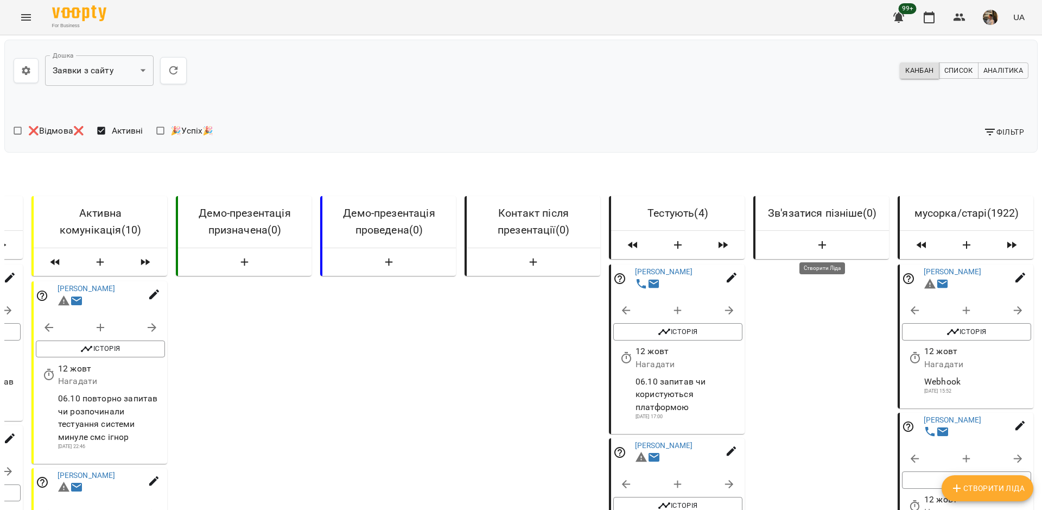
click at [818, 245] on icon "button" at bounding box center [822, 245] width 13 height 13
select select "*"
select select "**"
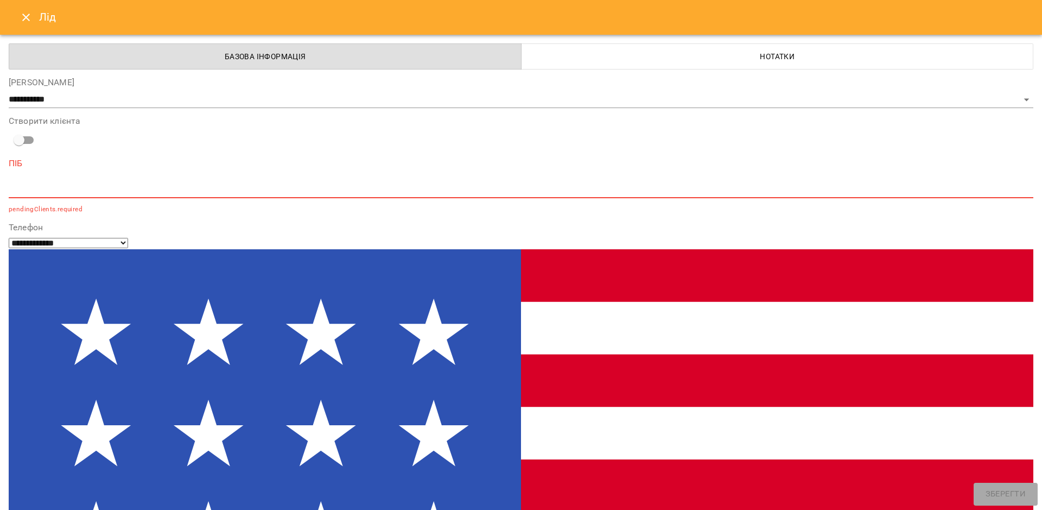
click at [23, 15] on icon "Close" at bounding box center [26, 18] width 8 height 8
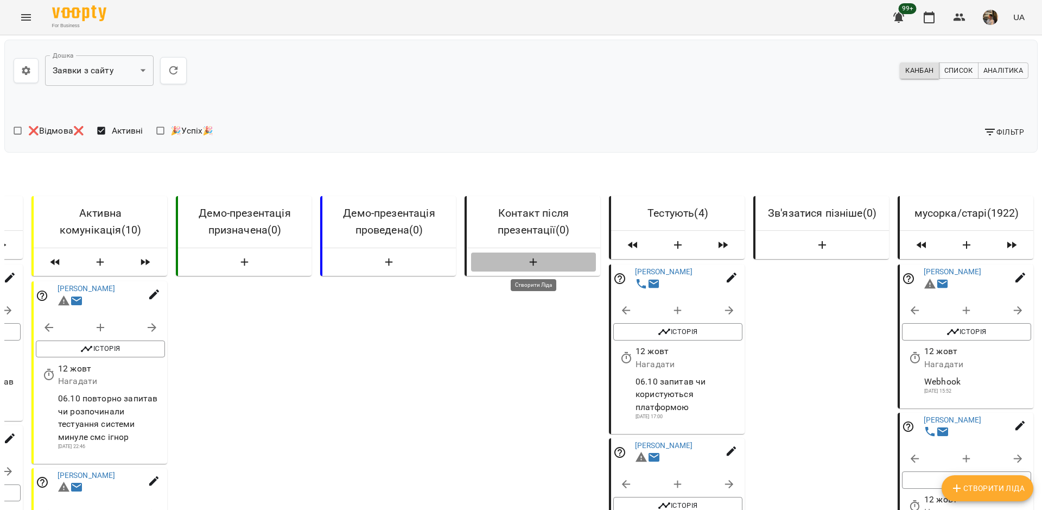
click at [535, 262] on icon "button" at bounding box center [534, 262] width 8 height 8
select select "*"
select select "**"
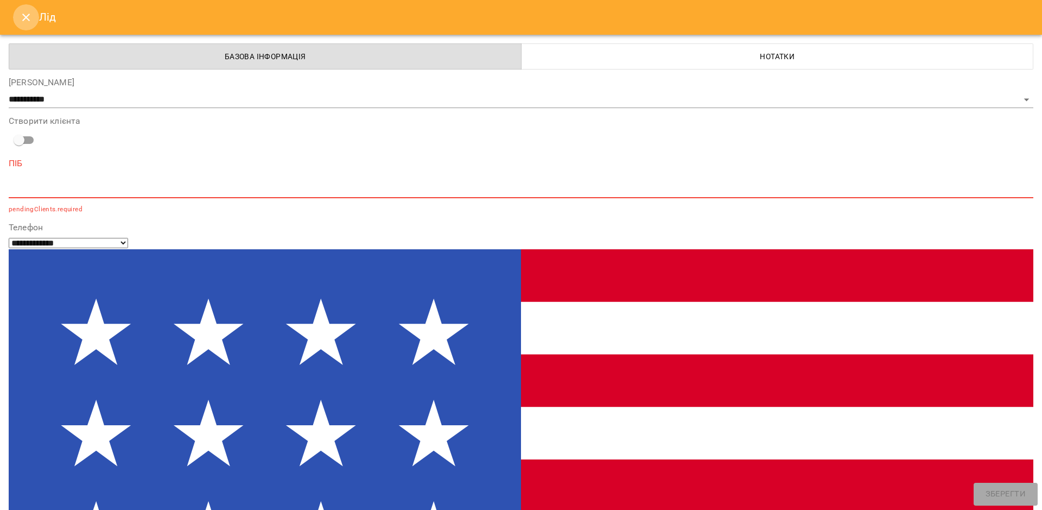
click at [24, 18] on icon "Close" at bounding box center [26, 18] width 8 height 8
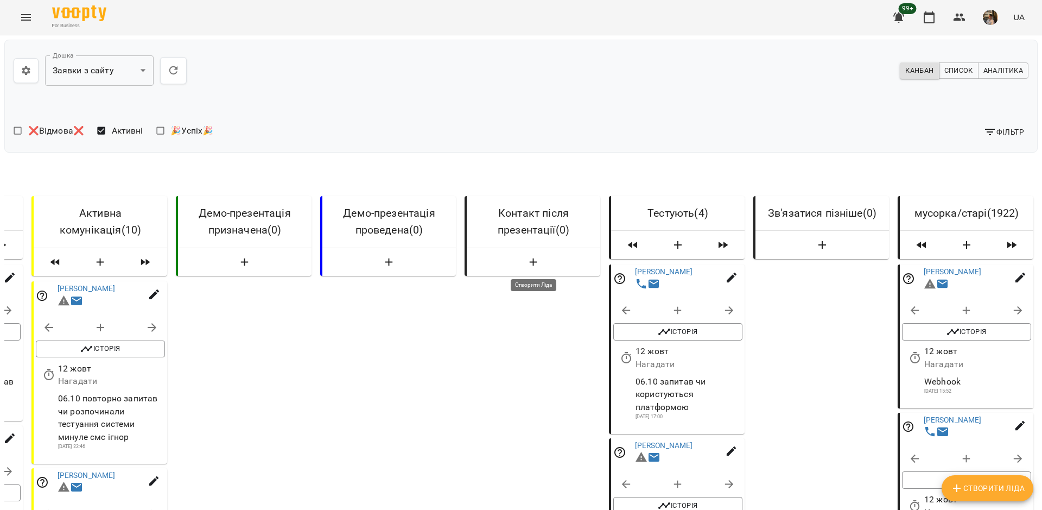
click at [540, 261] on span "button" at bounding box center [534, 262] width 116 height 13
select select "*"
select select "**"
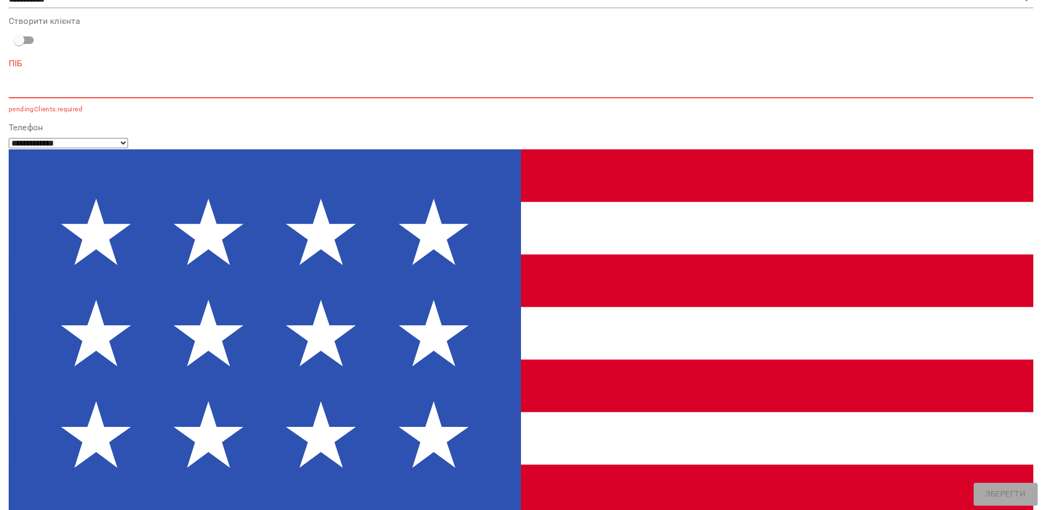
scroll to position [0, 0]
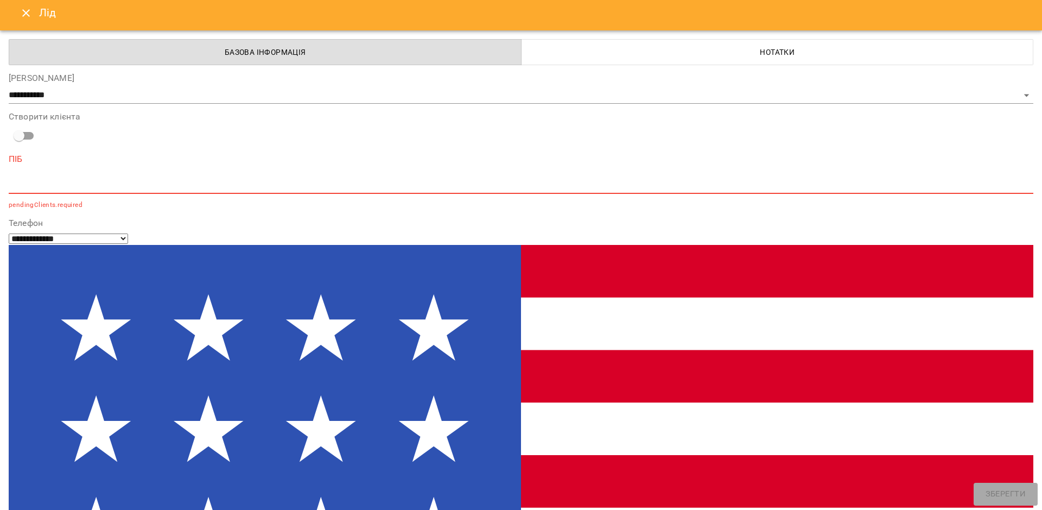
scroll to position [5, 0]
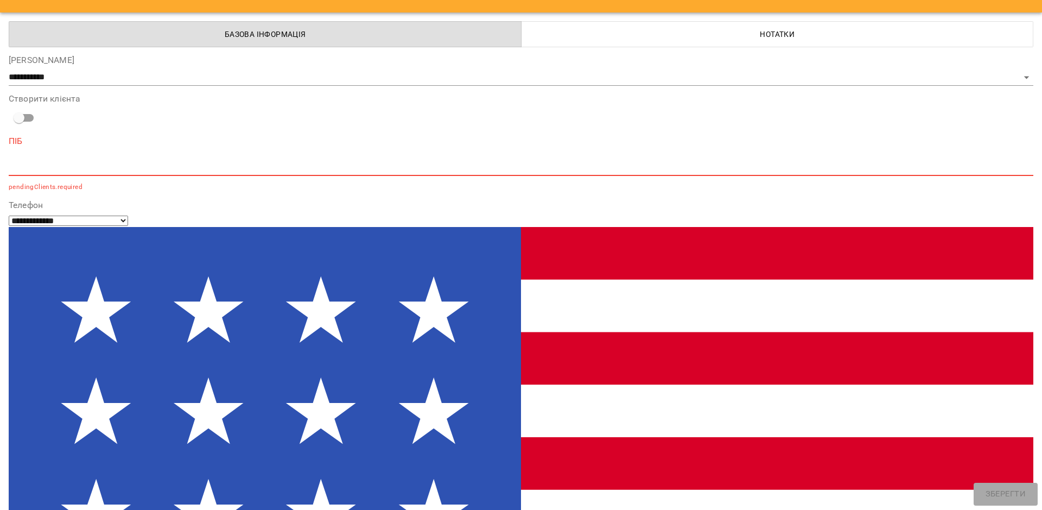
scroll to position [0, 0]
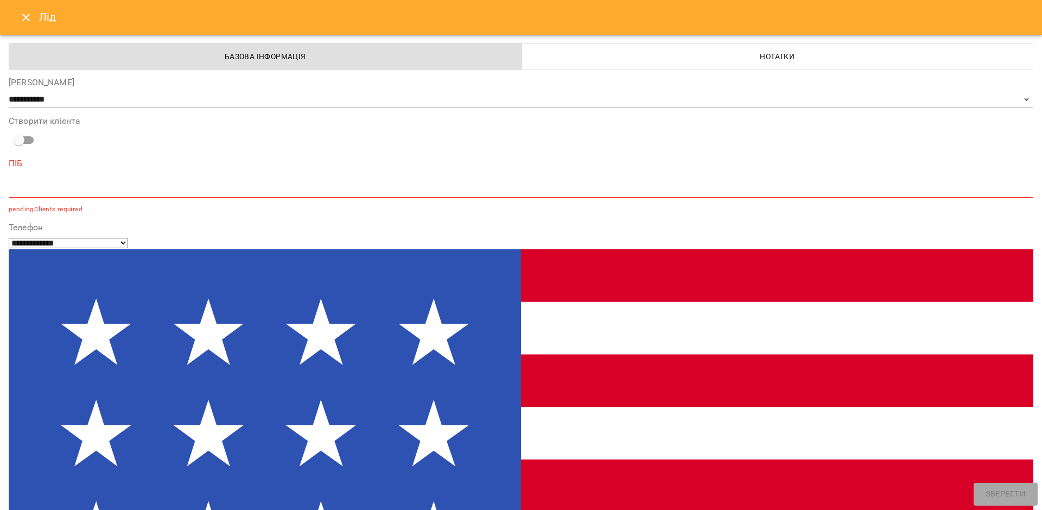
click at [20, 15] on icon "Close" at bounding box center [26, 17] width 13 height 13
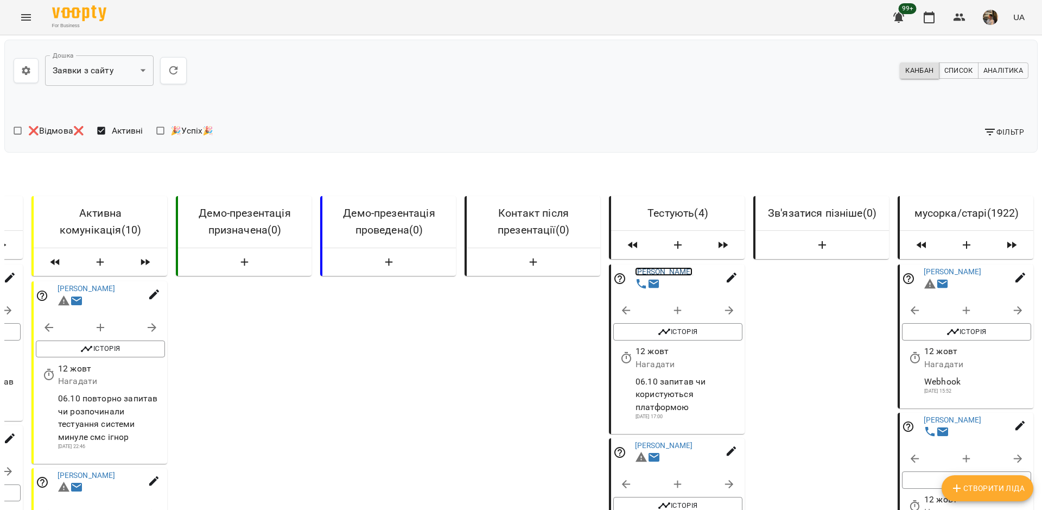
click at [657, 271] on link "[PERSON_NAME]" at bounding box center [664, 271] width 58 height 9
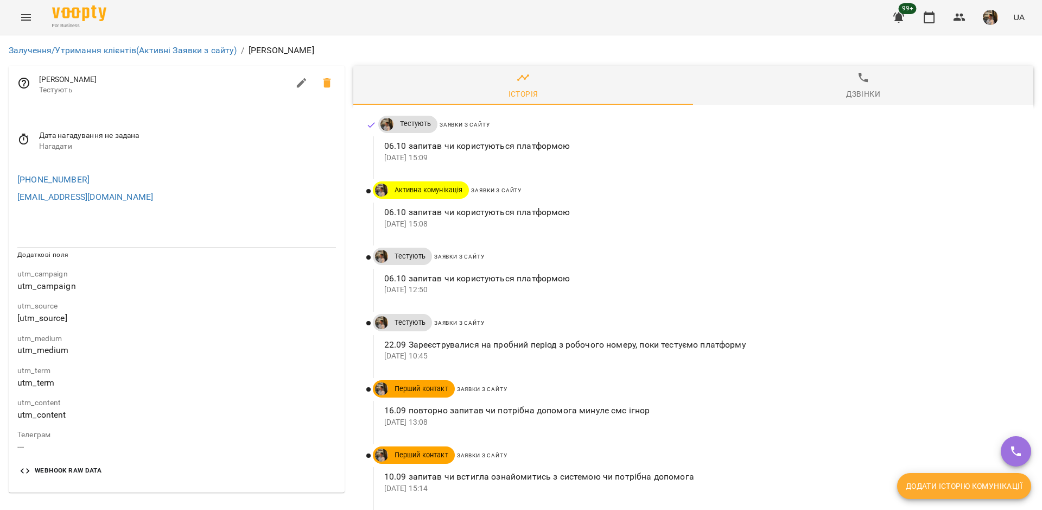
click at [301, 81] on icon "button" at bounding box center [301, 83] width 10 height 10
select select "**"
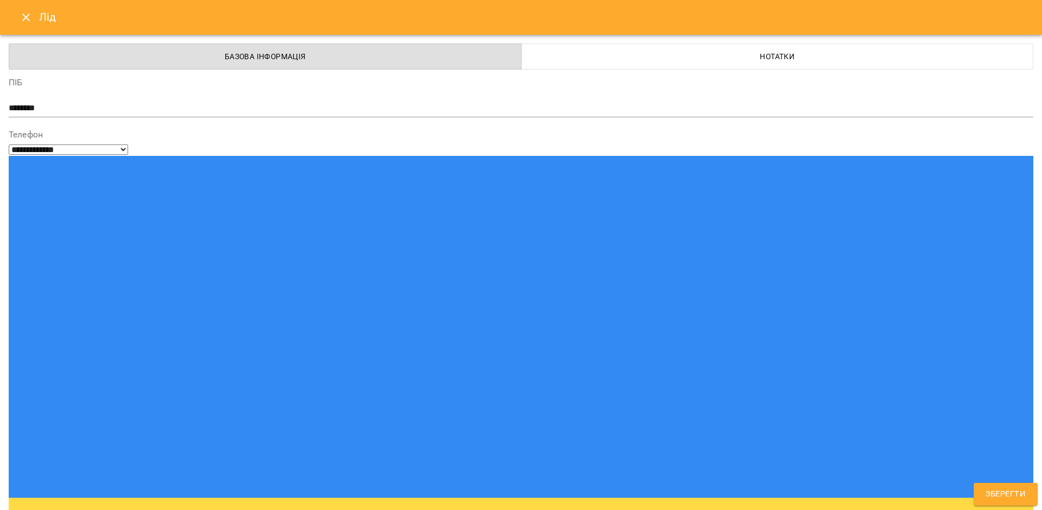
type input "**********"
type input "********"
type input "**********"
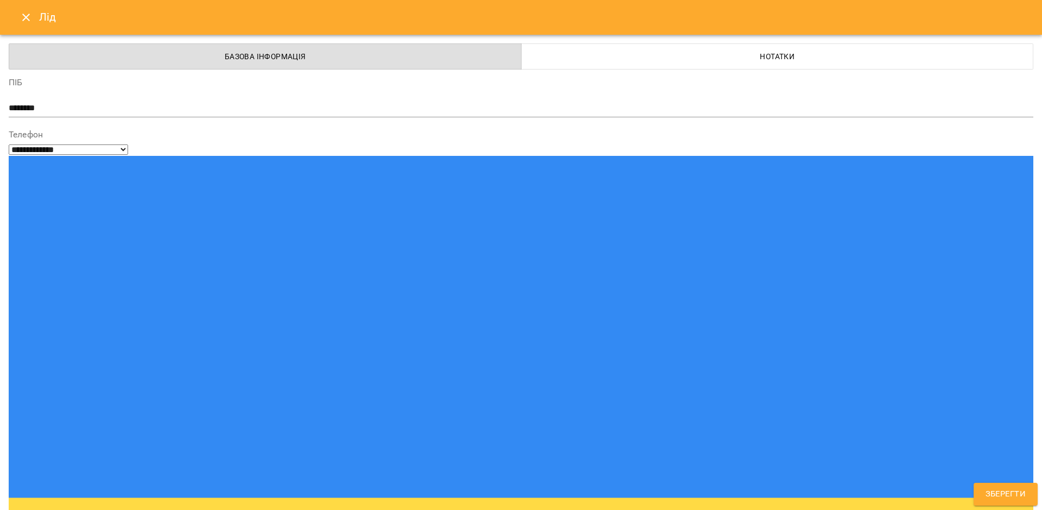
click at [30, 17] on icon "Close" at bounding box center [26, 17] width 13 height 13
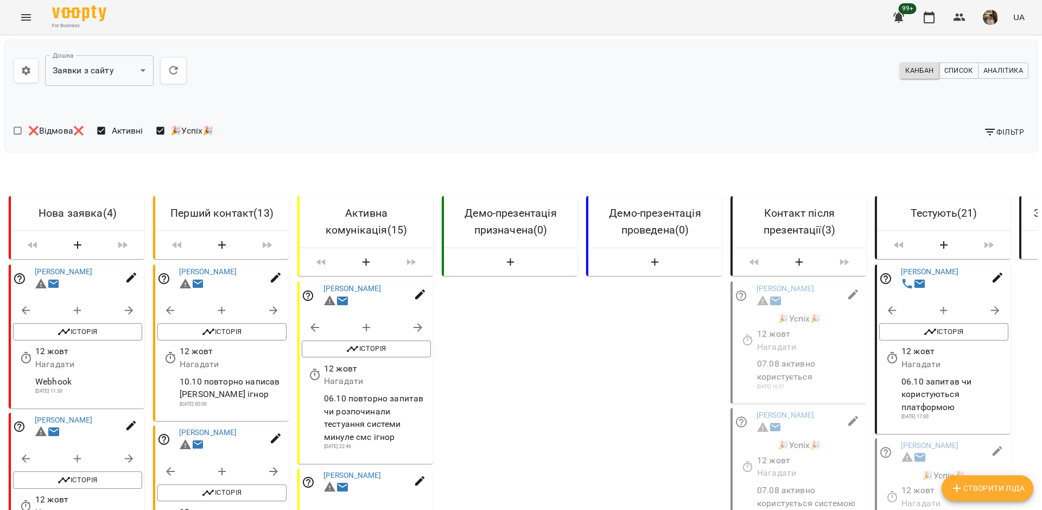
click at [112, 132] on span "Активні" at bounding box center [127, 130] width 31 height 13
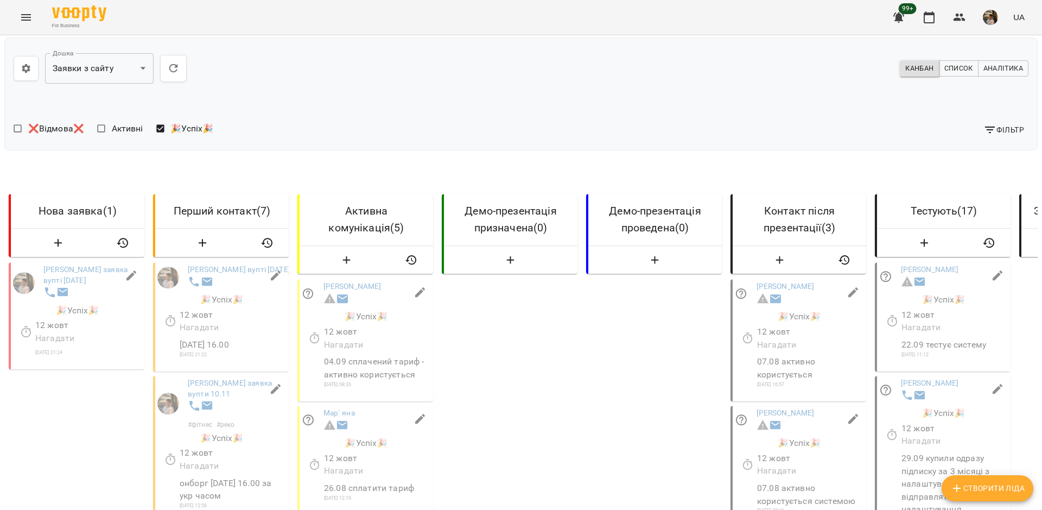
scroll to position [80, 0]
click at [388, 325] on p "12 жовт" at bounding box center [377, 331] width 107 height 13
click at [331, 282] on link "[PERSON_NAME]" at bounding box center [353, 286] width 58 height 9
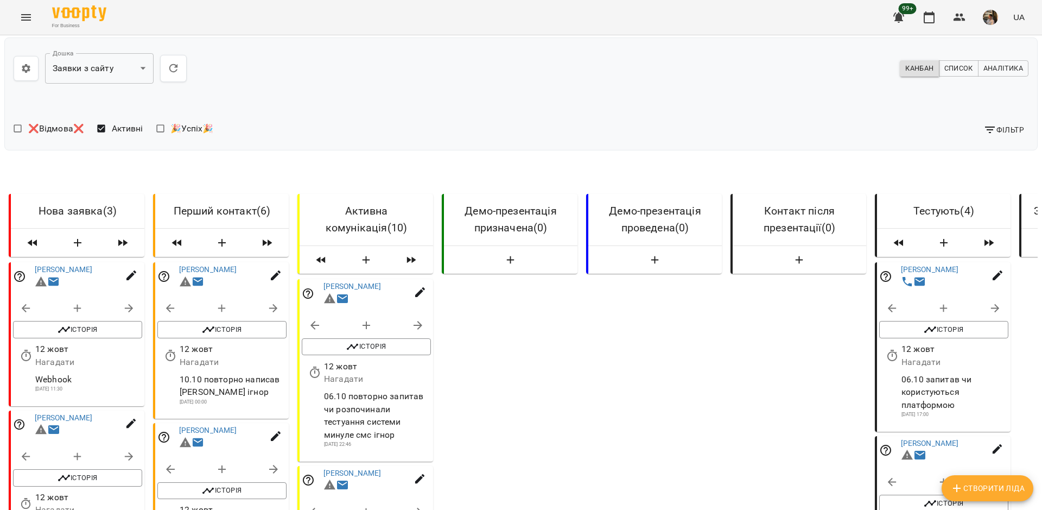
scroll to position [116, 0]
click at [979, 489] on span "Створити Ліда" at bounding box center [988, 488] width 74 height 13
select select "**"
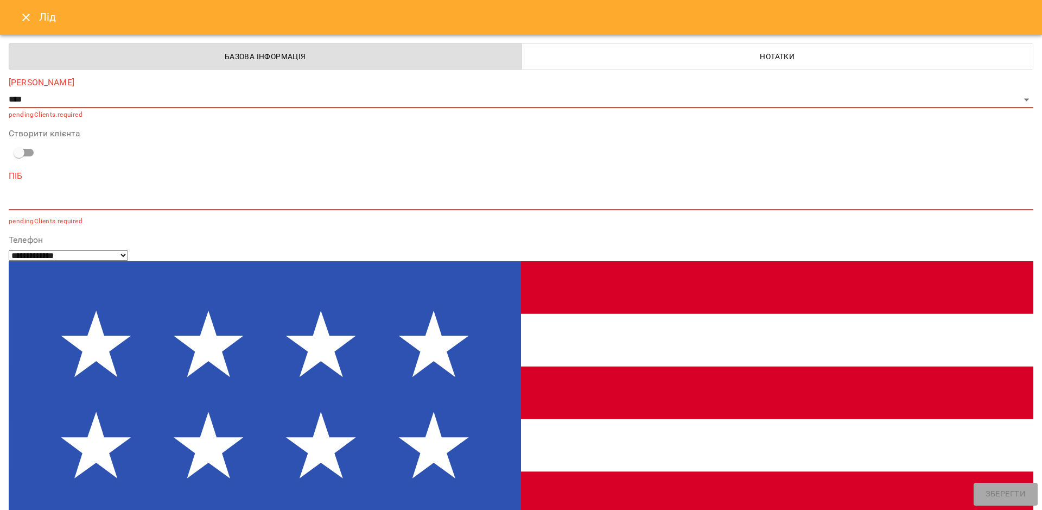
click at [24, 17] on icon "Close" at bounding box center [26, 17] width 13 height 13
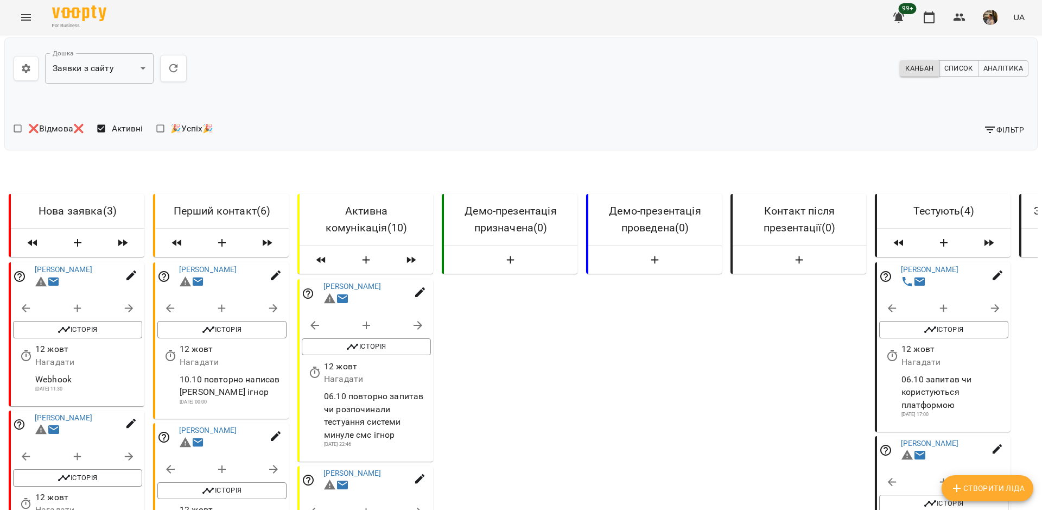
click at [225, 305] on icon "button" at bounding box center [222, 309] width 8 height 8
select select "**********"
select select "*"
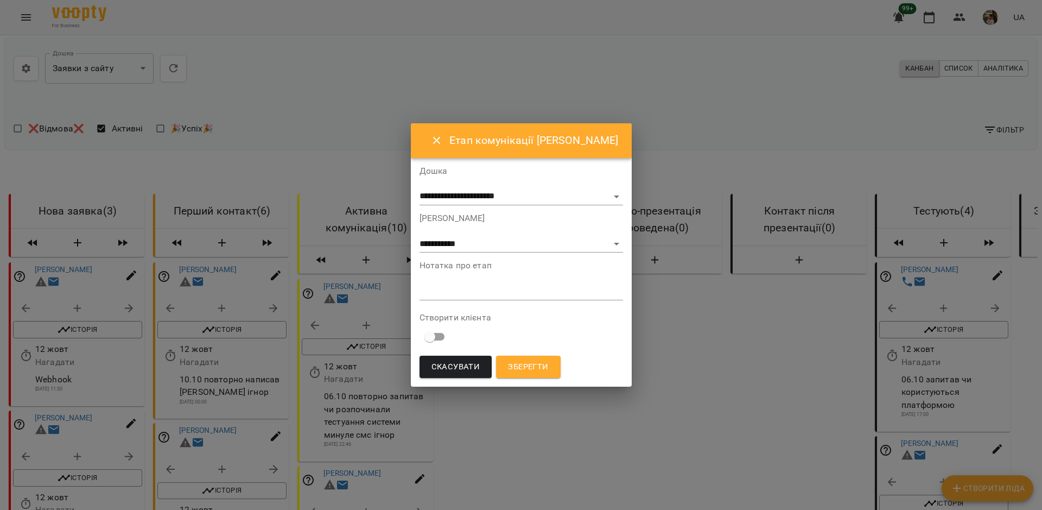
click at [440, 142] on icon "Close" at bounding box center [437, 141] width 8 height 8
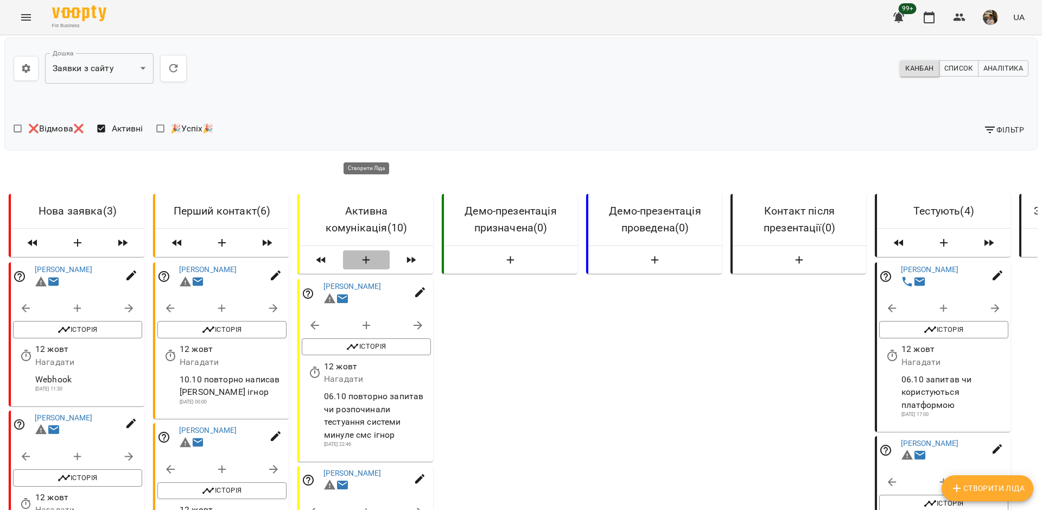
click at [368, 254] on icon "button" at bounding box center [366, 260] width 13 height 13
select select "*"
select select "**"
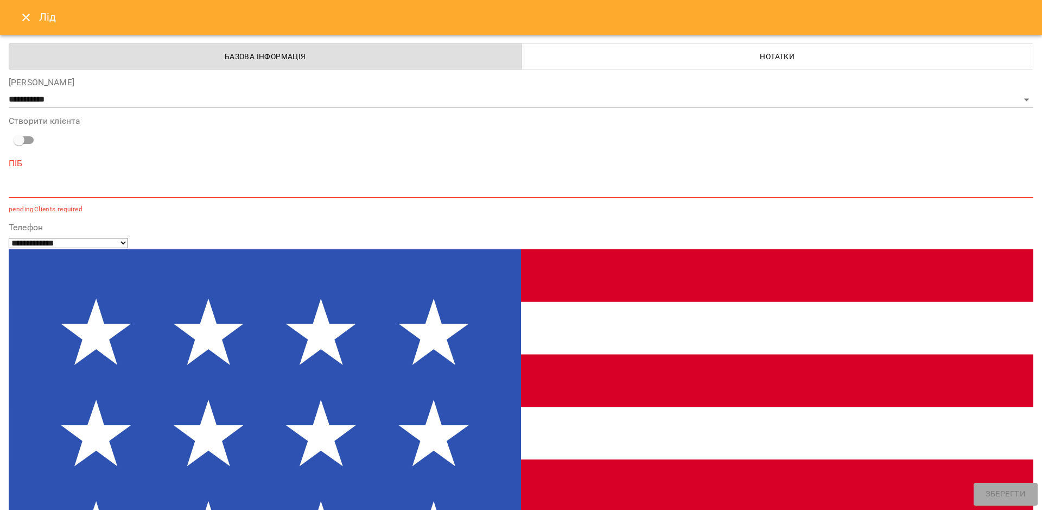
click at [23, 14] on icon "Close" at bounding box center [26, 17] width 13 height 13
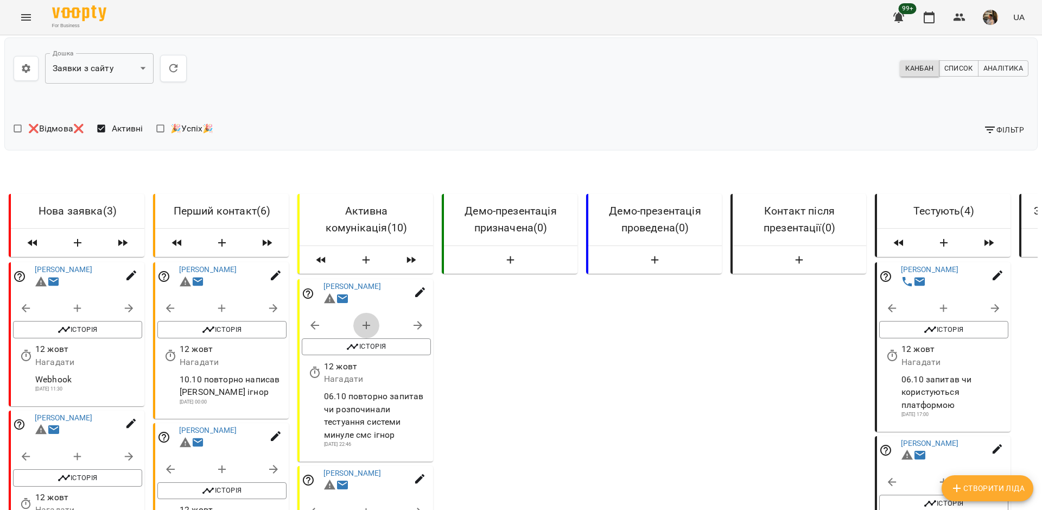
click at [365, 319] on icon "button" at bounding box center [366, 325] width 13 height 13
select select "**********"
select select "*"
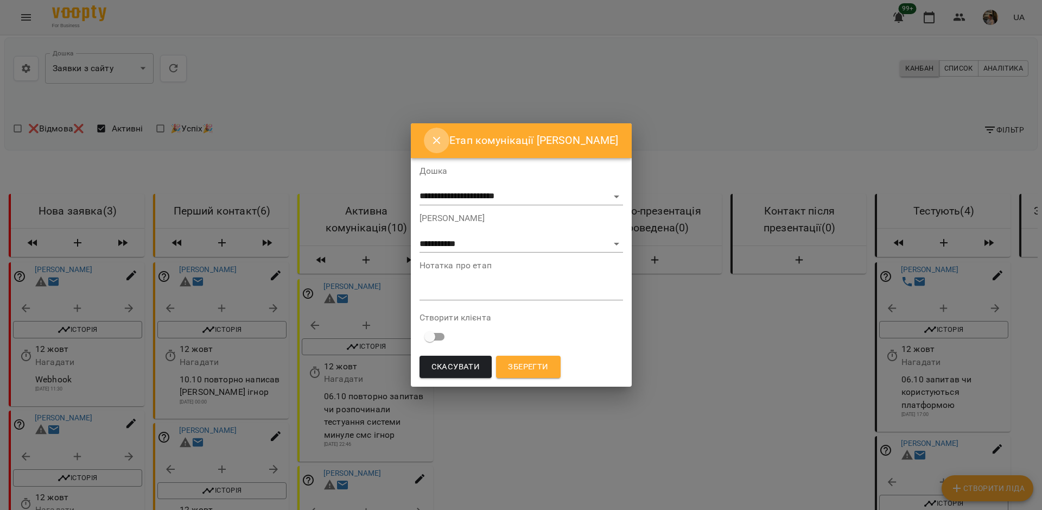
click at [440, 139] on icon "Close" at bounding box center [437, 141] width 8 height 8
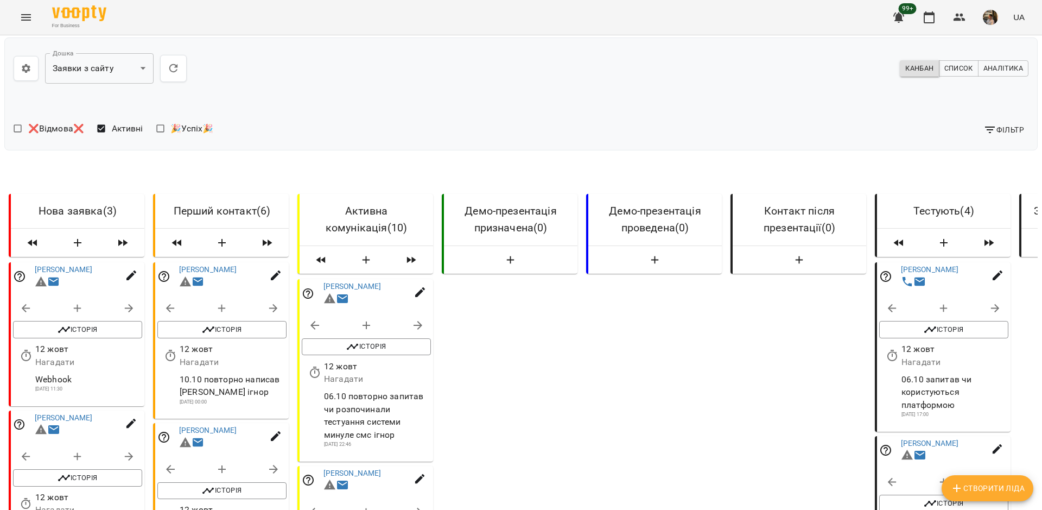
scroll to position [0, 0]
click at [1004, 131] on span "Фільтр" at bounding box center [1004, 131] width 41 height 13
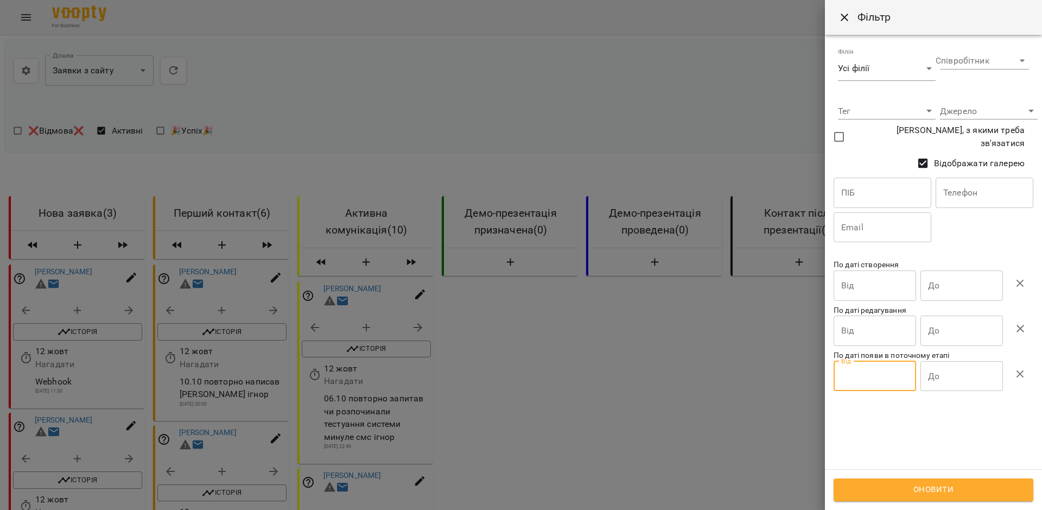
click at [880, 366] on input "Від" at bounding box center [875, 376] width 83 height 30
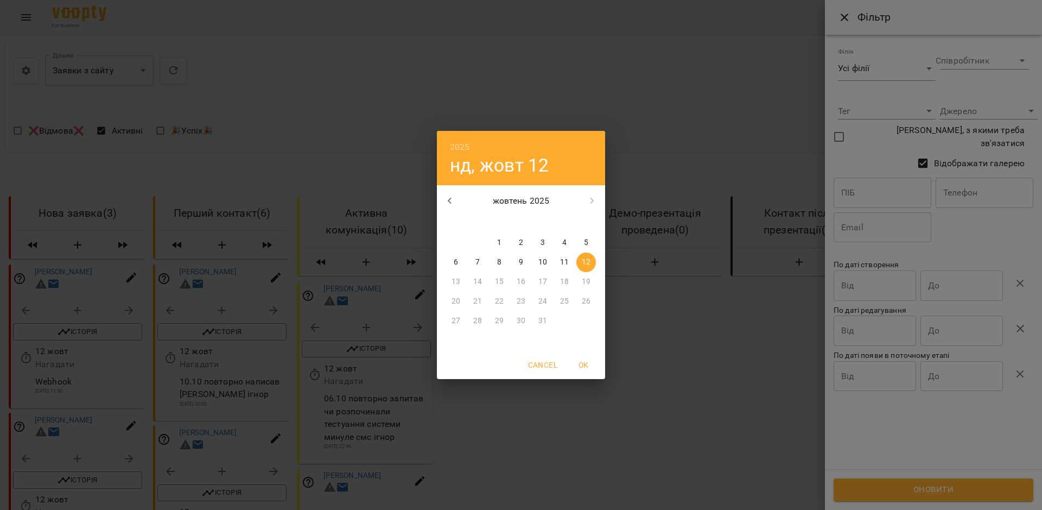
click at [498, 237] on p "1" at bounding box center [499, 242] width 4 height 11
type input "**********"
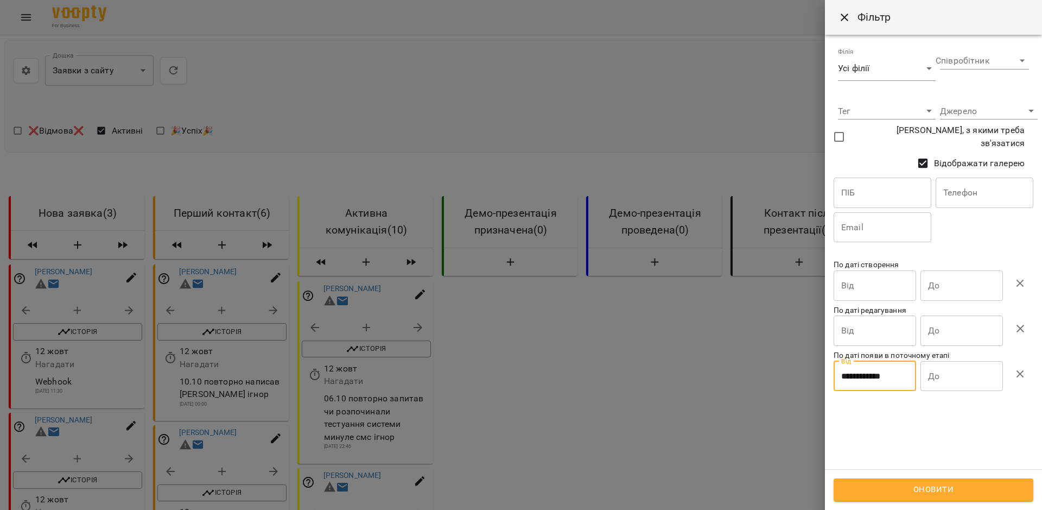
click at [940, 489] on span "Оновити" at bounding box center [934, 490] width 176 height 14
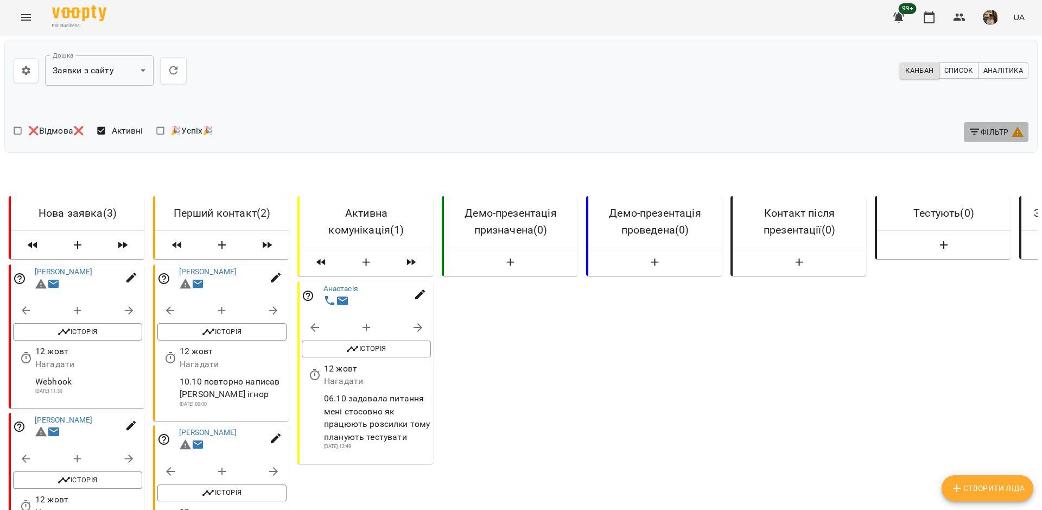
click at [1012, 129] on icon "button" at bounding box center [1017, 131] width 13 height 13
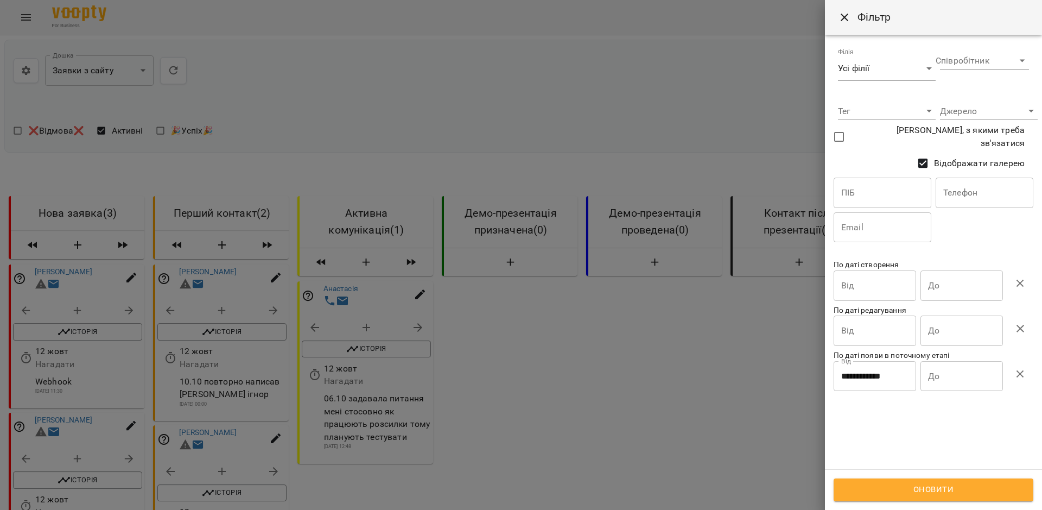
click at [743, 356] on div at bounding box center [521, 255] width 1042 height 510
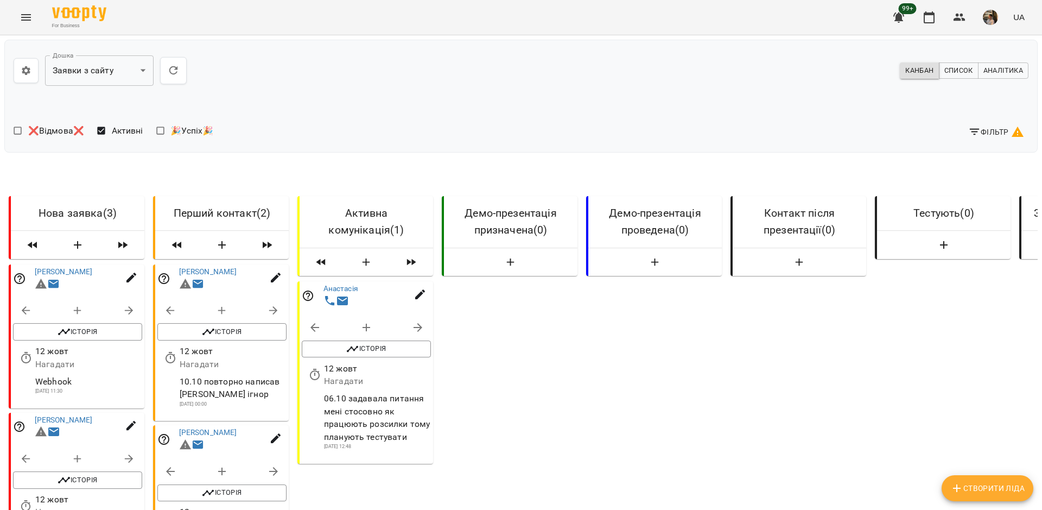
click at [1007, 127] on span "Фільтр" at bounding box center [997, 131] width 56 height 13
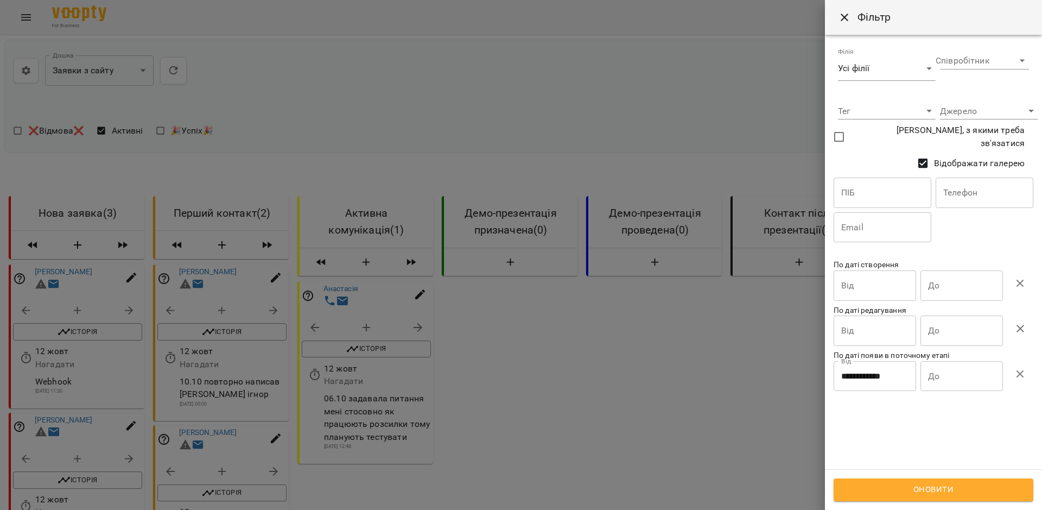
click at [1020, 372] on icon "button" at bounding box center [1020, 374] width 13 height 13
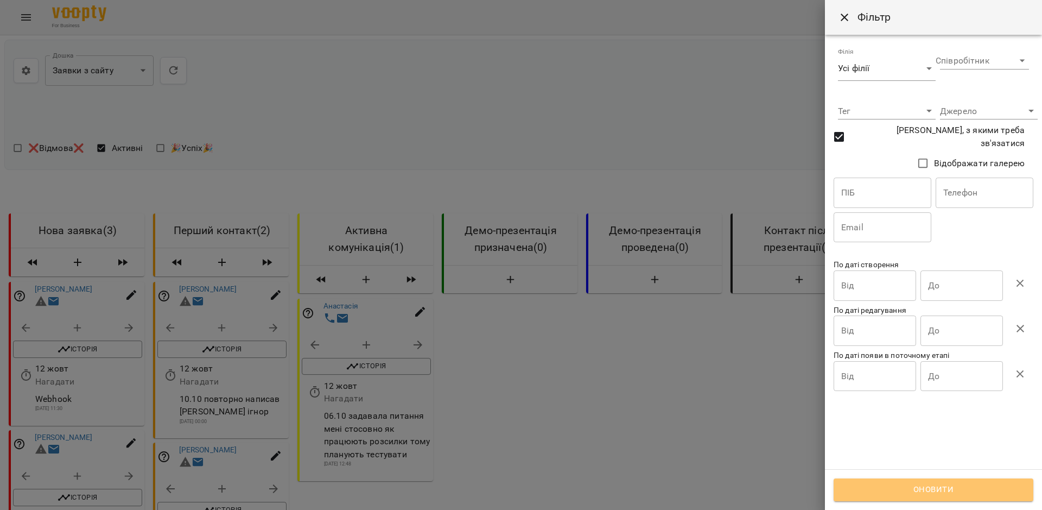
click at [938, 488] on span "Оновити" at bounding box center [934, 490] width 176 height 14
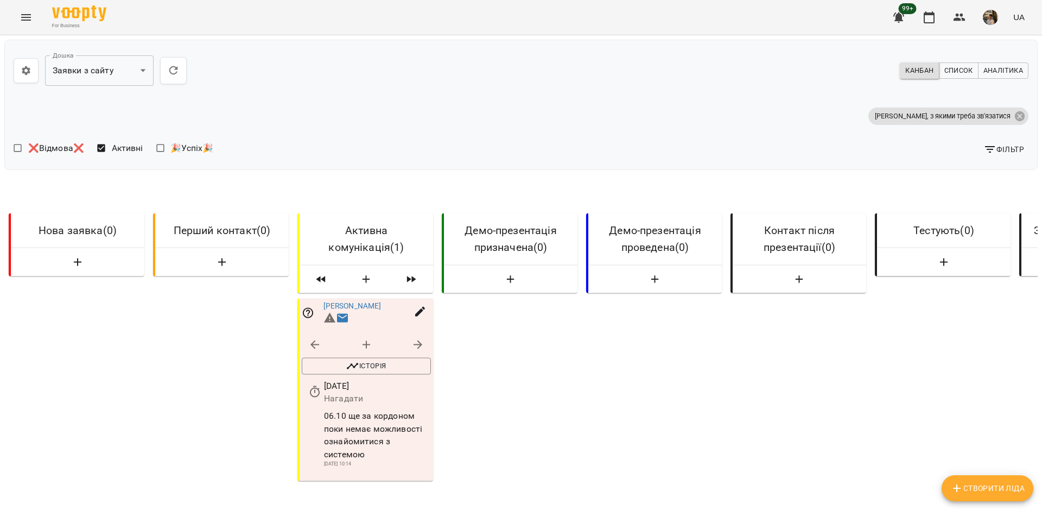
click at [1003, 146] on span "Фільтр" at bounding box center [1004, 149] width 41 height 13
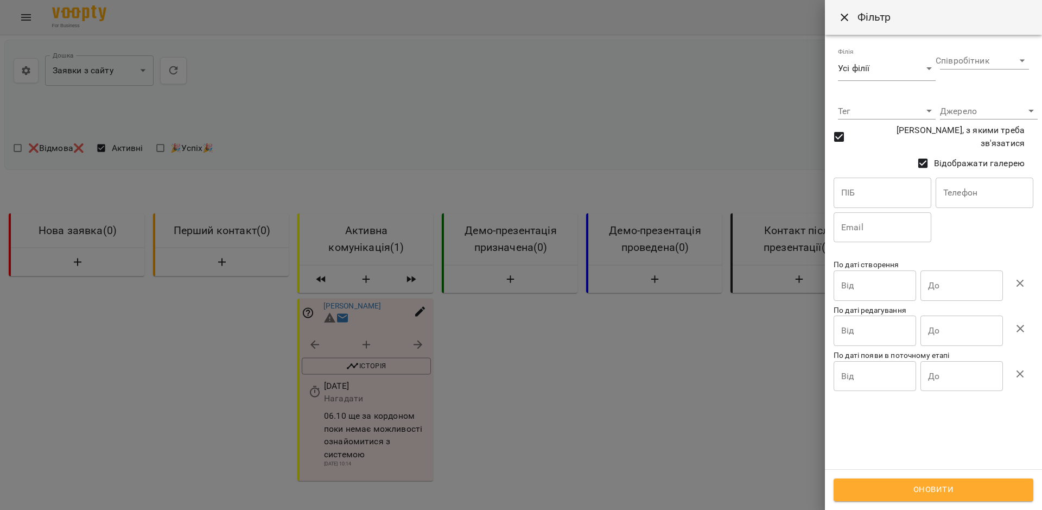
click at [934, 489] on span "Оновити" at bounding box center [934, 490] width 176 height 14
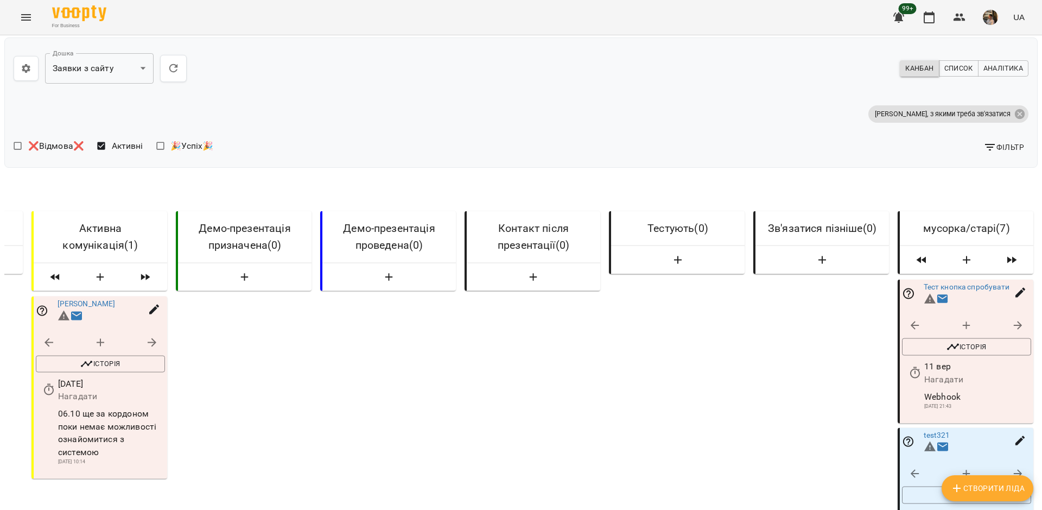
scroll to position [337, 0]
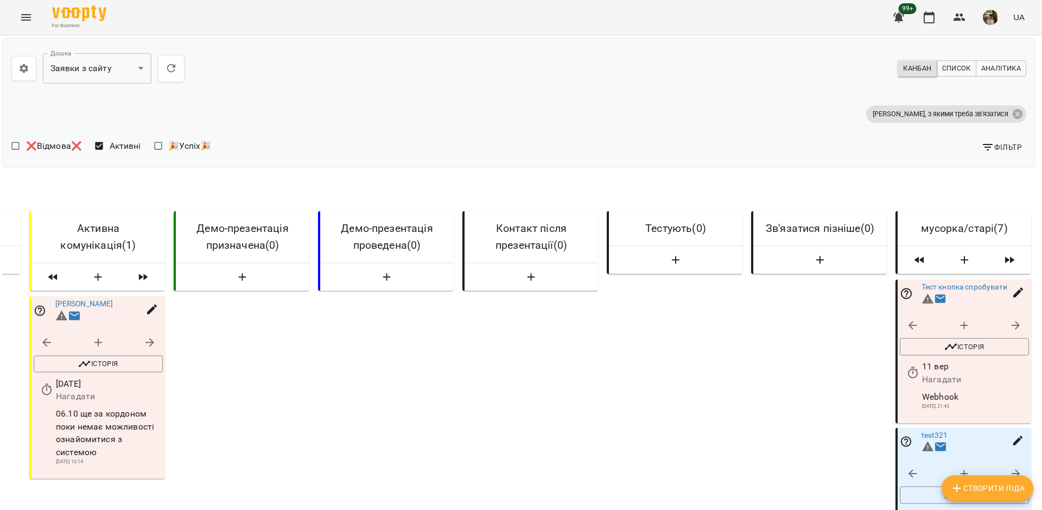
scroll to position [0, 2]
click at [1021, 115] on icon at bounding box center [1018, 116] width 10 height 10
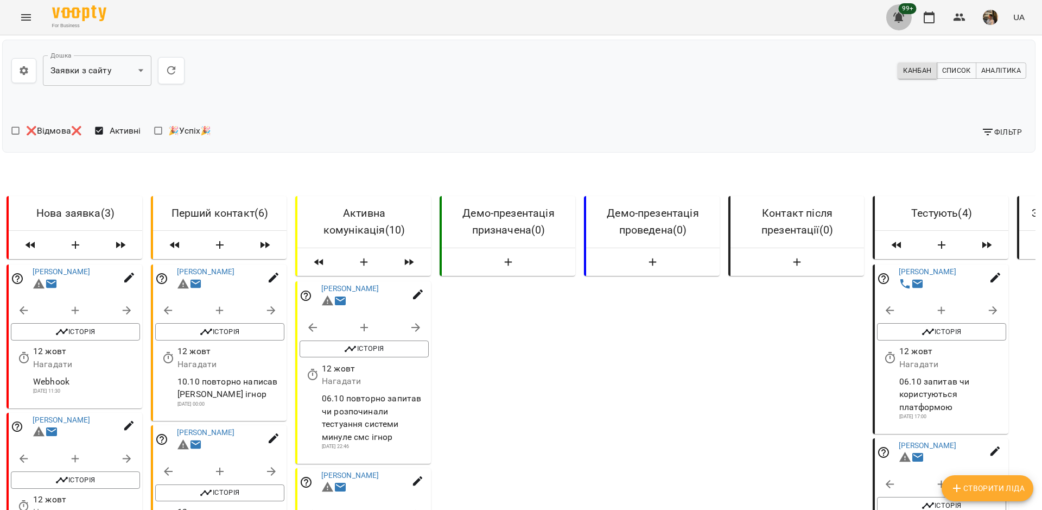
click at [900, 26] on button "button" at bounding box center [899, 17] width 26 height 26
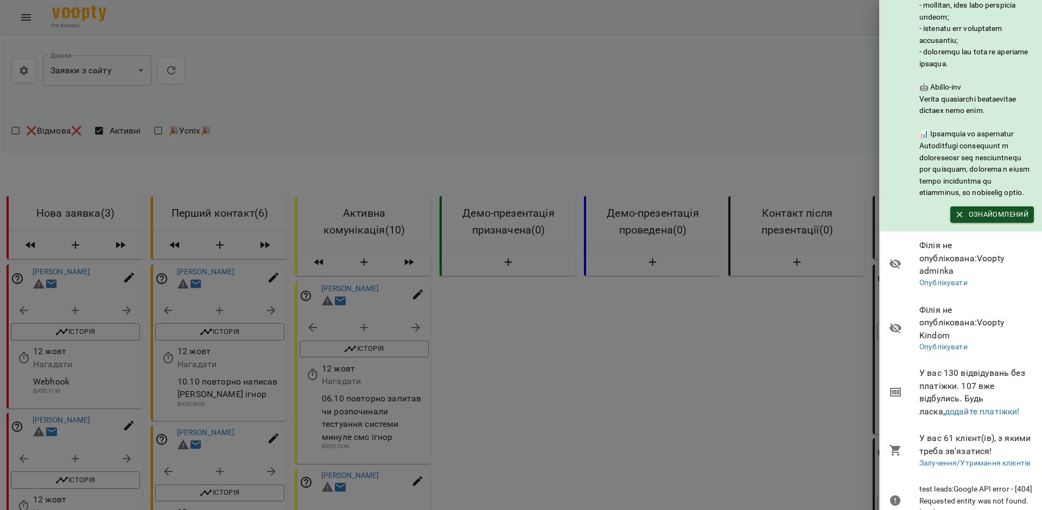
scroll to position [238, 0]
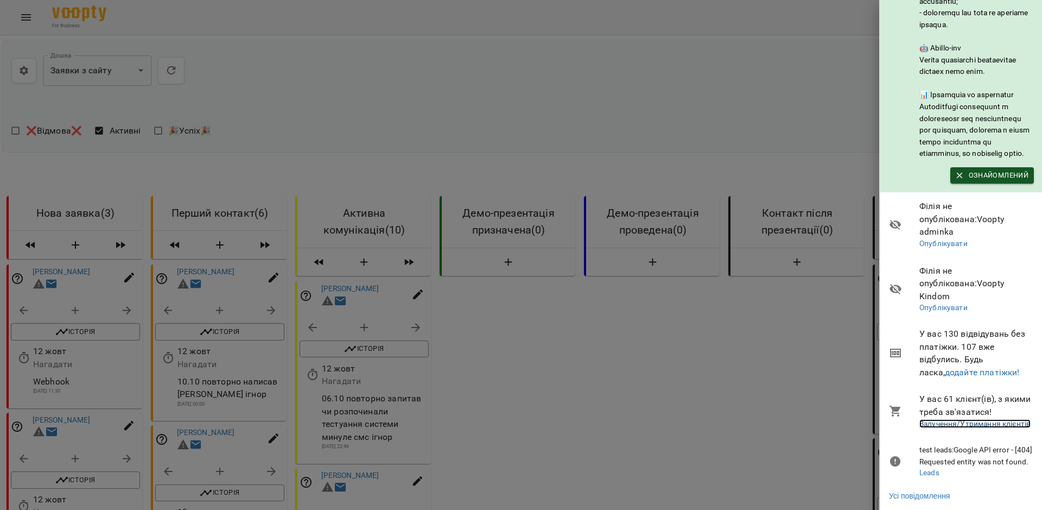
click at [980, 419] on link "Залучення/Утримання клієнтів" at bounding box center [975, 423] width 111 height 9
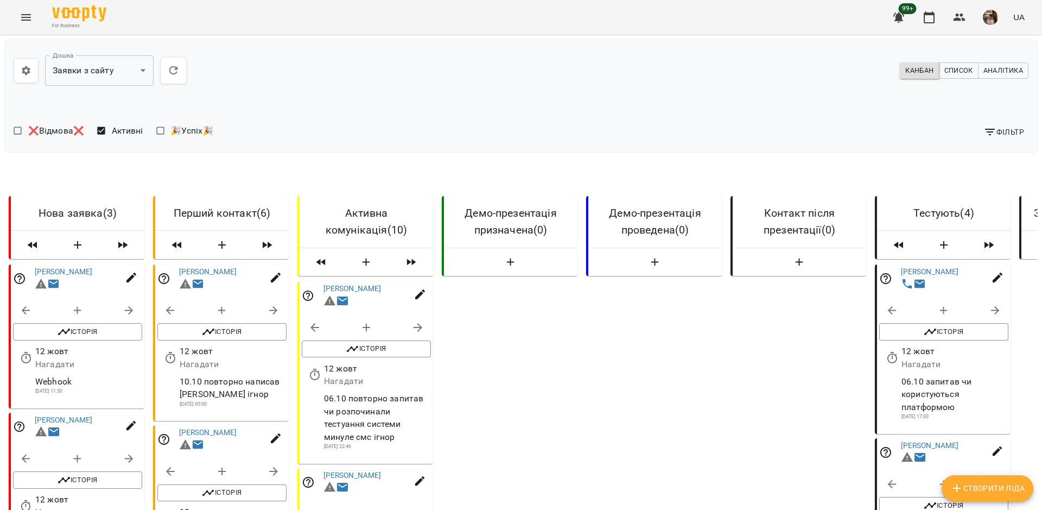
click at [900, 18] on icon "button" at bounding box center [899, 17] width 11 height 10
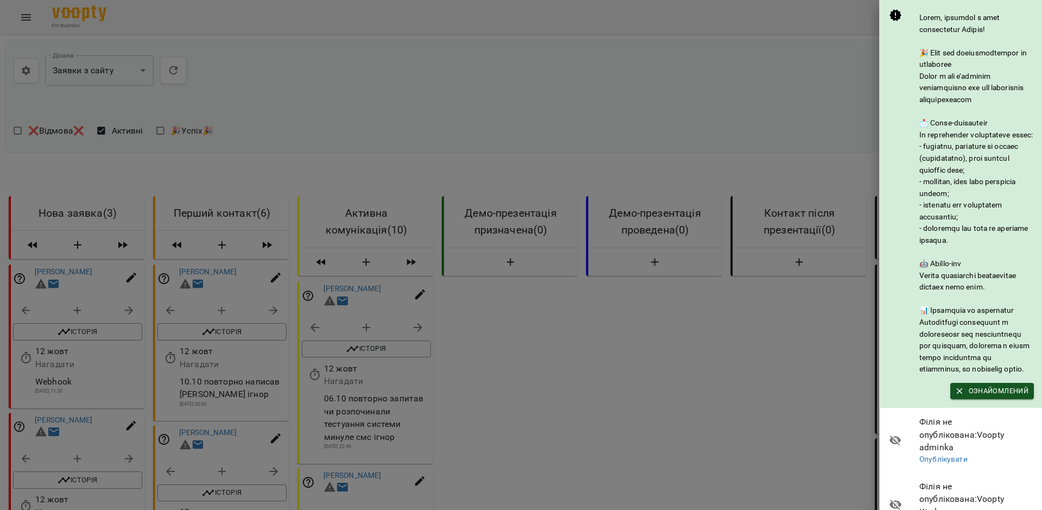
scroll to position [238, 0]
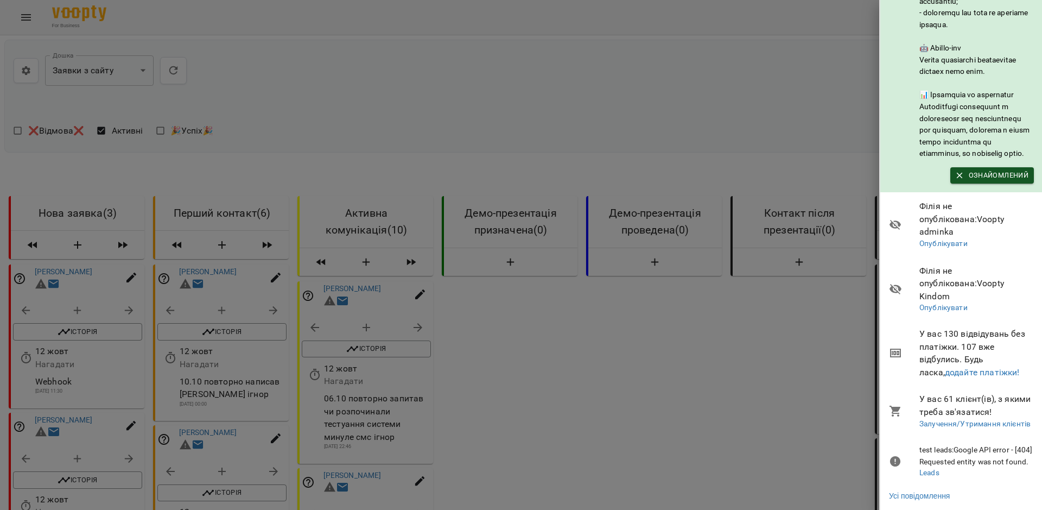
click at [783, 365] on div at bounding box center [521, 255] width 1042 height 510
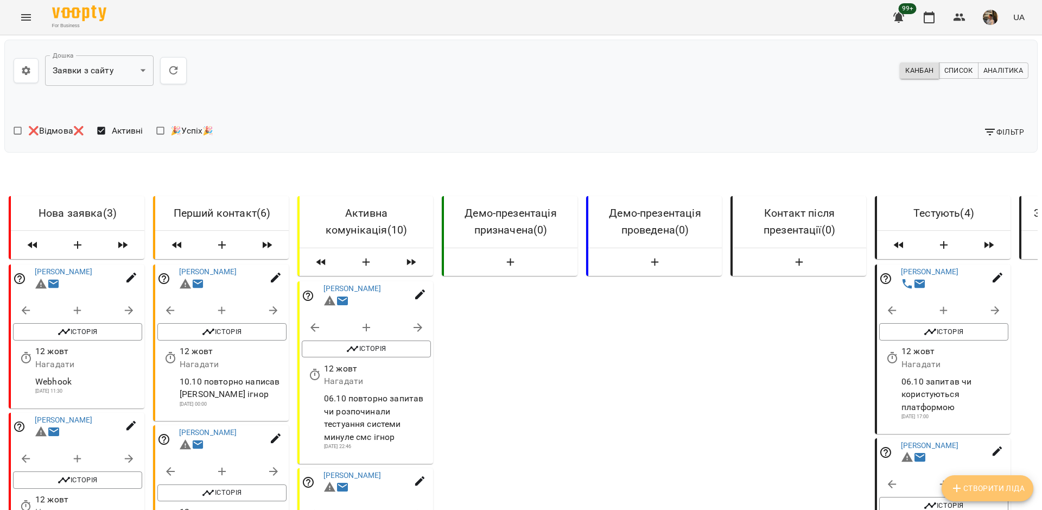
click at [974, 485] on span "Створити Ліда" at bounding box center [988, 488] width 74 height 13
select select "**"
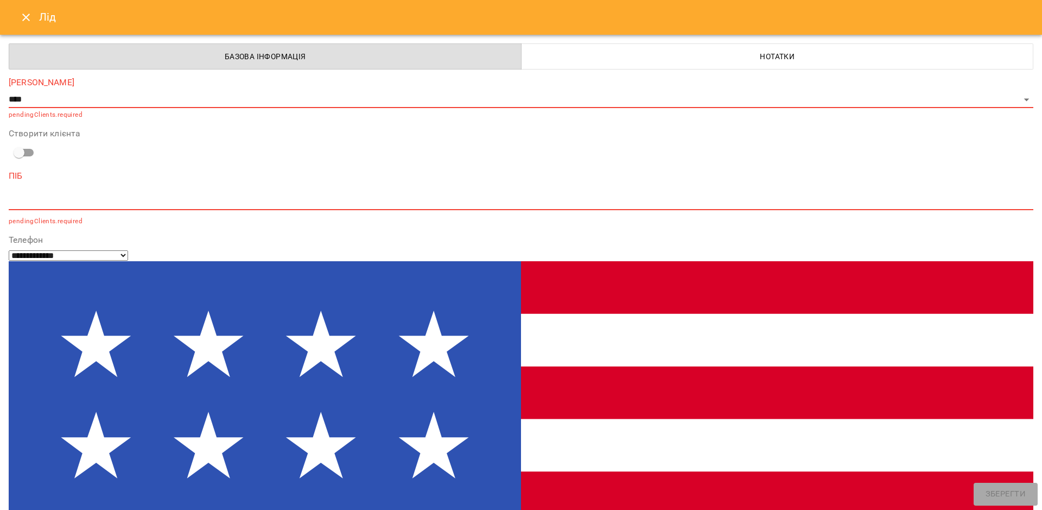
click at [31, 14] on icon "Close" at bounding box center [26, 17] width 13 height 13
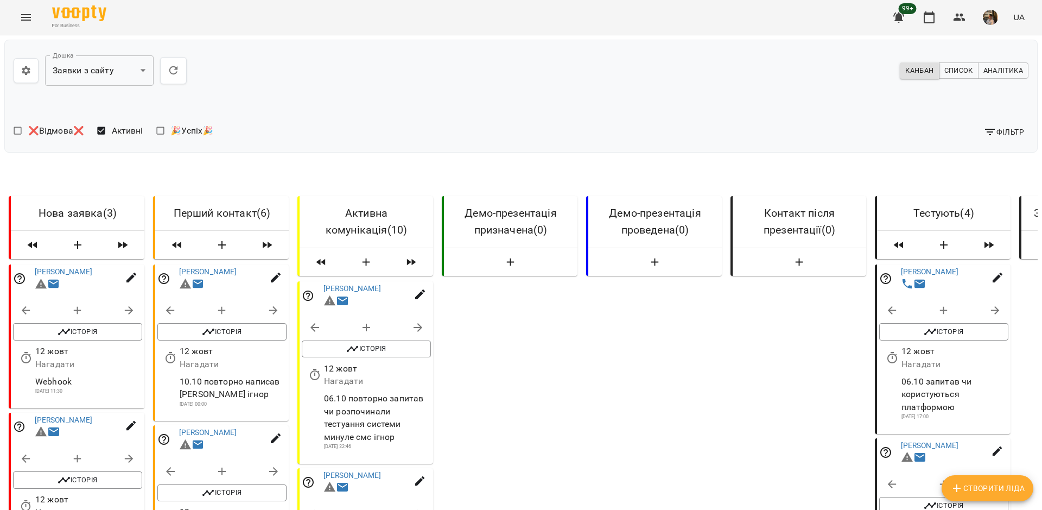
click at [364, 325] on icon "button" at bounding box center [366, 327] width 13 height 13
select select "**********"
select select "*"
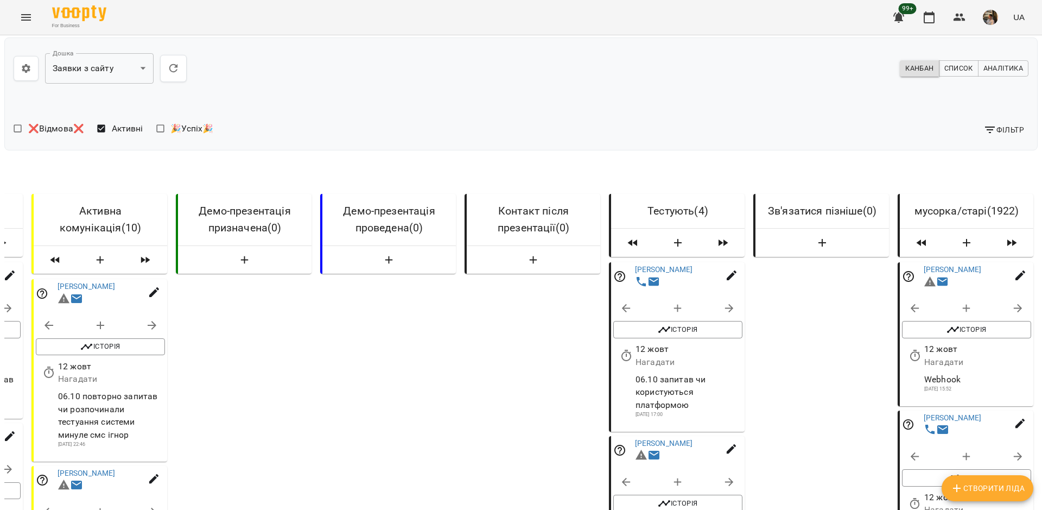
scroll to position [0, 0]
click at [1006, 132] on span "Фільтр" at bounding box center [1004, 131] width 41 height 13
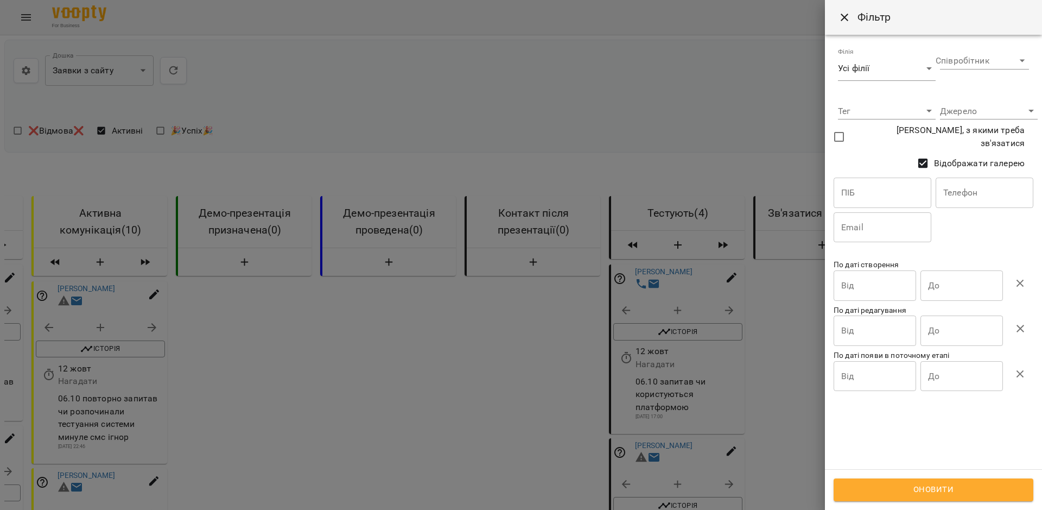
click at [704, 102] on div at bounding box center [521, 255] width 1042 height 510
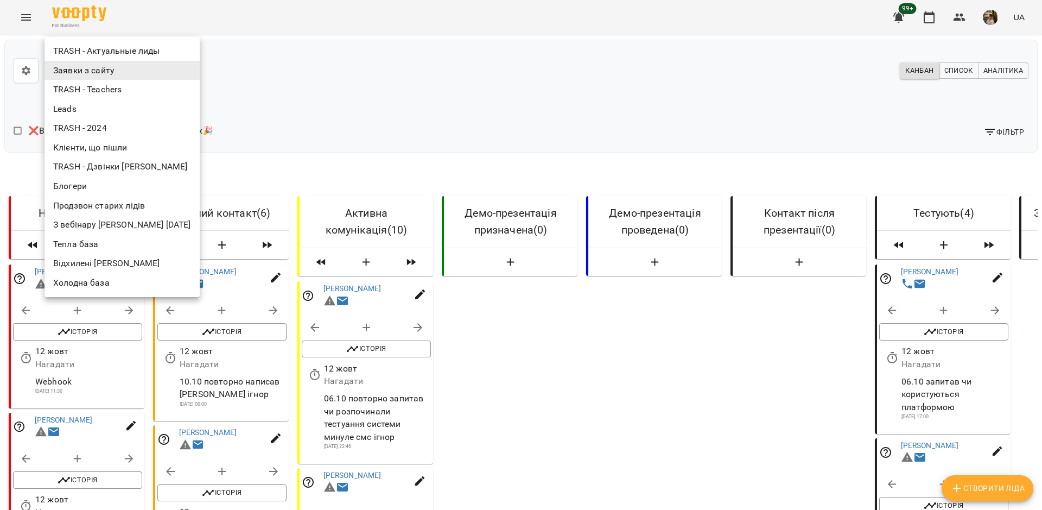
click at [337, 102] on div at bounding box center [521, 255] width 1042 height 510
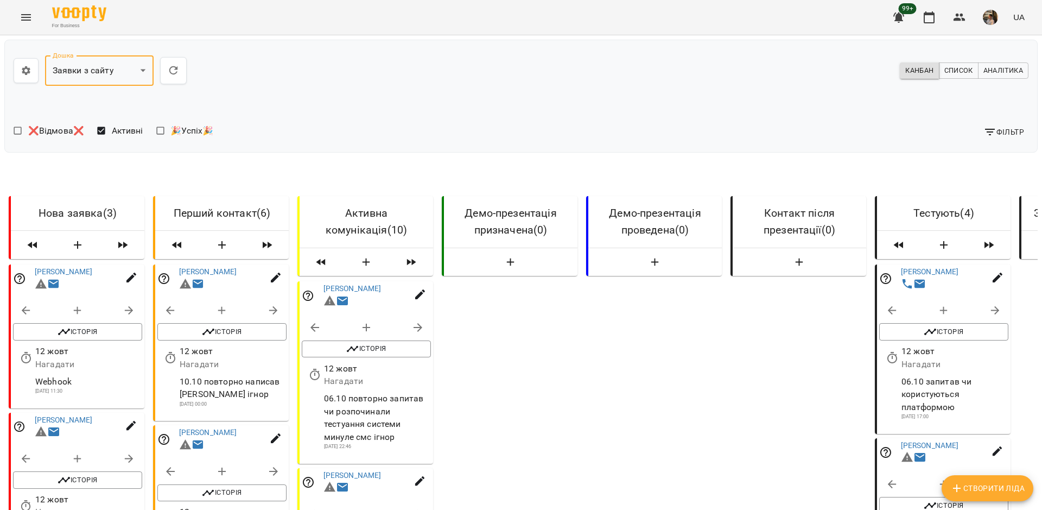
click at [1010, 71] on span "Аналітика" at bounding box center [1004, 71] width 40 height 12
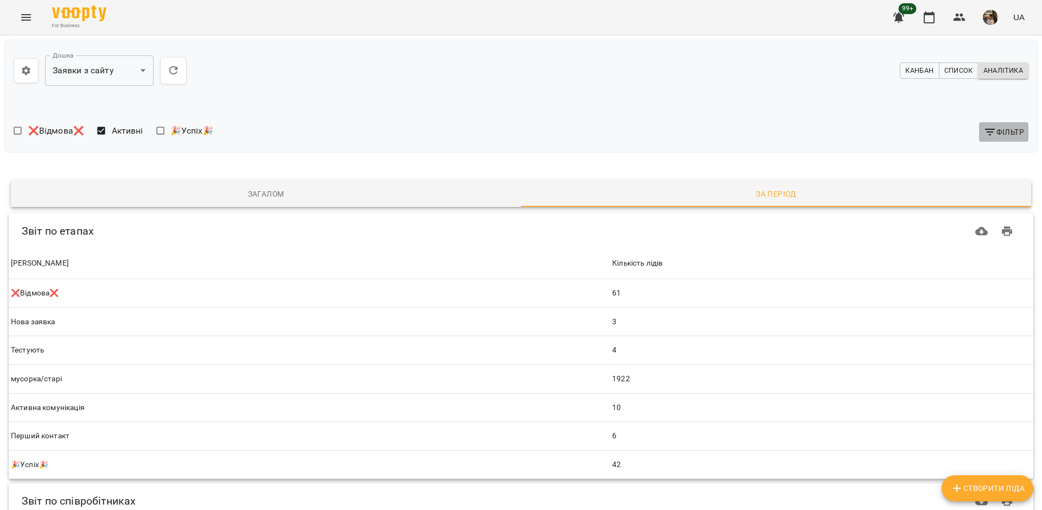
click at [1004, 132] on span "Фільтр" at bounding box center [1004, 131] width 41 height 13
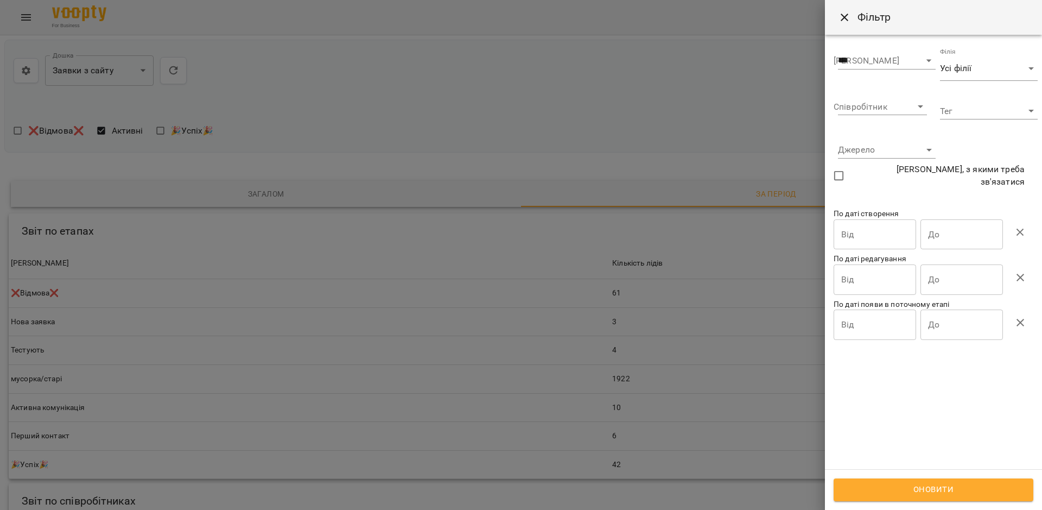
click at [714, 127] on div at bounding box center [521, 255] width 1042 height 510
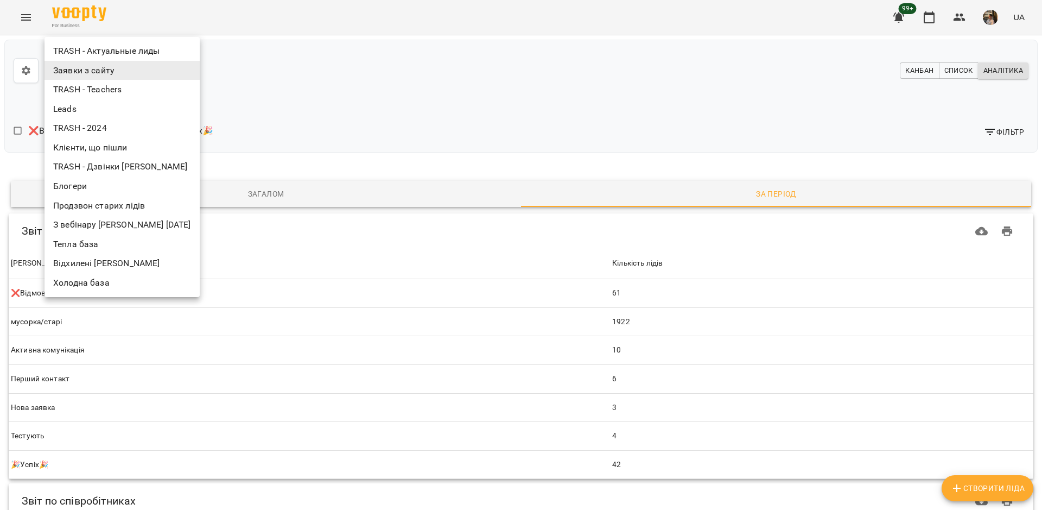
click at [144, 72] on body "**********" at bounding box center [521, 423] width 1042 height 847
click at [422, 104] on div at bounding box center [521, 255] width 1042 height 510
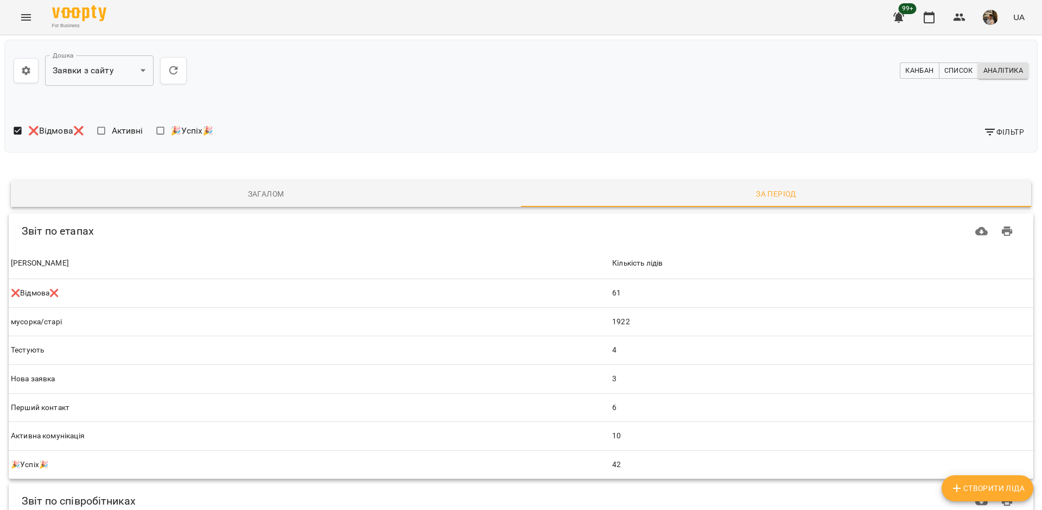
click at [921, 67] on span "Канбан" at bounding box center [920, 71] width 28 height 12
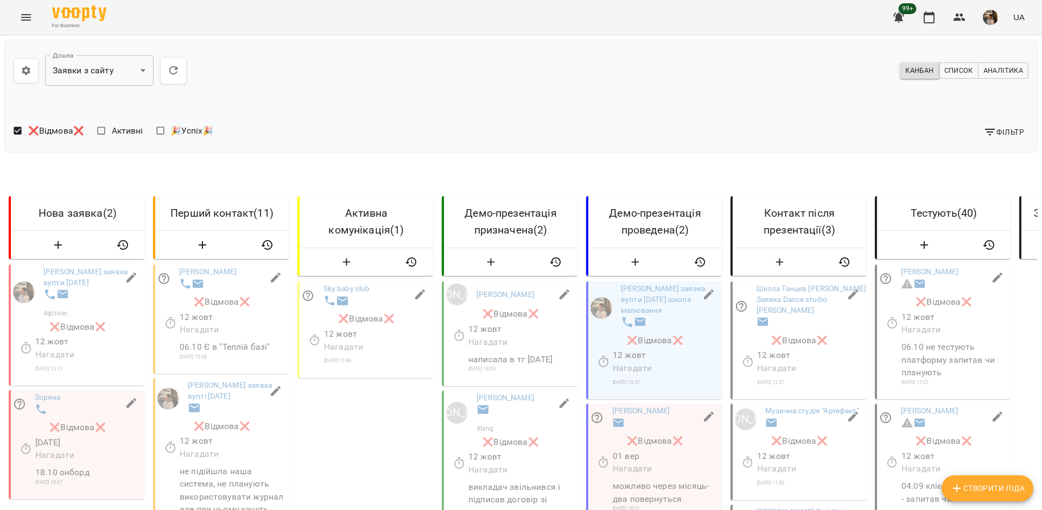
click at [1005, 68] on span "Аналітика" at bounding box center [1004, 71] width 40 height 12
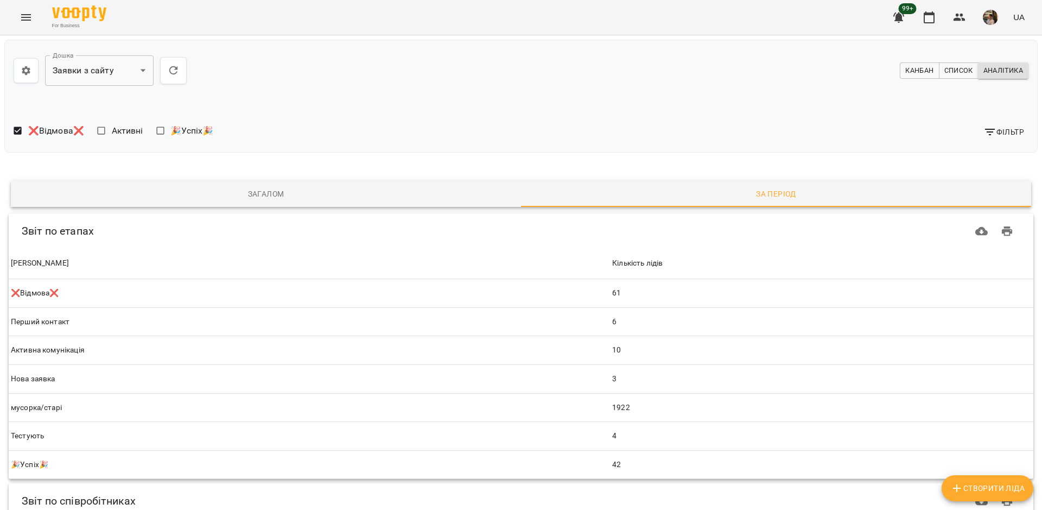
click at [920, 65] on span "Канбан" at bounding box center [920, 71] width 28 height 12
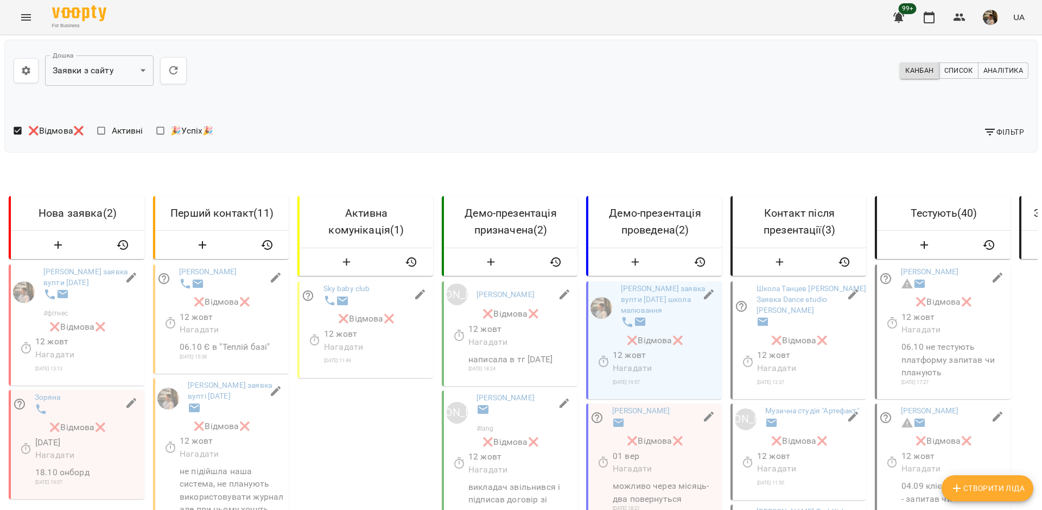
click at [1010, 71] on span "Аналітика" at bounding box center [1004, 71] width 40 height 12
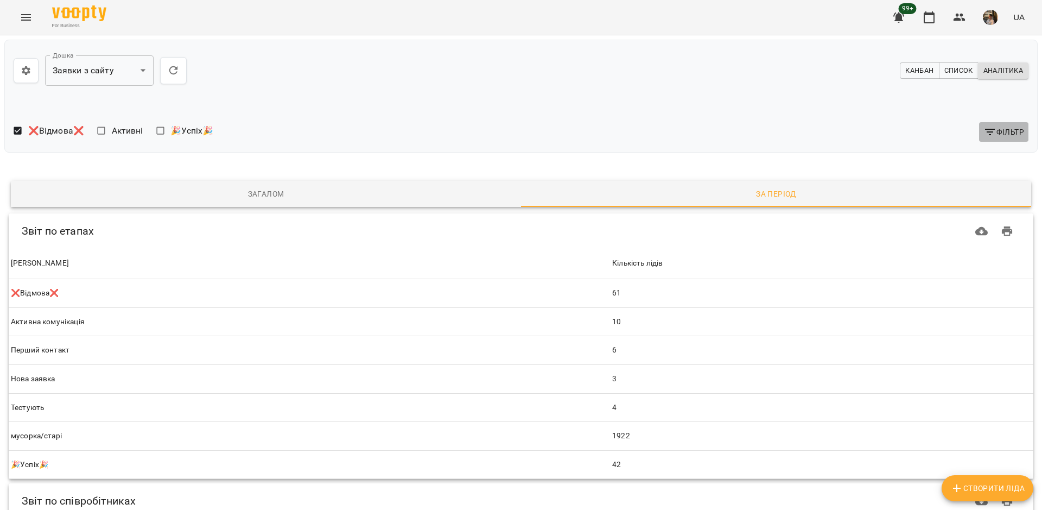
click at [996, 132] on icon "button" at bounding box center [990, 131] width 13 height 13
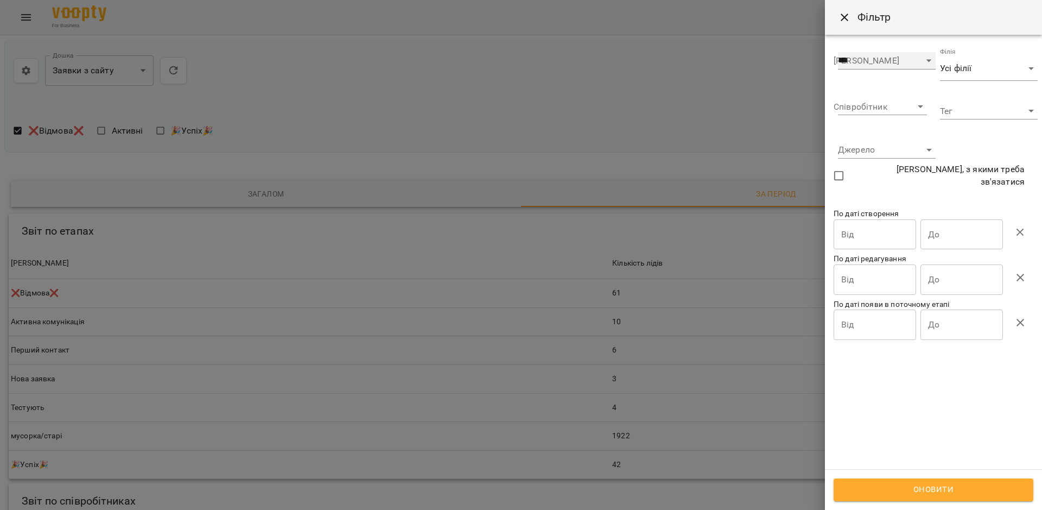
click at [924, 59] on select "**********" at bounding box center [887, 60] width 98 height 17
click at [735, 75] on div at bounding box center [521, 255] width 1042 height 510
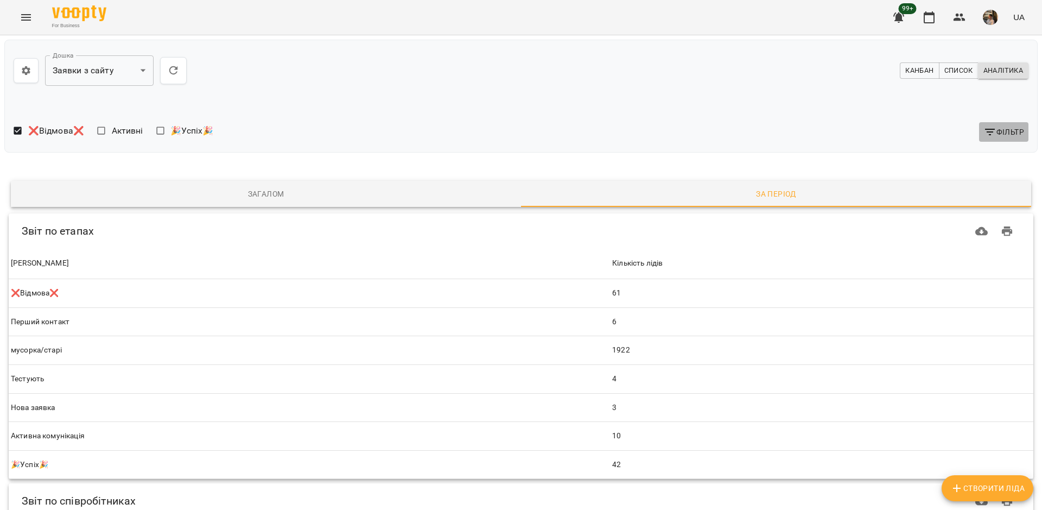
click at [1007, 132] on span "Фільтр" at bounding box center [1004, 131] width 41 height 13
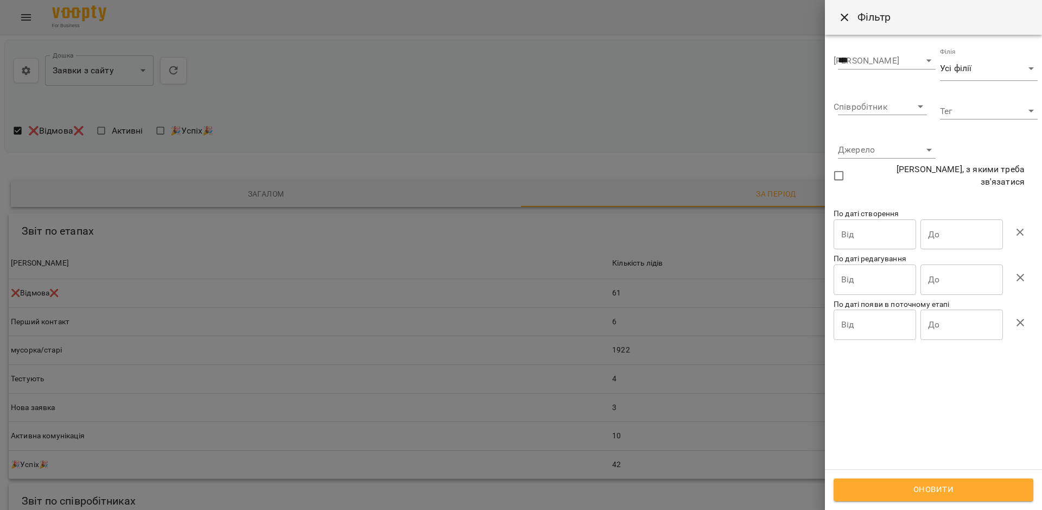
click at [634, 128] on div at bounding box center [521, 255] width 1042 height 510
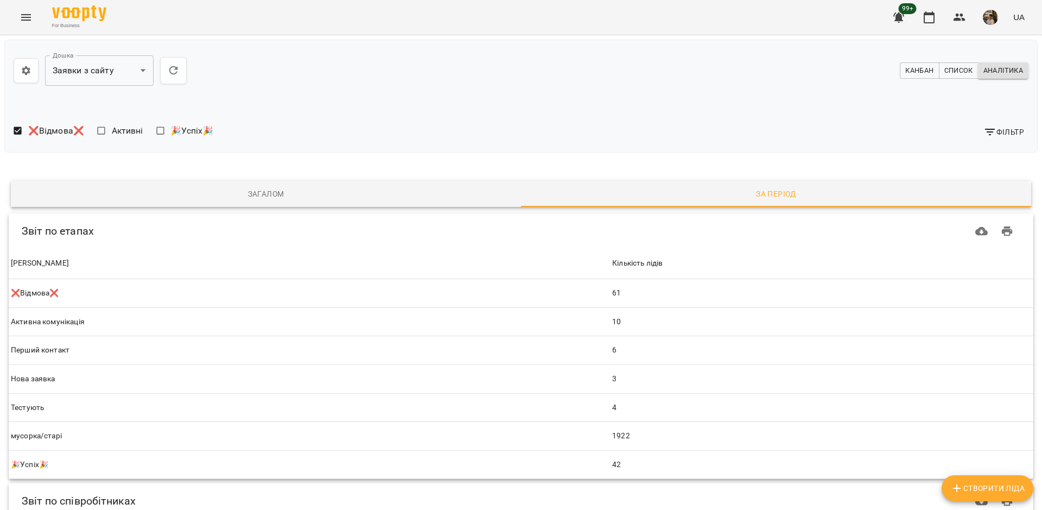
click at [331, 189] on span "Загалом" at bounding box center [265, 193] width 497 height 13
click at [179, 197] on span "Загалом" at bounding box center [265, 193] width 497 height 13
click at [271, 194] on span "Загалом" at bounding box center [265, 193] width 497 height 13
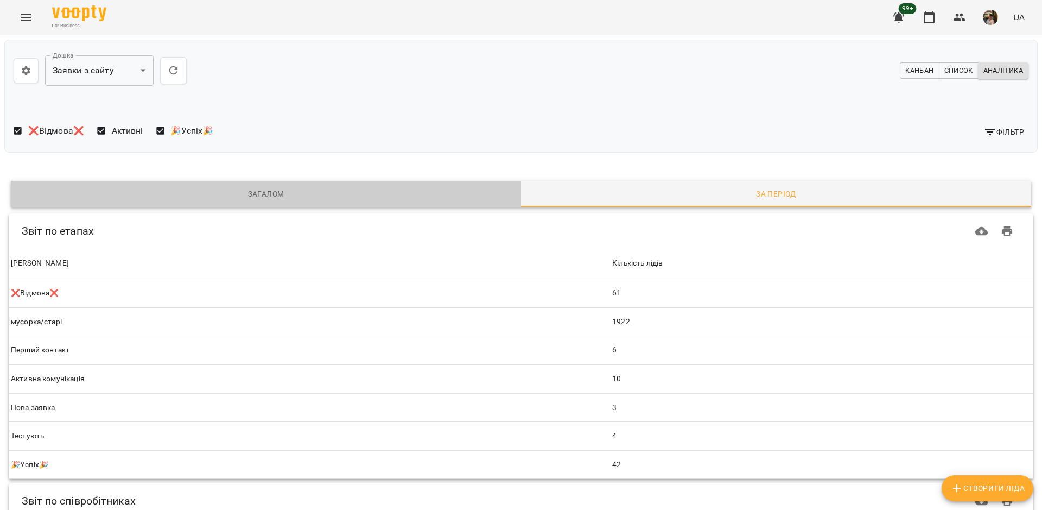
click at [200, 199] on span "Загалом" at bounding box center [265, 193] width 497 height 13
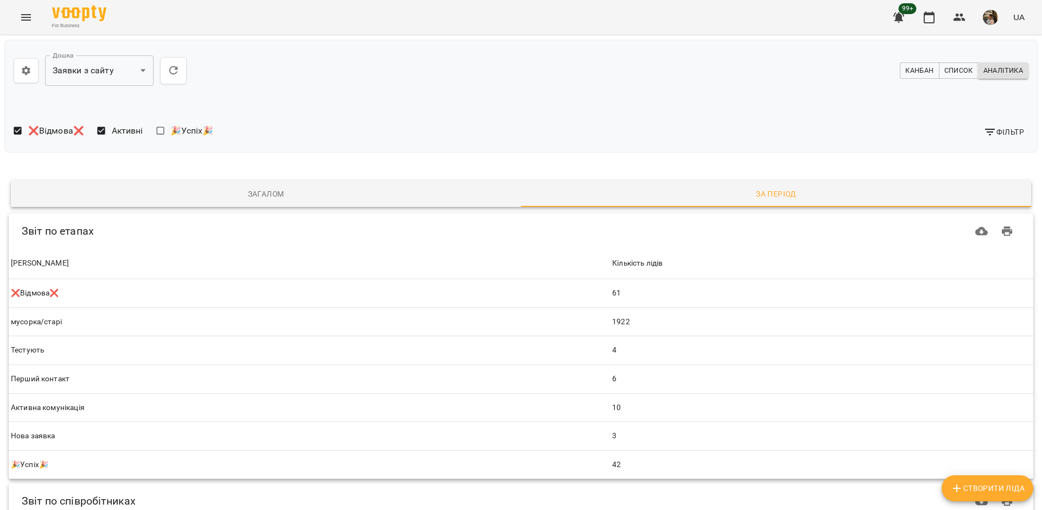
click at [143, 192] on span "Загалом" at bounding box center [265, 193] width 497 height 13
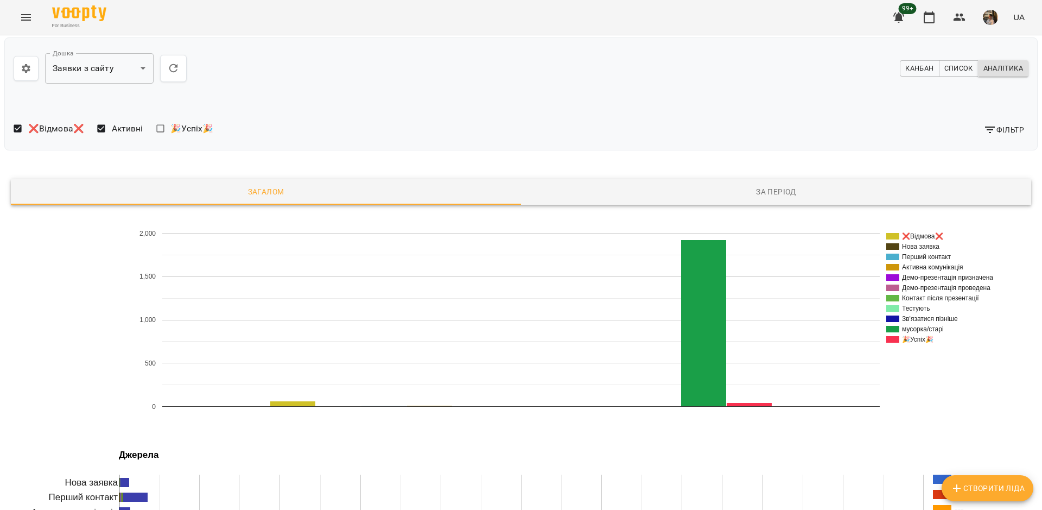
scroll to position [254, 0]
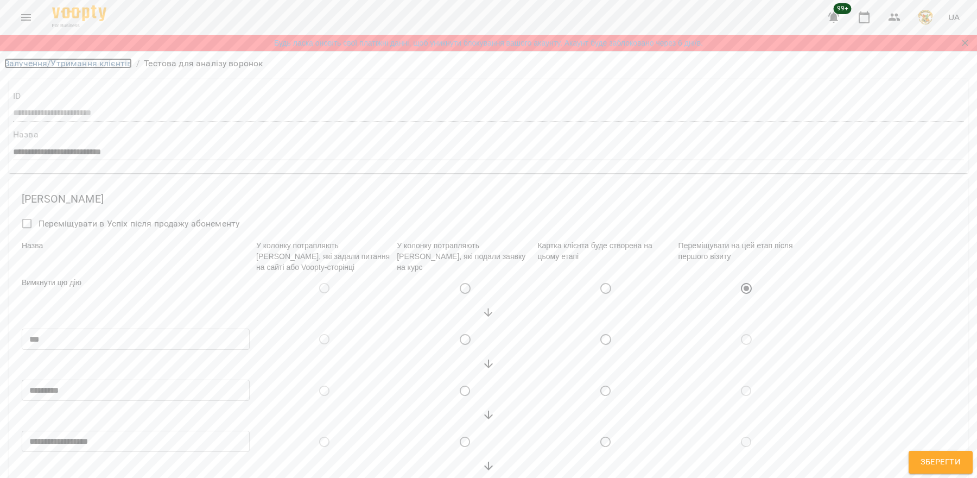
click at [36, 62] on link "Залучення/Утримання клієнтів" at bounding box center [68, 63] width 128 height 10
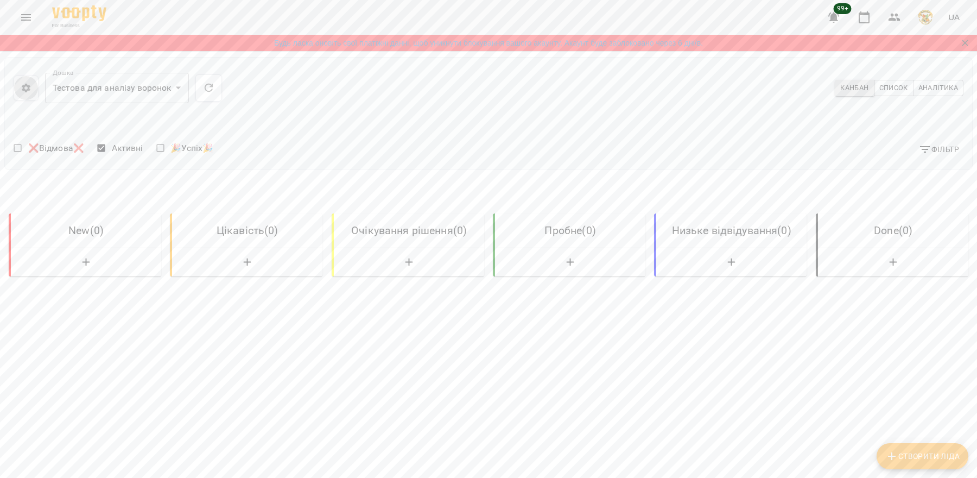
click at [30, 91] on icon "button" at bounding box center [26, 88] width 11 height 11
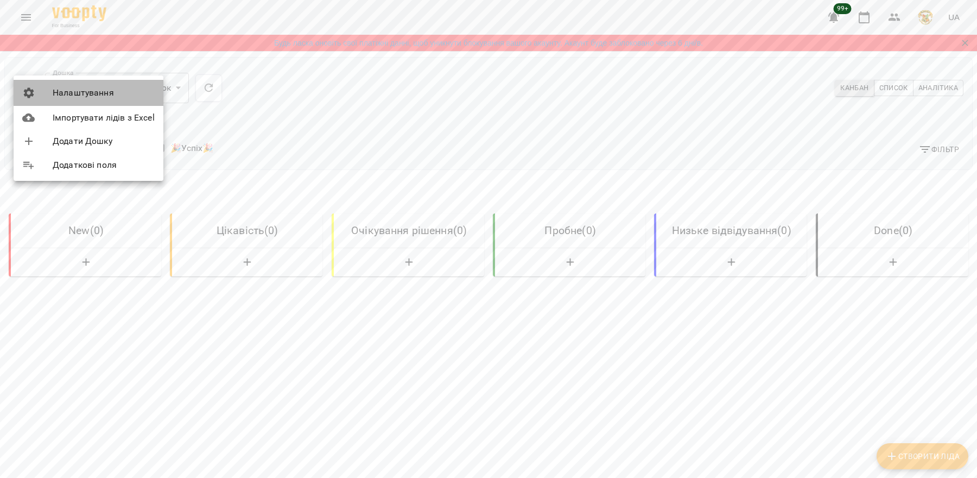
click at [86, 95] on span "Налаштування" at bounding box center [104, 92] width 102 height 13
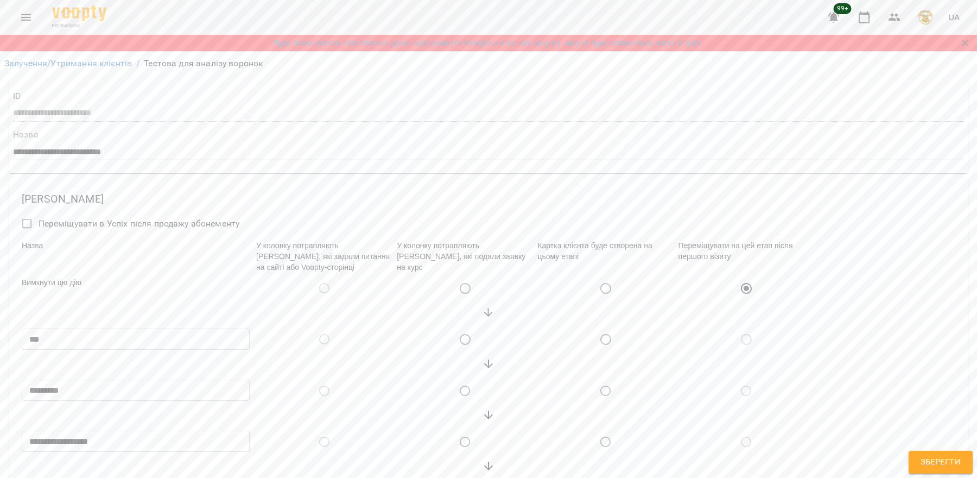
scroll to position [131, 0]
drag, startPoint x: 16, startPoint y: 269, endPoint x: 15, endPoint y: 238, distance: 31.0
click at [15, 238] on div "**********" at bounding box center [489, 411] width 956 height 463
drag, startPoint x: 12, startPoint y: 211, endPoint x: 11, endPoint y: 197, distance: 14.2
click at [11, 197] on div "**********" at bounding box center [489, 411] width 956 height 463
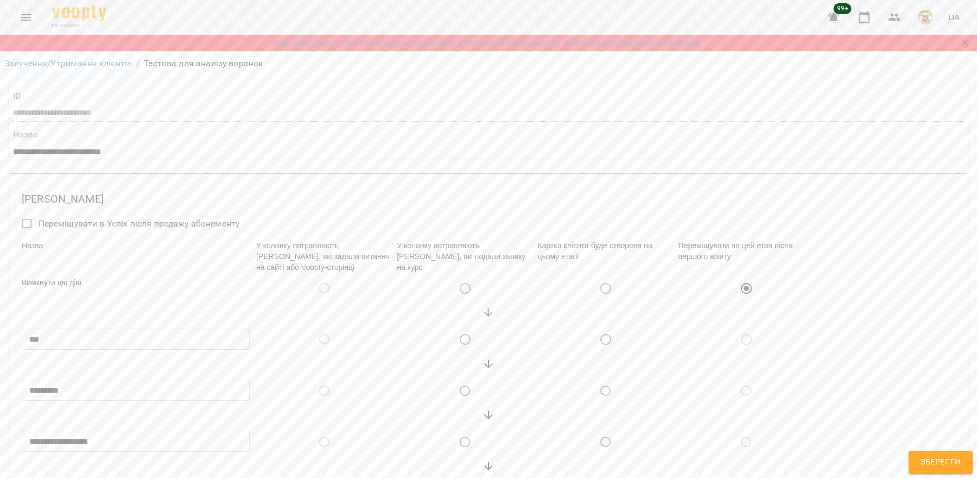
scroll to position [226, 0]
drag, startPoint x: 10, startPoint y: 268, endPoint x: 14, endPoint y: 250, distance: 18.8
click at [14, 250] on div "**********" at bounding box center [489, 411] width 960 height 467
drag, startPoint x: 17, startPoint y: 325, endPoint x: 16, endPoint y: 303, distance: 21.2
click at [16, 303] on div "**********" at bounding box center [489, 411] width 956 height 463
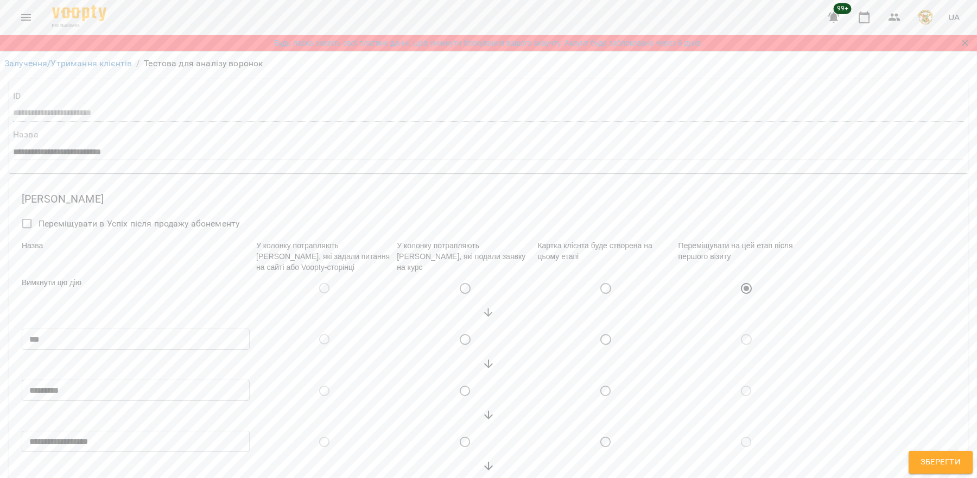
drag, startPoint x: 16, startPoint y: 371, endPoint x: 16, endPoint y: 353, distance: 17.9
click at [16, 353] on div "**********" at bounding box center [489, 411] width 956 height 463
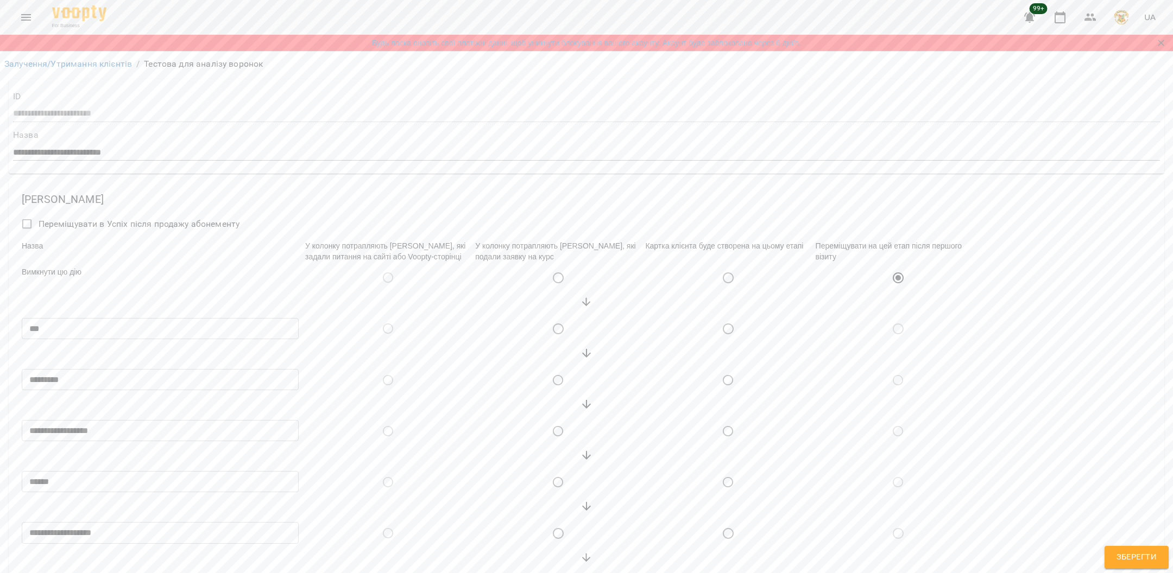
scroll to position [112, 0]
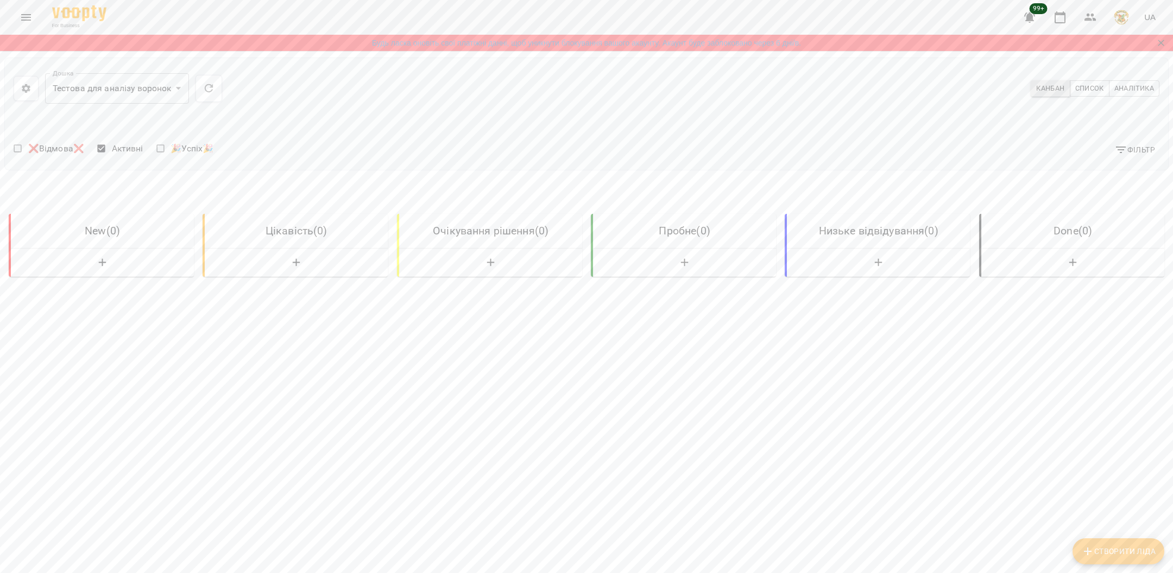
click at [175, 88] on body "**********" at bounding box center [586, 318] width 1173 height 637
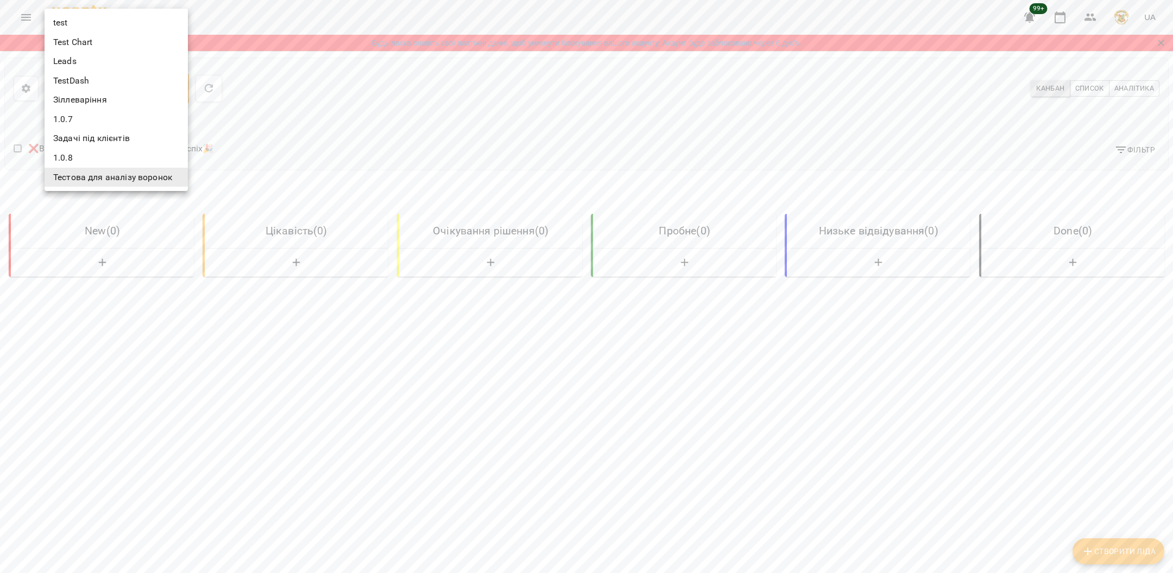
click at [132, 98] on li "Зіллеваріння" at bounding box center [116, 100] width 143 height 20
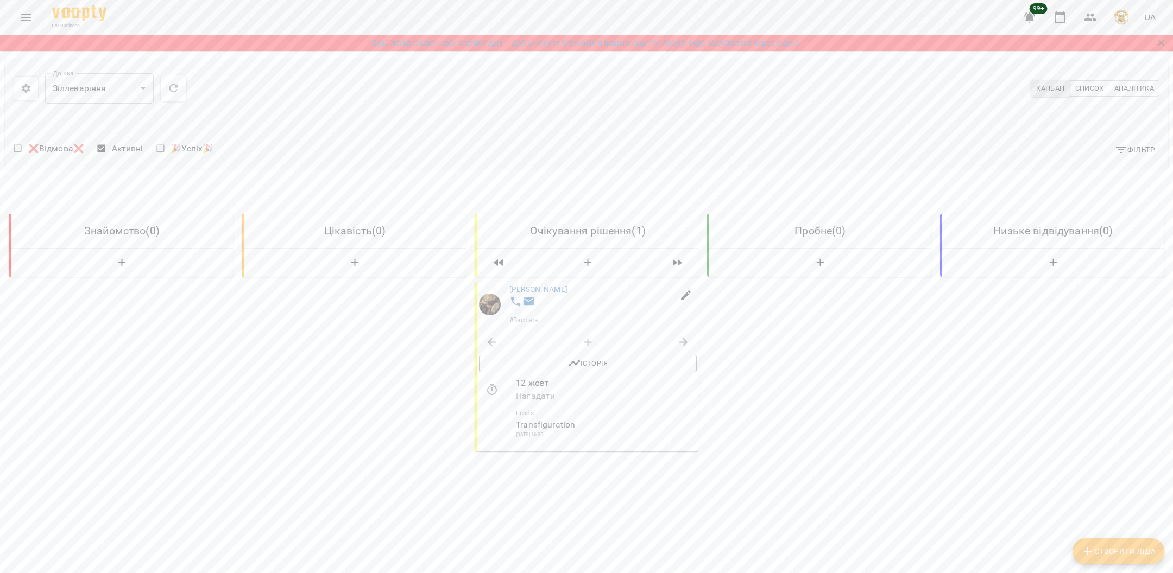
click at [145, 87] on body "**********" at bounding box center [586, 318] width 1173 height 637
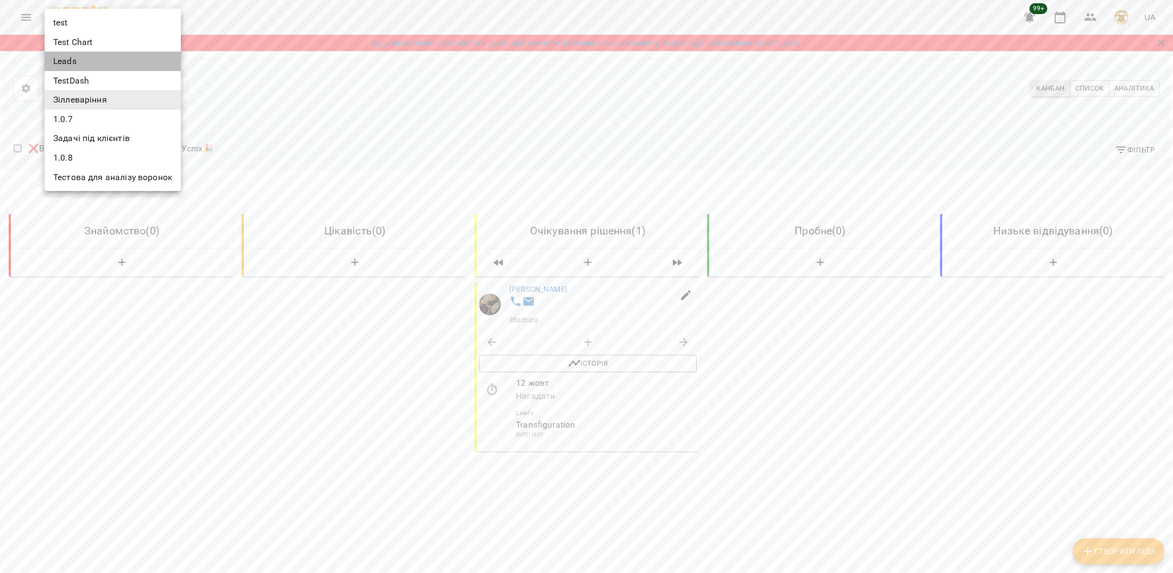
click at [122, 60] on li "Leads" at bounding box center [113, 62] width 136 height 20
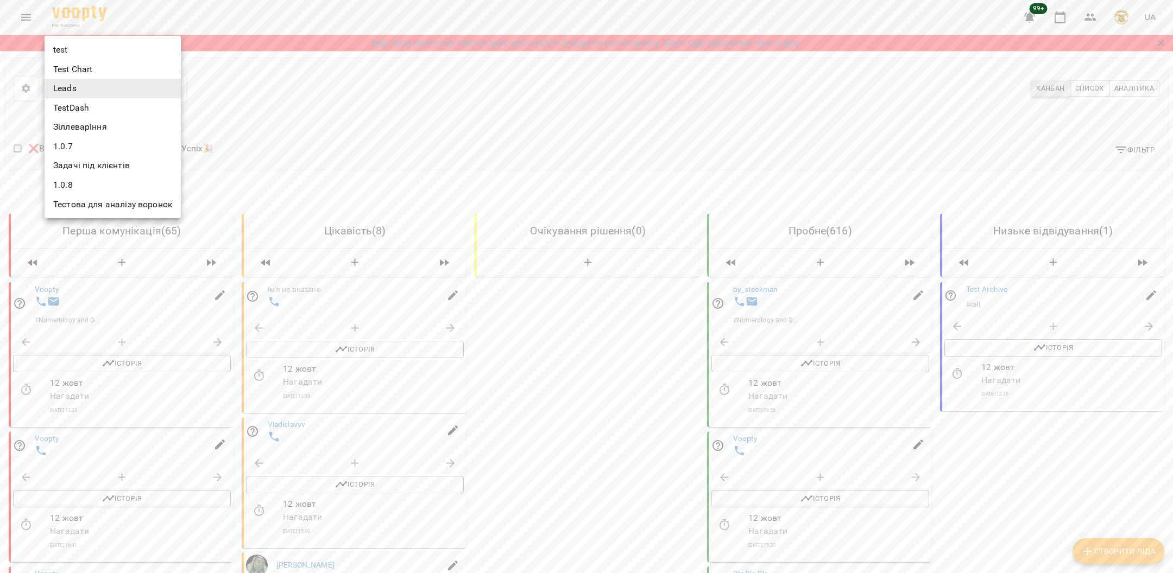
click at [131, 204] on li "Тестова для аналізу воронок" at bounding box center [113, 205] width 136 height 20
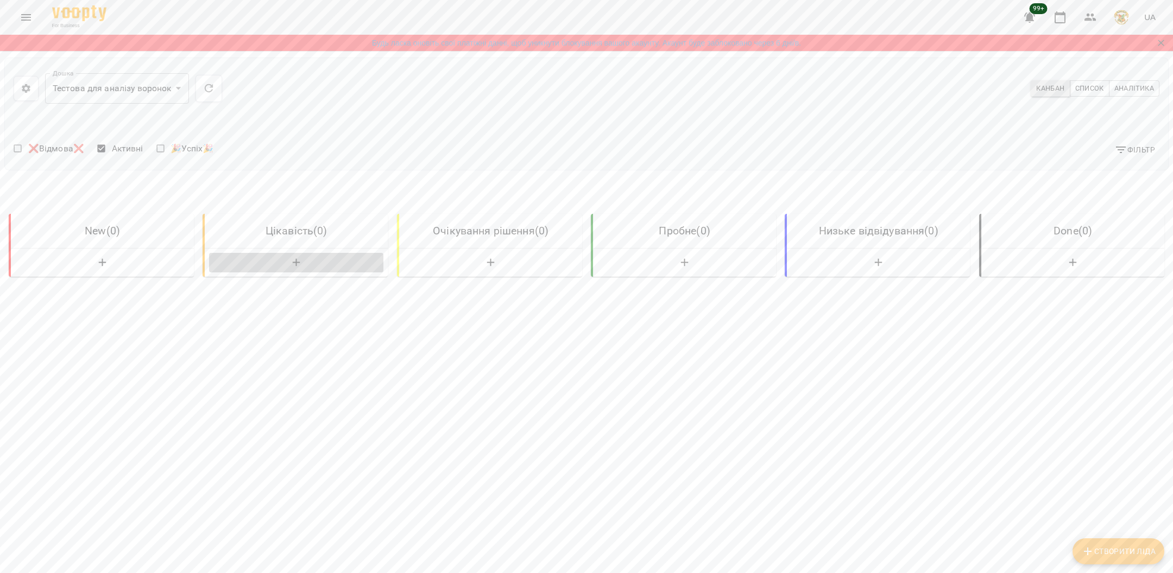
click at [297, 267] on icon "button" at bounding box center [296, 263] width 13 height 13
select select "*"
select select "**"
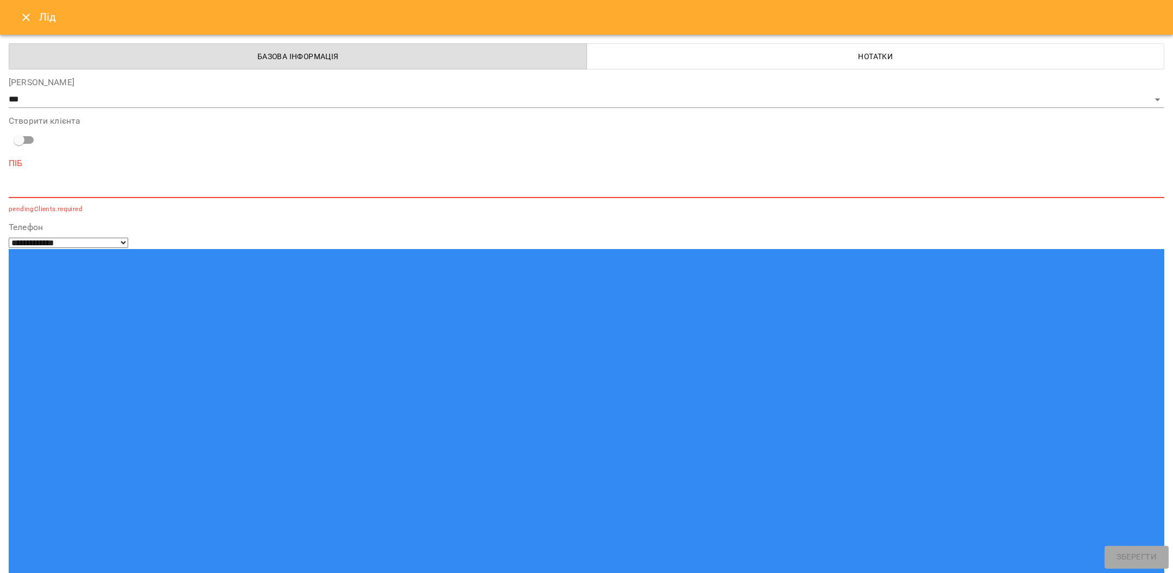
click at [167, 191] on textarea at bounding box center [586, 189] width 1155 height 10
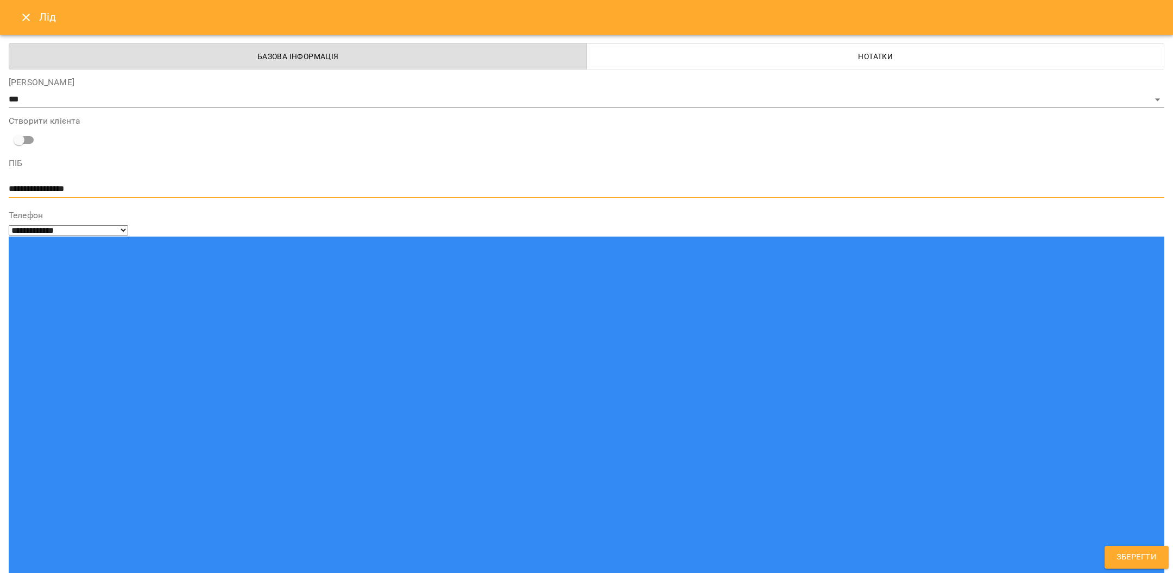
type textarea "**********"
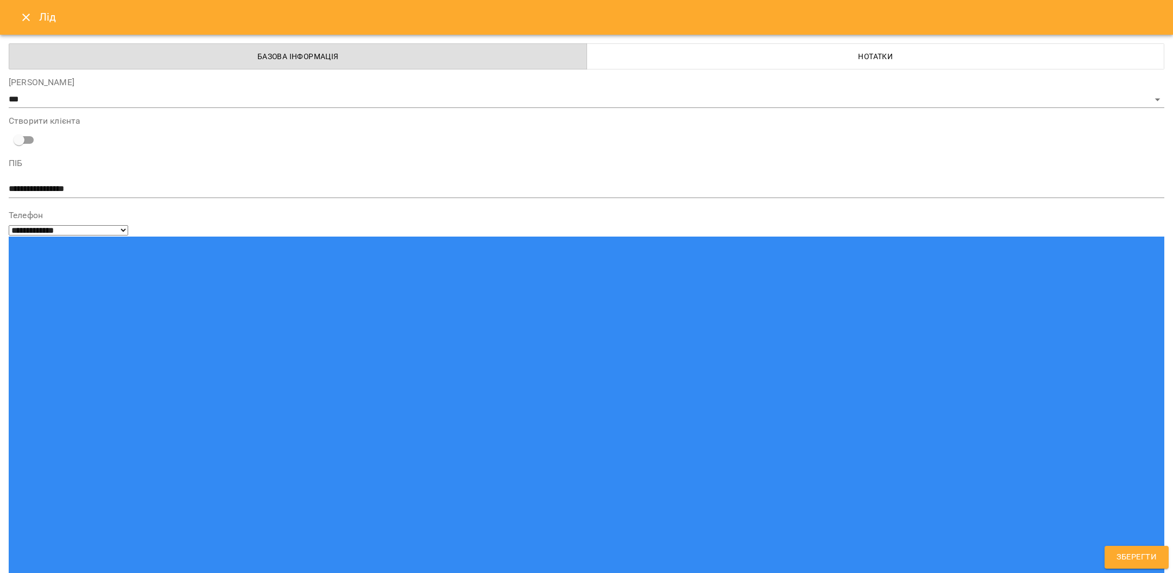
type input "**********"
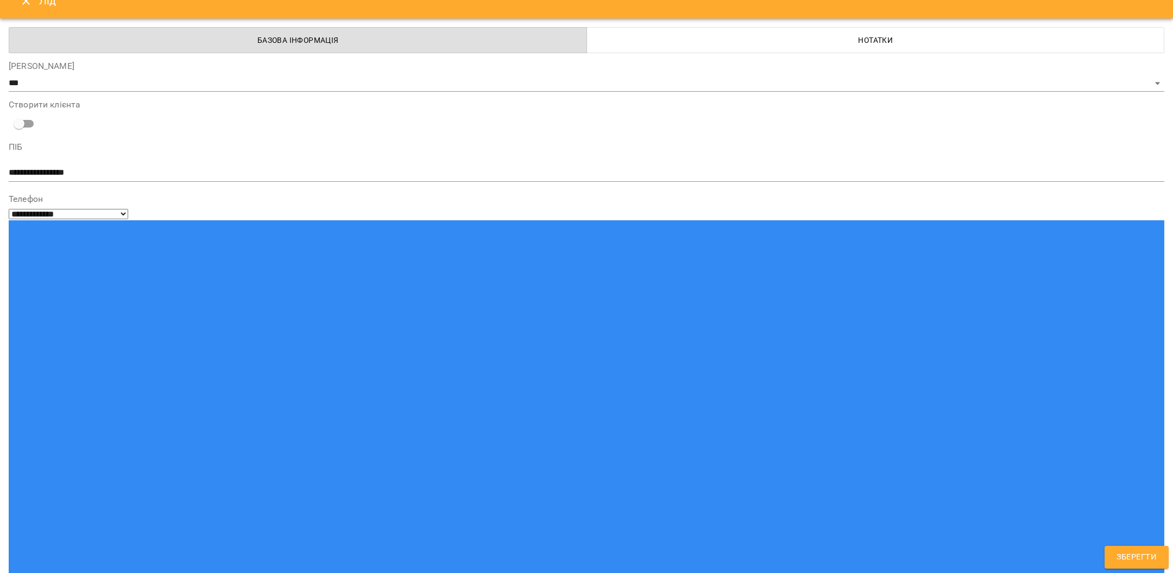
select select "**********"
click at [977, 477] on span "Зберегти" at bounding box center [1136, 558] width 40 height 14
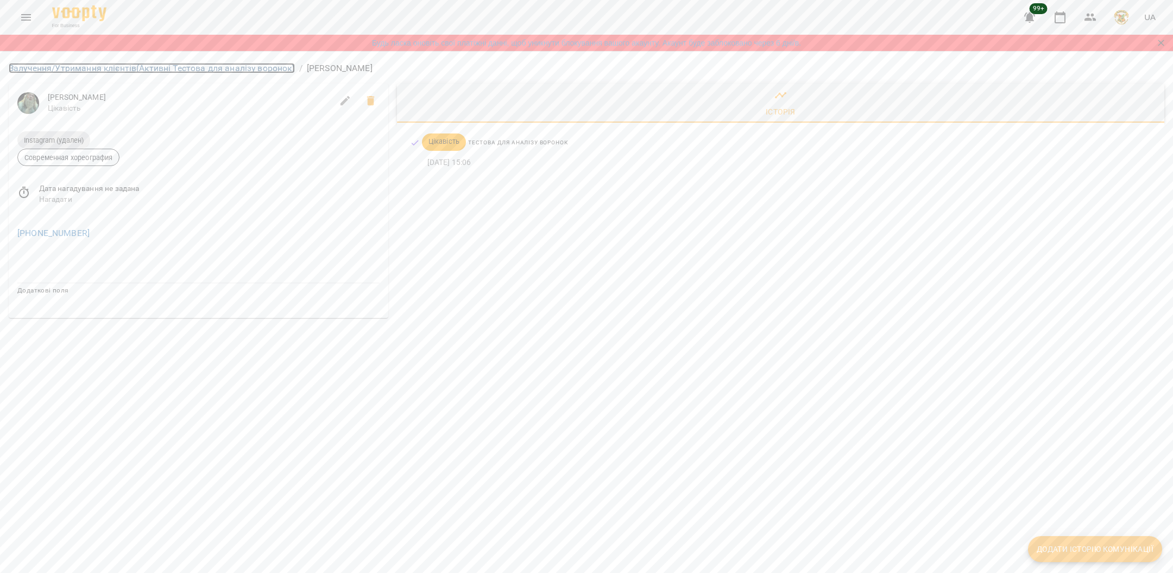
click at [159, 65] on link "Залучення/Утримання клієнтів (Активні Тестова для аналізу воронок)" at bounding box center [152, 68] width 286 height 10
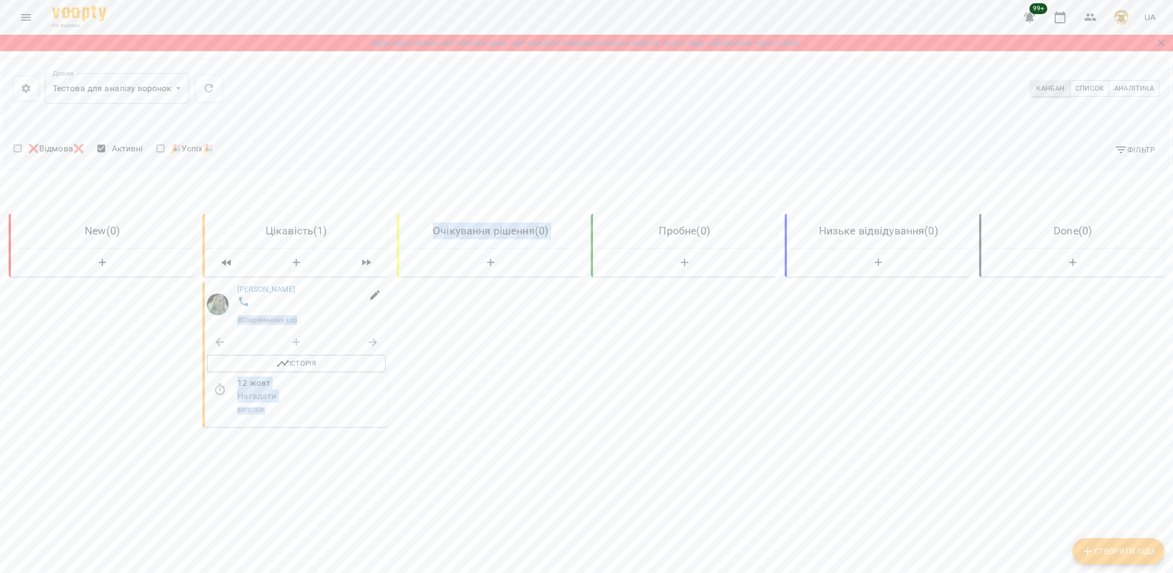
drag, startPoint x: 326, startPoint y: 312, endPoint x: 513, endPoint y: 300, distance: 187.1
click at [518, 300] on div "New ( 0 ) Цікавість ( 1 ) Василевська Олеся # Современная хореография Історія 1…" at bounding box center [586, 374] width 1164 height 380
click at [513, 300] on div "Очікування рішення ( 0 )" at bounding box center [489, 387] width 185 height 354
drag, startPoint x: 330, startPoint y: 397, endPoint x: 494, endPoint y: 371, distance: 166.1
click at [494, 371] on div "New ( 0 ) Цікавість ( 1 ) Василевська Олеся # Современная хореография Історія 1…" at bounding box center [586, 374] width 1164 height 380
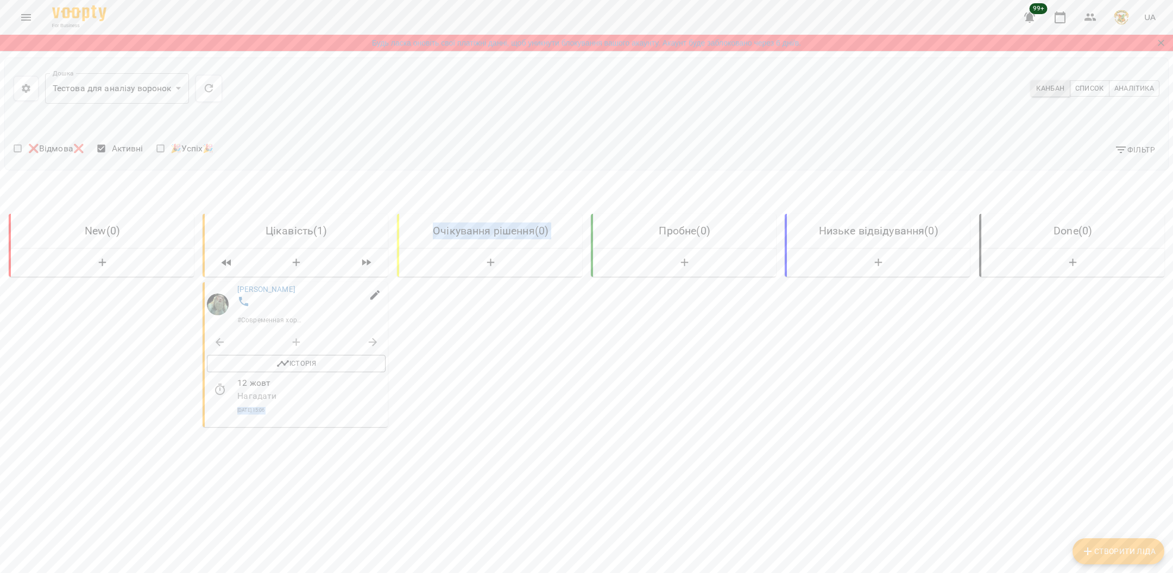
click at [494, 371] on div "Очікування рішення ( 0 )" at bounding box center [489, 387] width 185 height 354
click at [977, 88] on span "Список" at bounding box center [1089, 89] width 29 height 12
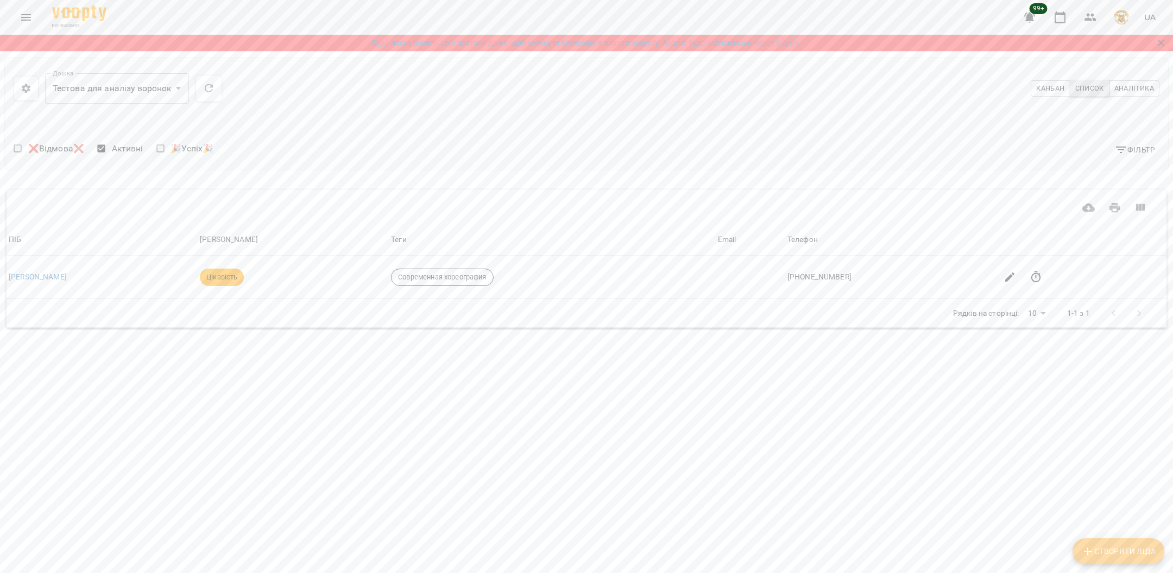
click at [977, 90] on span "Канбан" at bounding box center [1050, 89] width 28 height 12
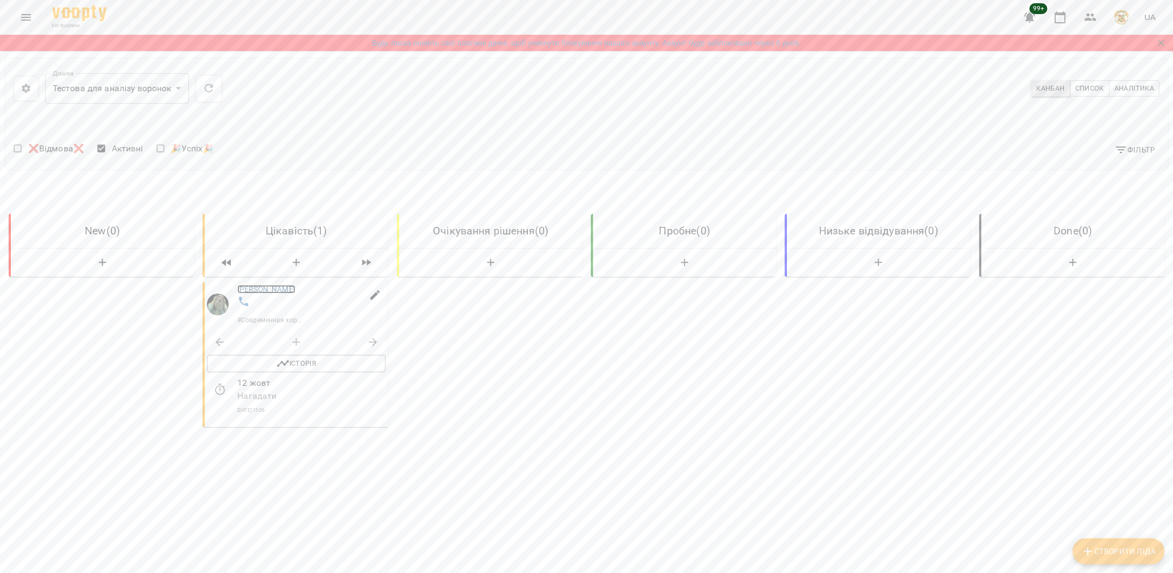
click at [294, 290] on link "Василевська Олеся" at bounding box center [266, 289] width 58 height 9
click at [176, 93] on body "**********" at bounding box center [586, 318] width 1173 height 637
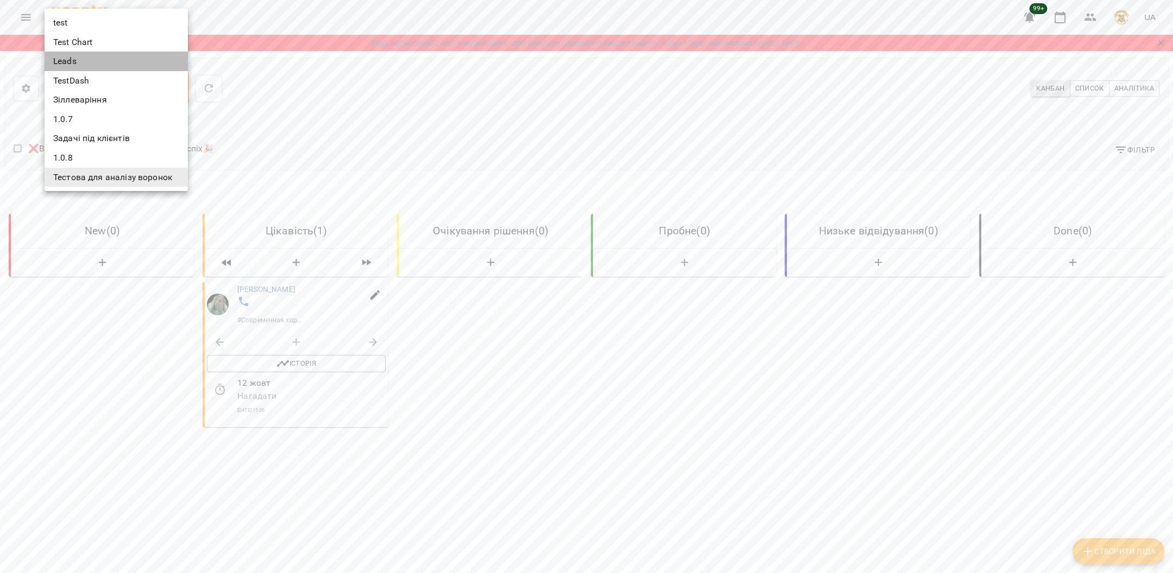
click at [107, 64] on li "Leads" at bounding box center [116, 62] width 143 height 20
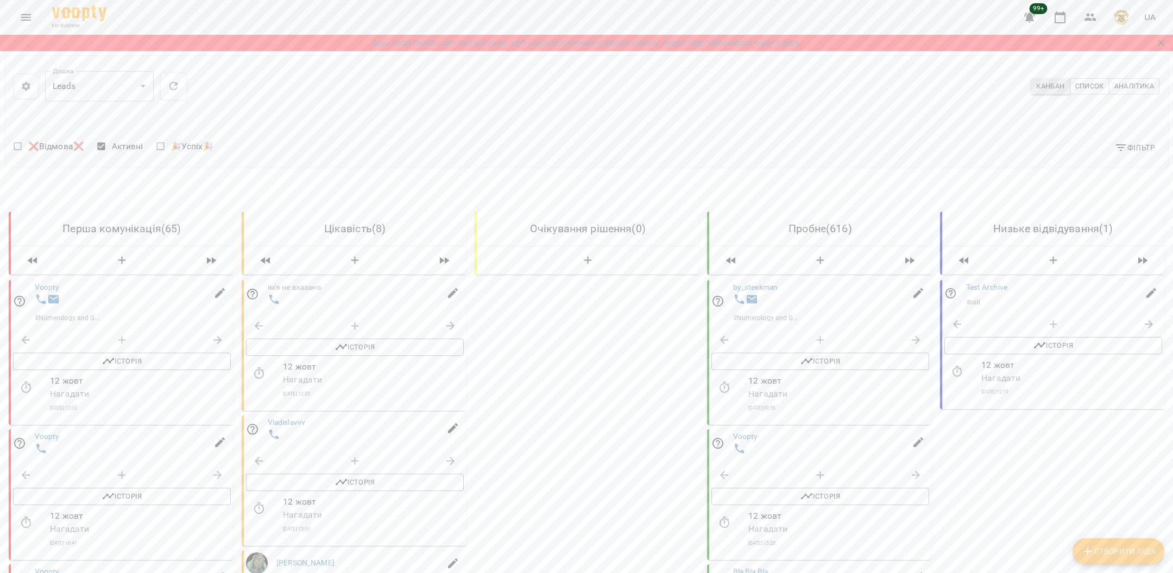
scroll to position [170, 0]
click at [307, 477] on link "Ginevra Weasley" at bounding box center [305, 563] width 58 height 9
click at [588, 258] on icon "button" at bounding box center [587, 263] width 13 height 13
select select "*"
select select "**"
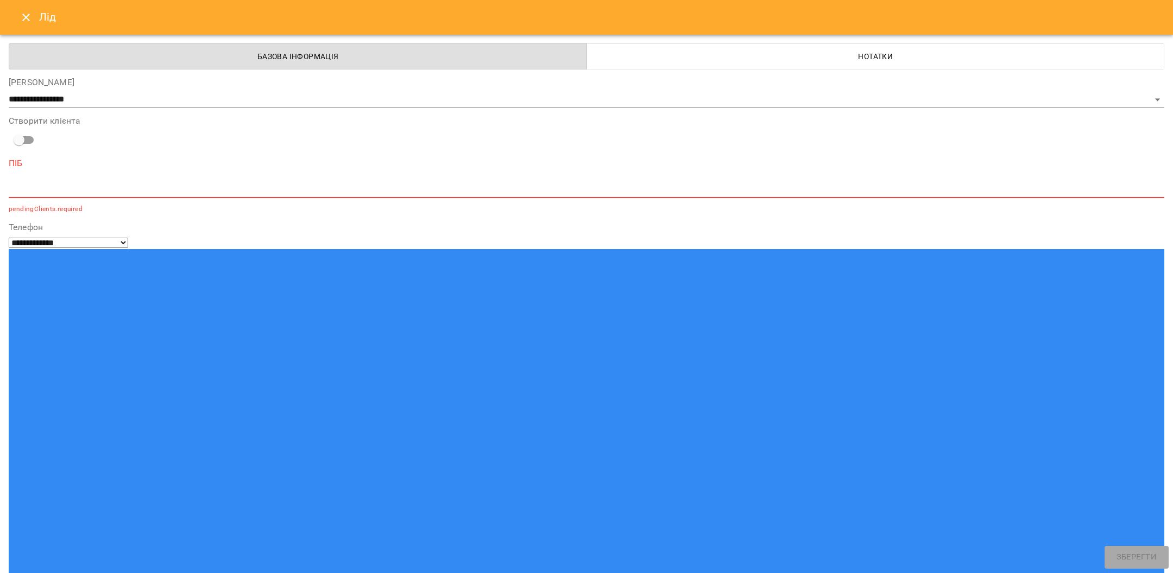
click at [21, 12] on icon "Close" at bounding box center [26, 17] width 13 height 13
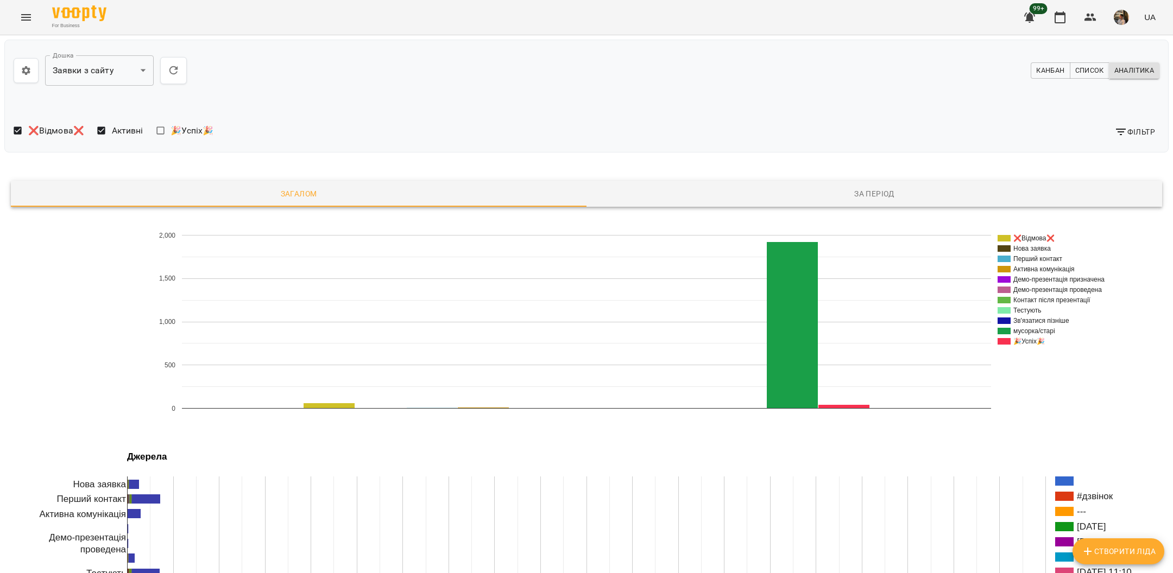
click at [1135, 133] on span "Фільтр" at bounding box center [1134, 131] width 41 height 13
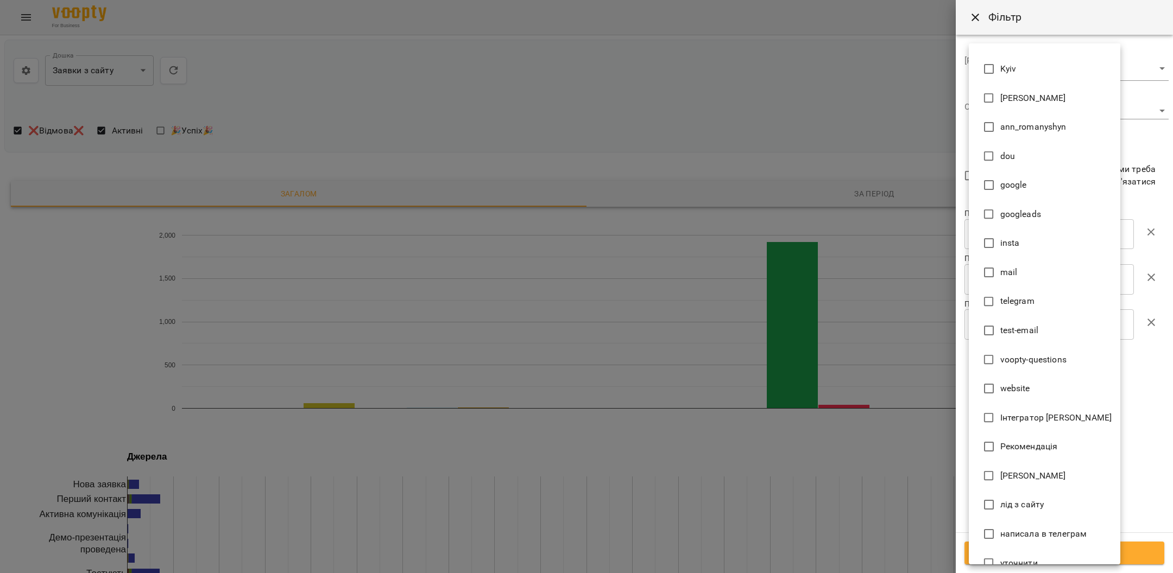
scroll to position [17, 0]
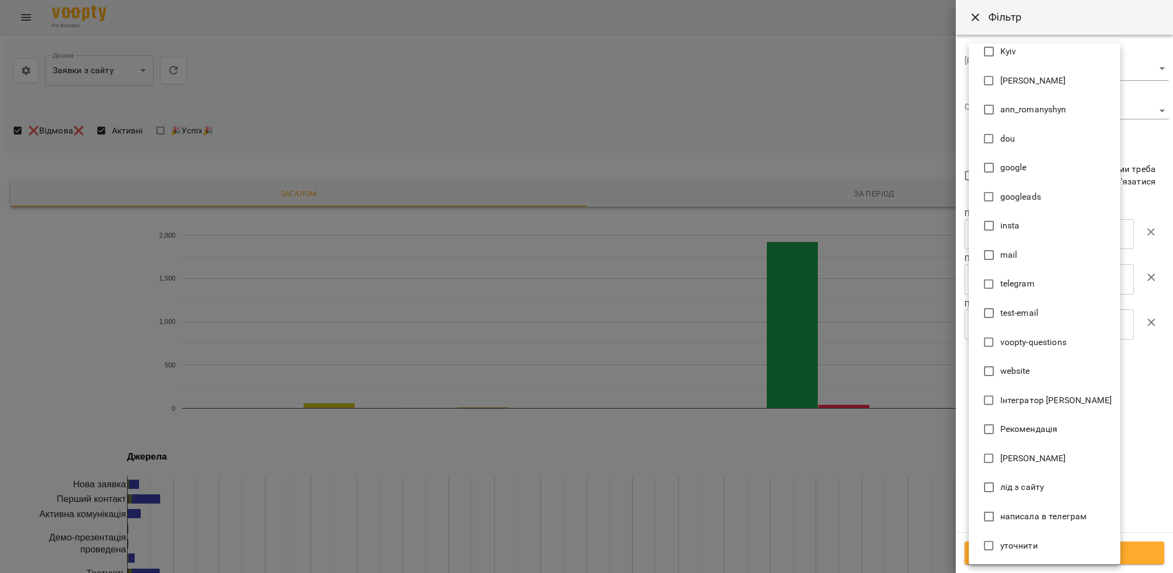
click at [815, 150] on div at bounding box center [586, 286] width 1173 height 573
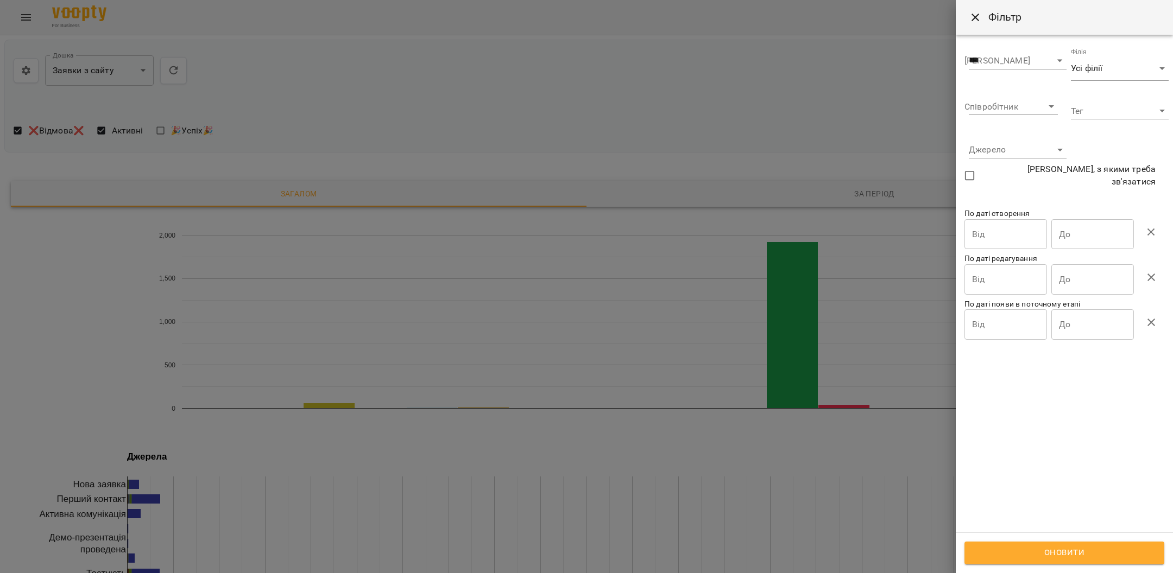
click at [710, 189] on div at bounding box center [586, 286] width 1173 height 573
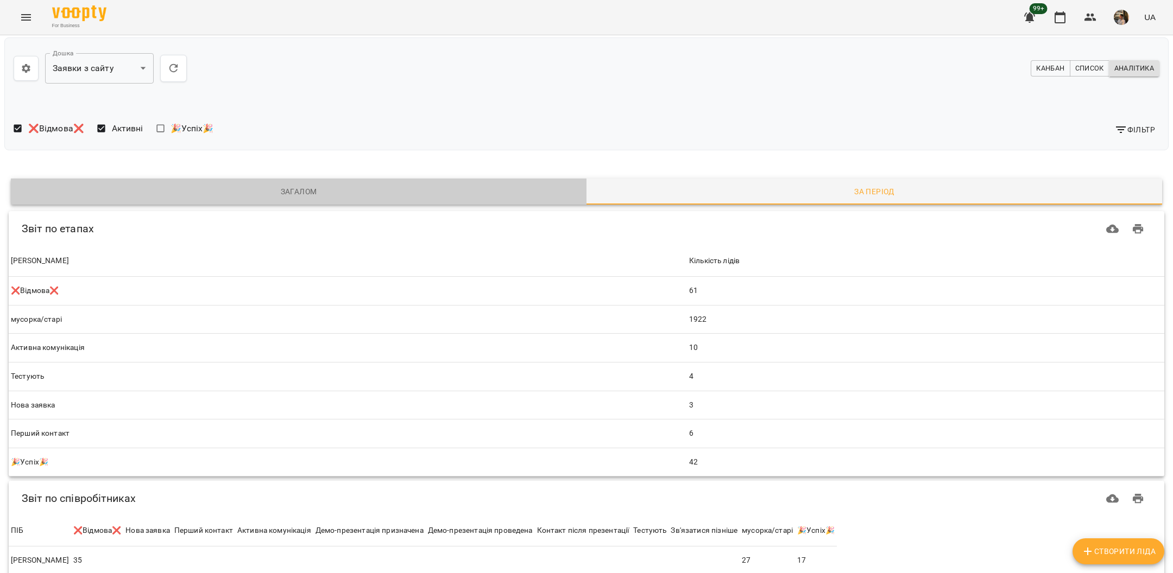
click at [379, 185] on span "Загалом" at bounding box center [298, 191] width 562 height 13
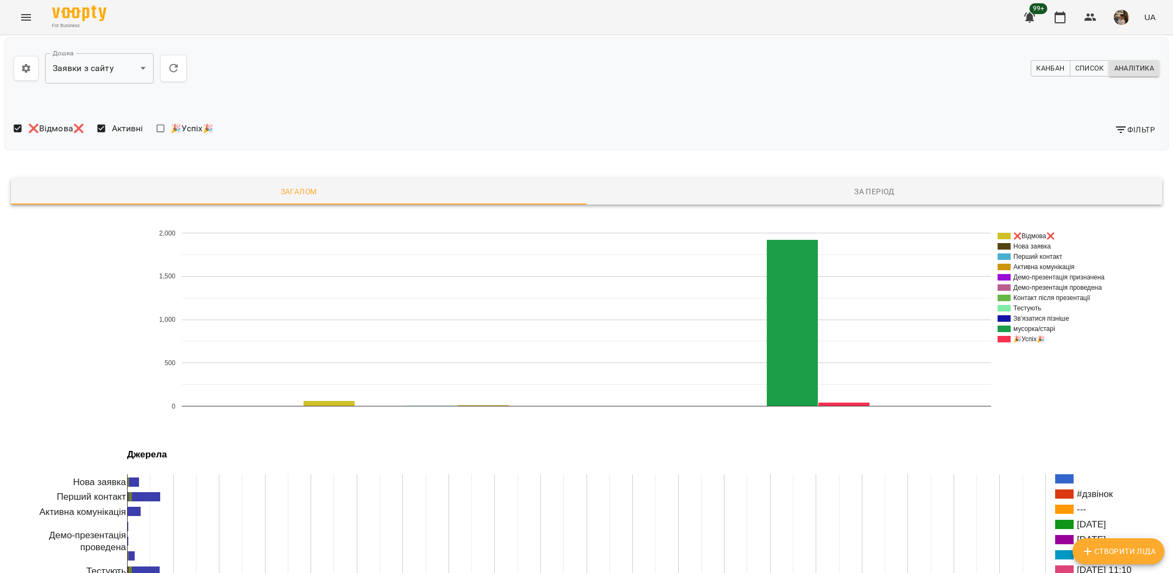
scroll to position [0, 0]
click at [1046, 68] on span "Канбан" at bounding box center [1050, 71] width 28 height 12
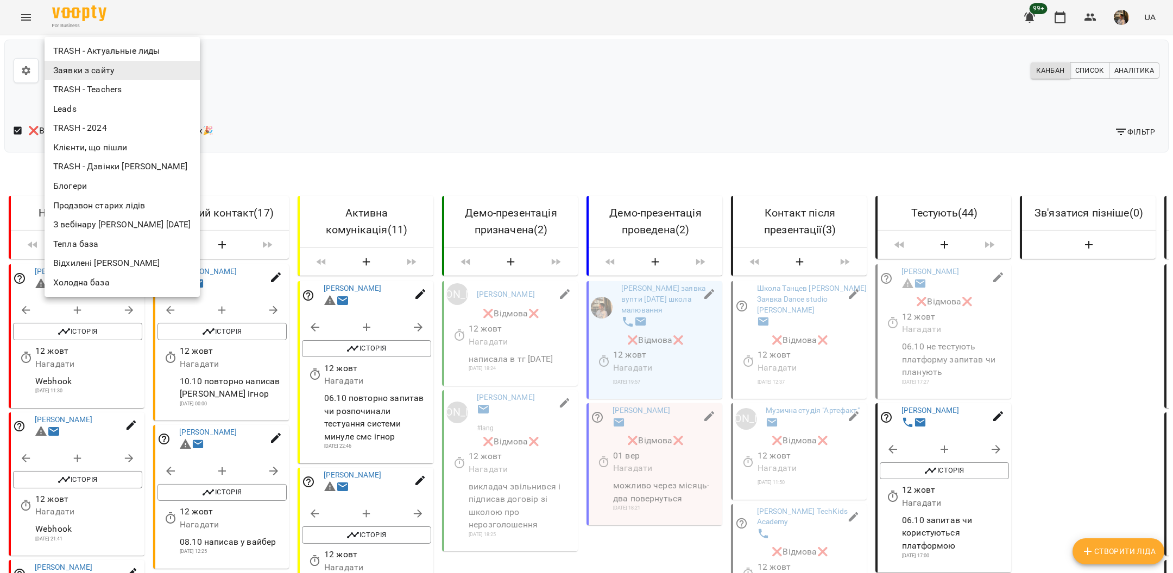
click at [434, 136] on div at bounding box center [586, 286] width 1173 height 573
click at [123, 108] on li "Leads" at bounding box center [122, 109] width 155 height 20
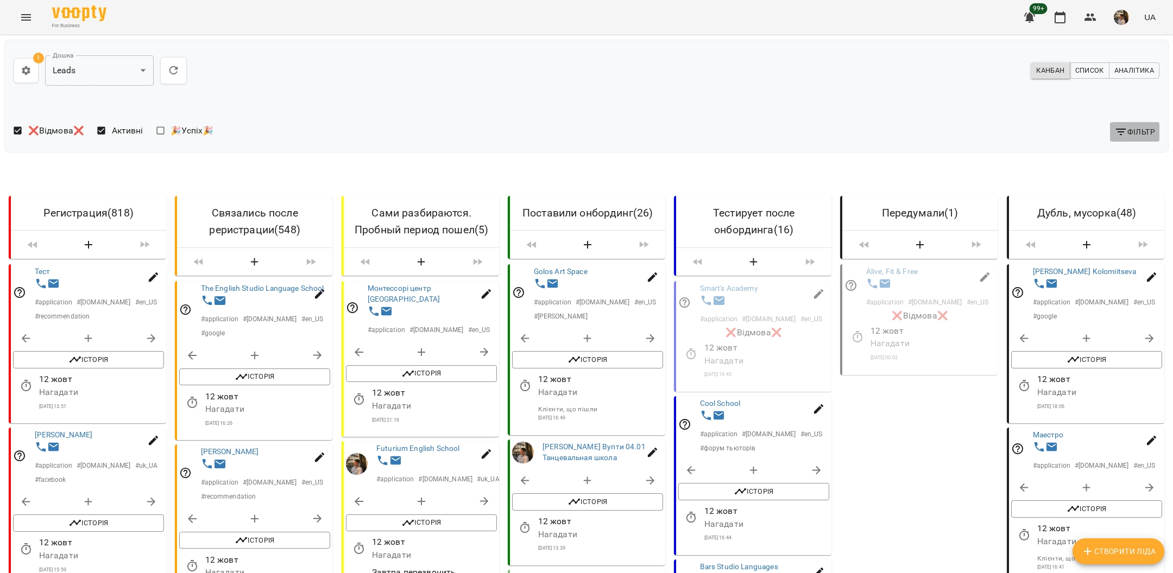
click at [1125, 127] on icon "button" at bounding box center [1120, 131] width 13 height 13
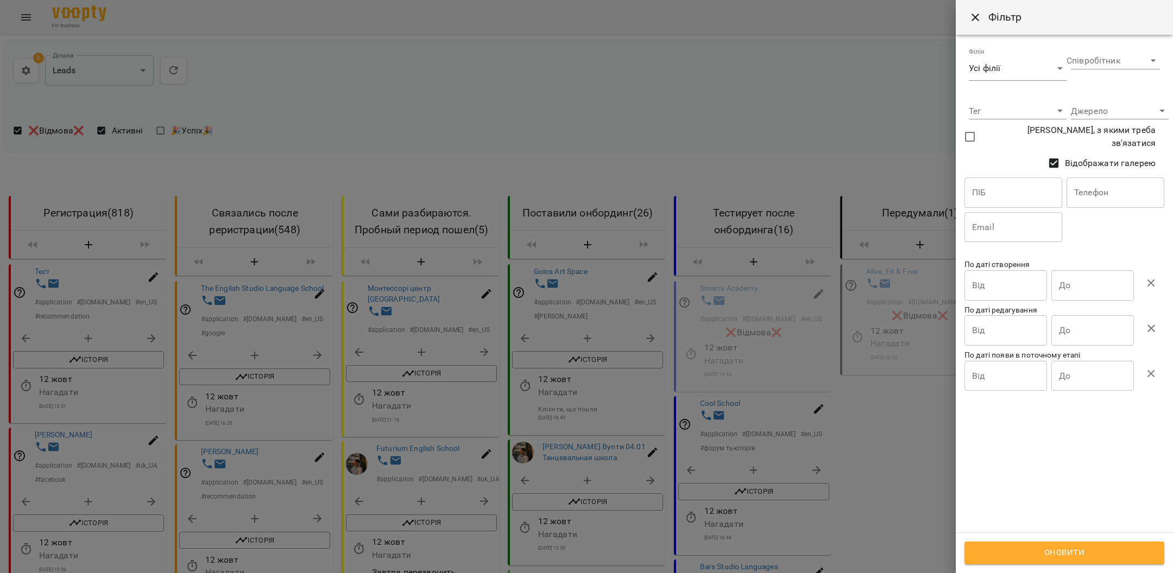
click at [692, 117] on div at bounding box center [586, 286] width 1173 height 573
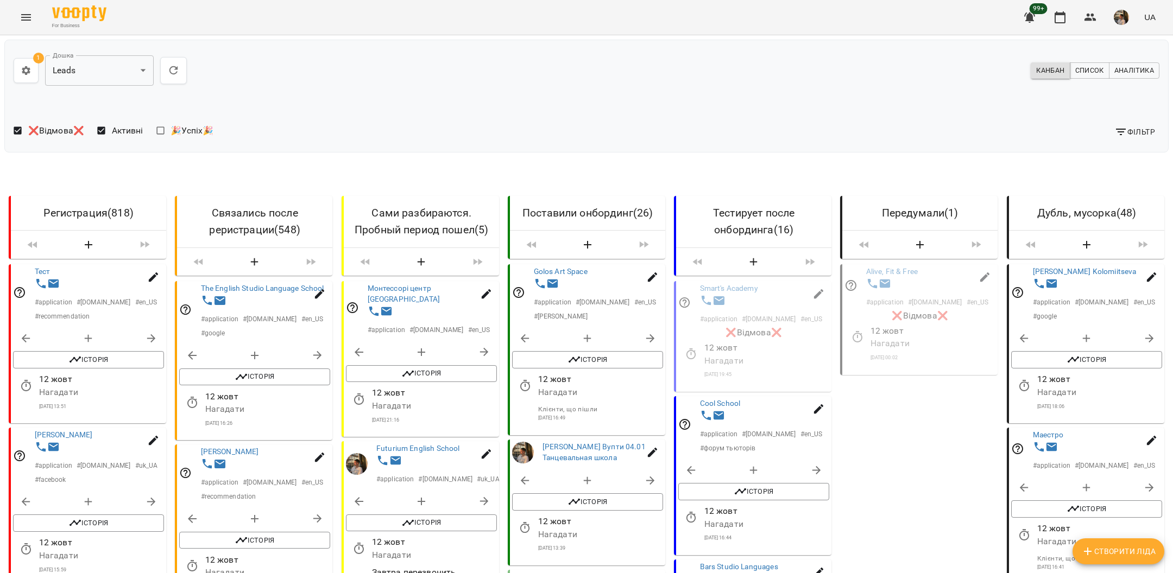
click at [21, 71] on icon "button" at bounding box center [26, 70] width 11 height 11
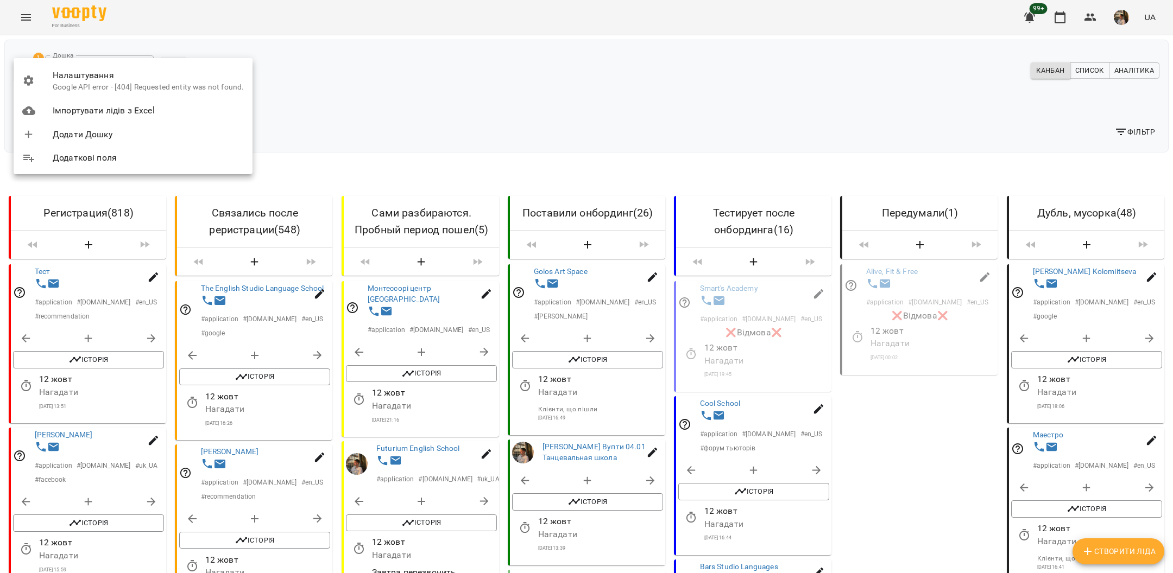
click at [397, 74] on div at bounding box center [586, 286] width 1173 height 573
